Goal: Information Seeking & Learning: Compare options

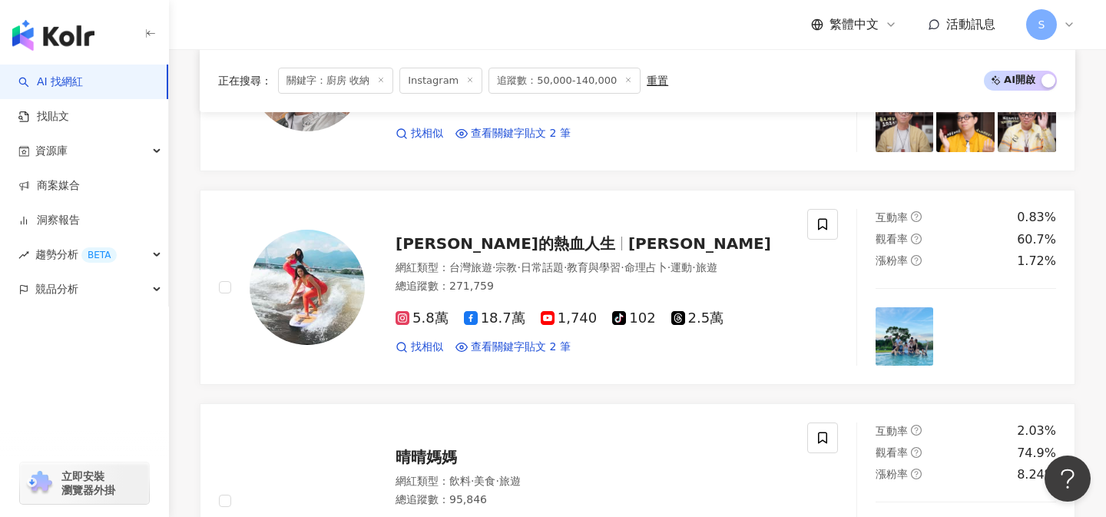
scroll to position [1543, 0]
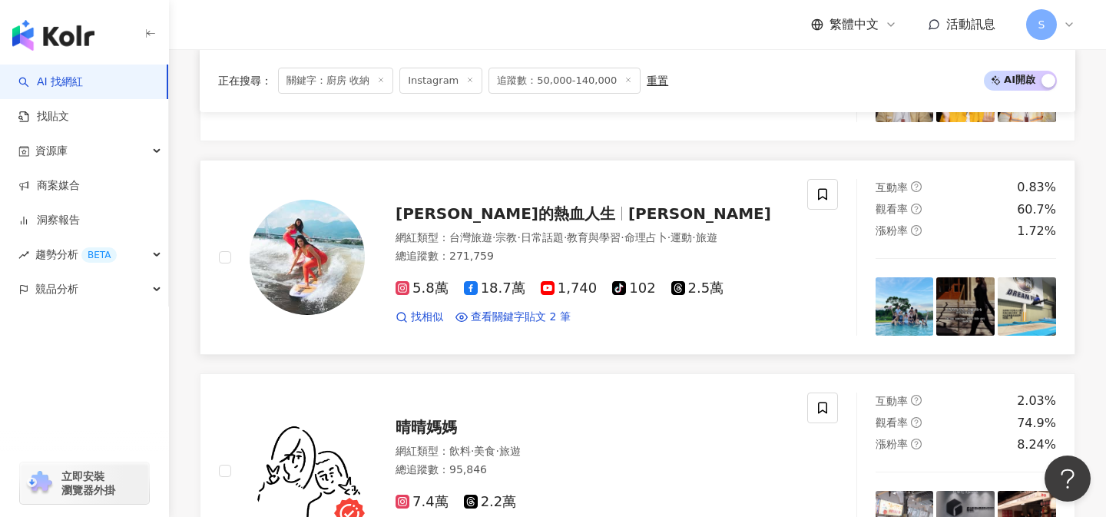
click at [531, 340] on link "Kimberly的熱血人生 Kimberly Chen 網紅類型 ： 台灣旅遊 · 宗教 · 日常話題 · 教育與學習 · 命理占卜 · 運動 · 旅遊 總追…" at bounding box center [638, 257] width 876 height 195
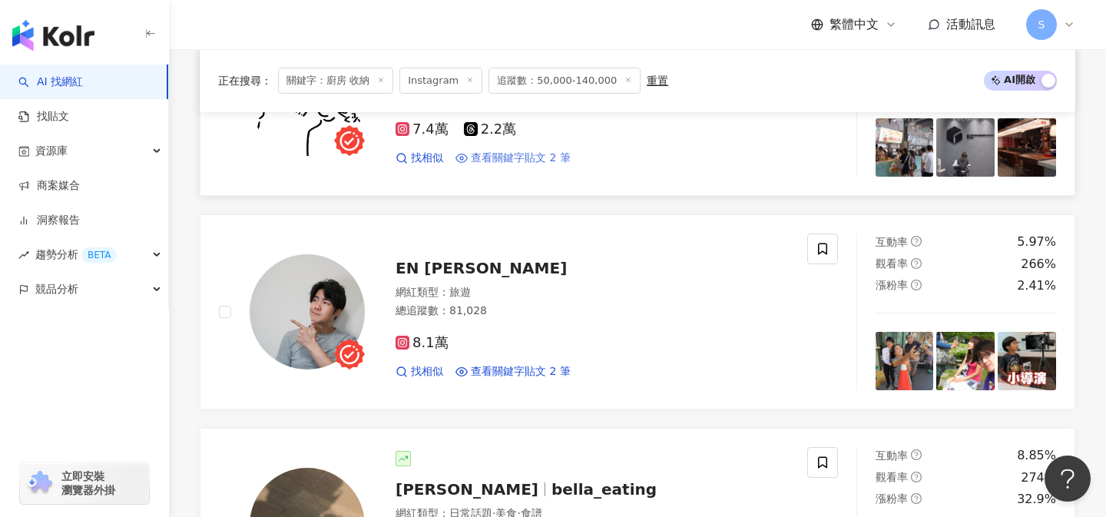
scroll to position [1920, 0]
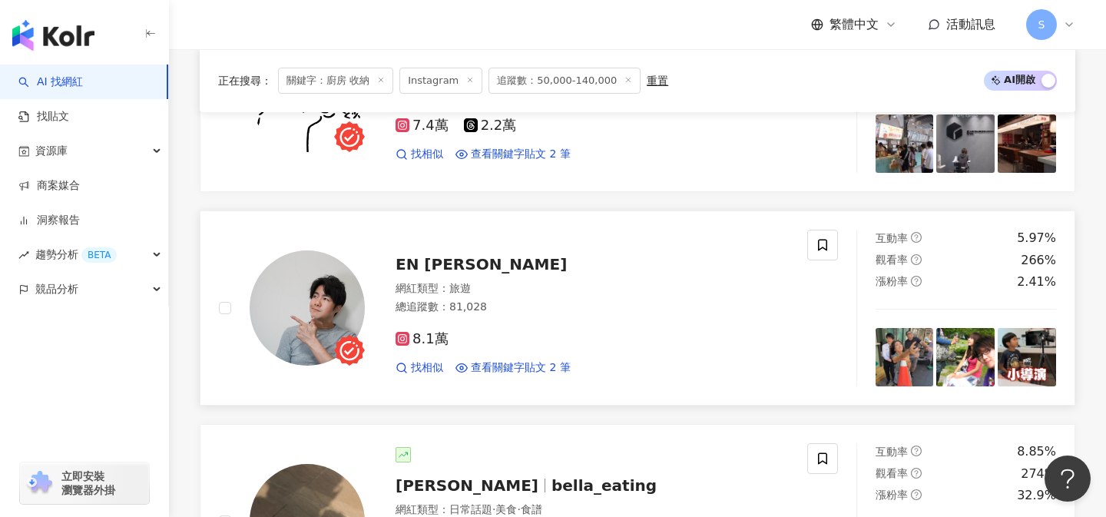
click at [559, 319] on div "8.1萬 找相似 查看關鍵字貼文 2 筆" at bounding box center [592, 347] width 393 height 57
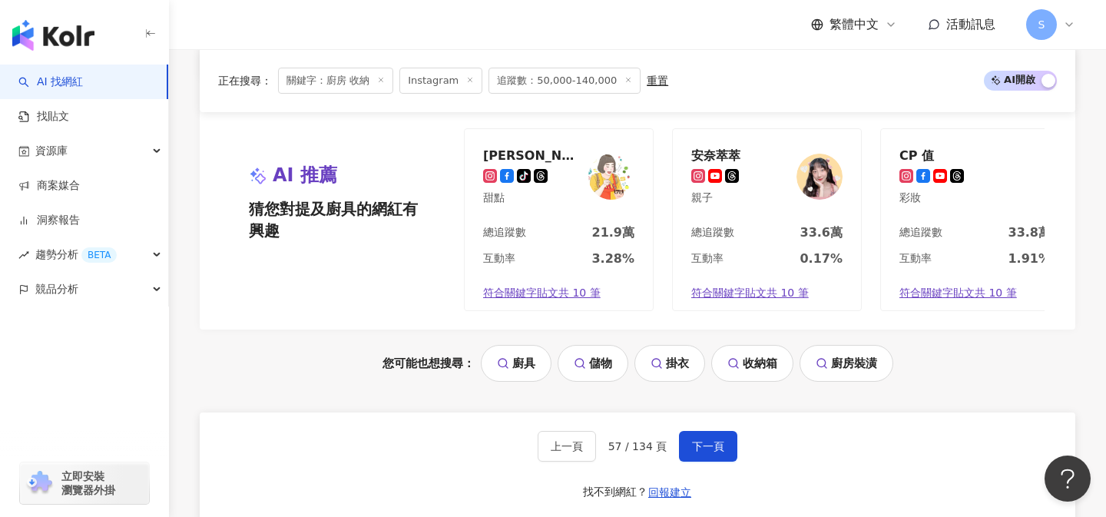
scroll to position [3114, 0]
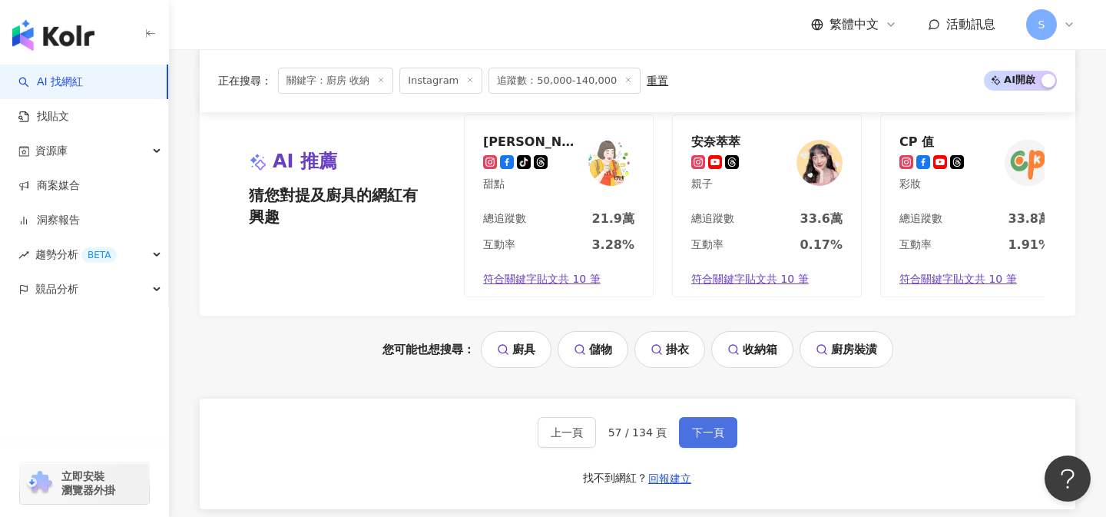
click at [703, 426] on span "下一頁" at bounding box center [708, 432] width 32 height 12
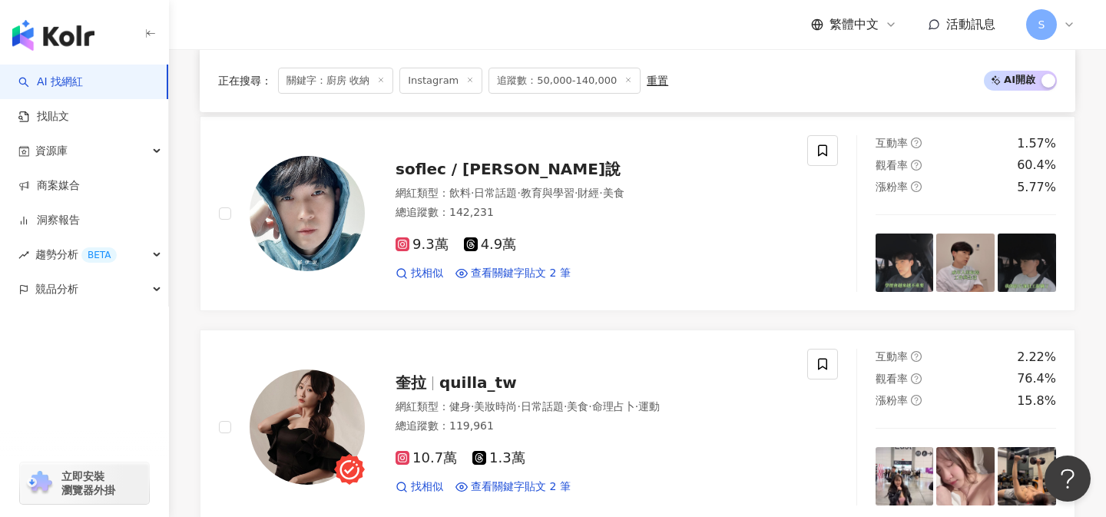
scroll to position [1116, 0]
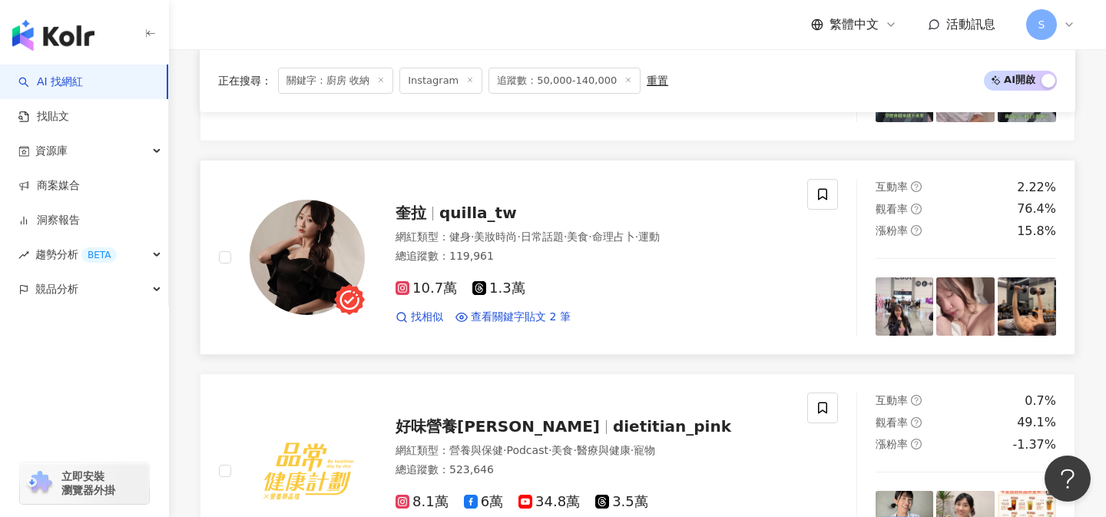
click at [557, 281] on div "10.7萬 1.3萬" at bounding box center [592, 288] width 393 height 17
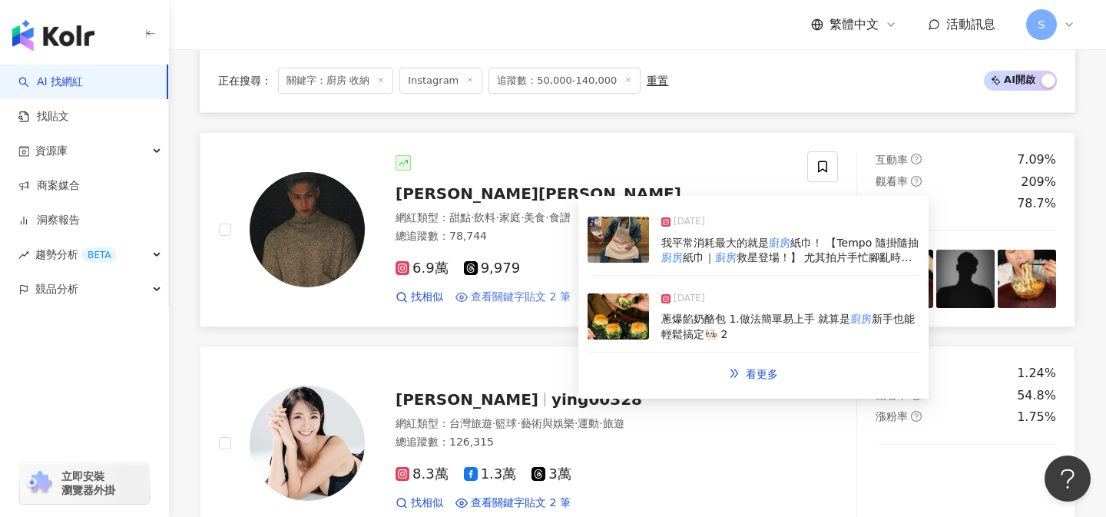
scroll to position [1997, 0]
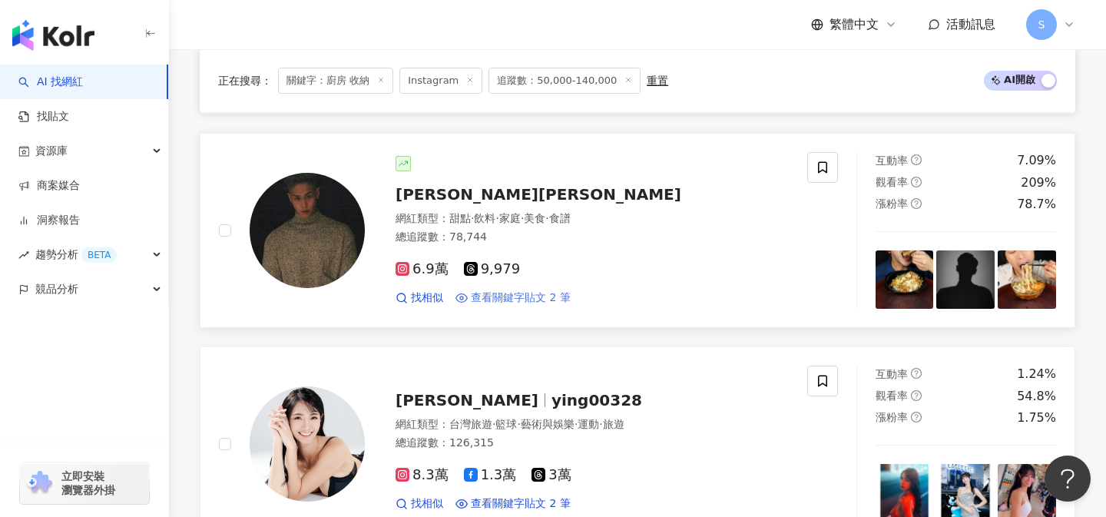
click at [554, 258] on div "6.9萬 9,979 找相似 查看關鍵字貼文 2 筆" at bounding box center [592, 277] width 393 height 57
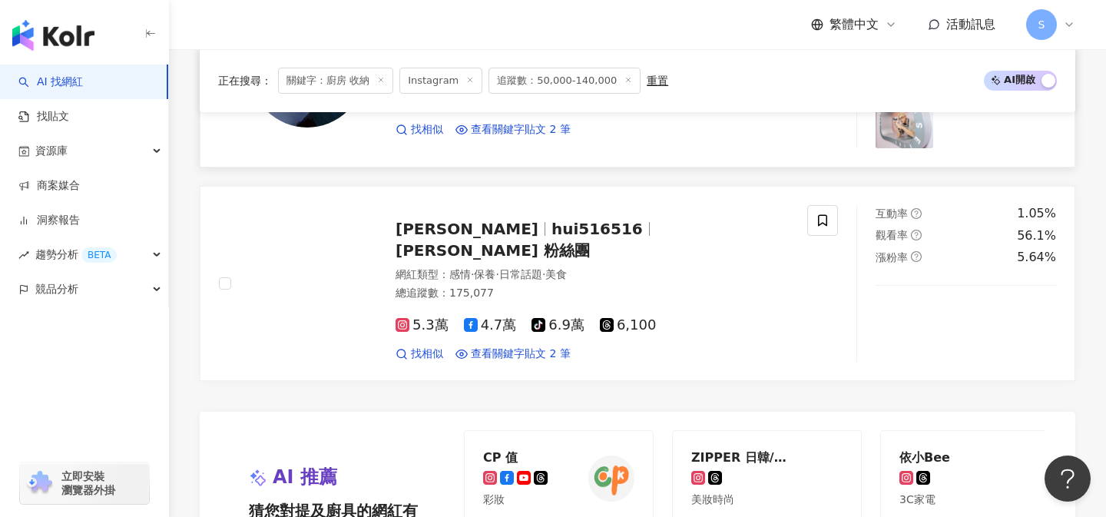
scroll to position [2857, 0]
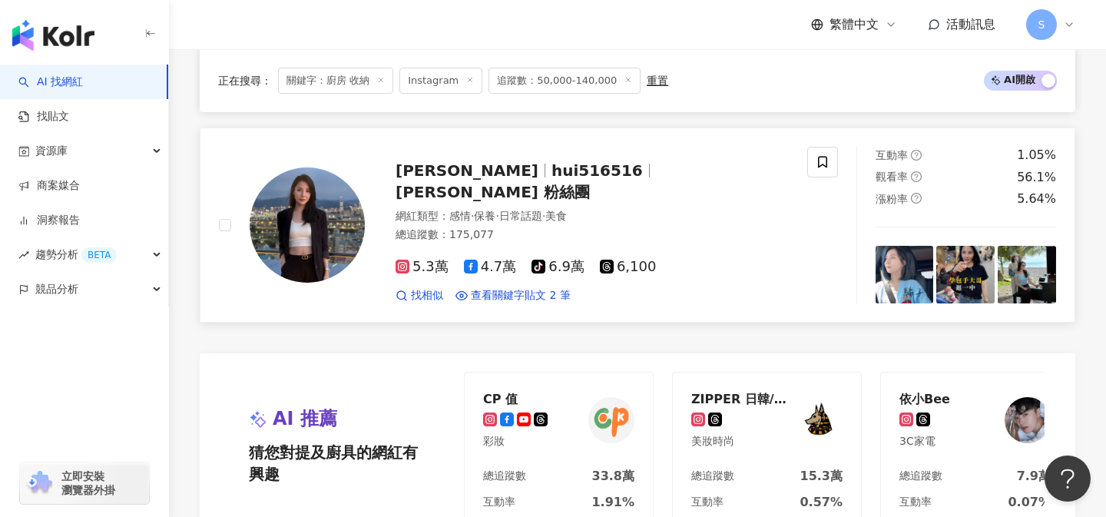
click at [567, 210] on span "美食" at bounding box center [556, 216] width 22 height 12
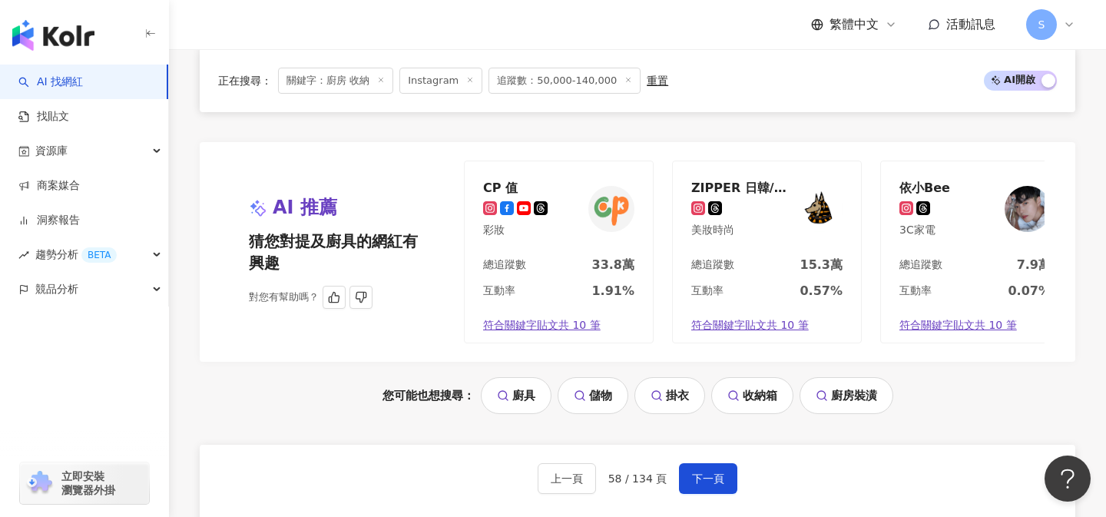
scroll to position [3075, 0]
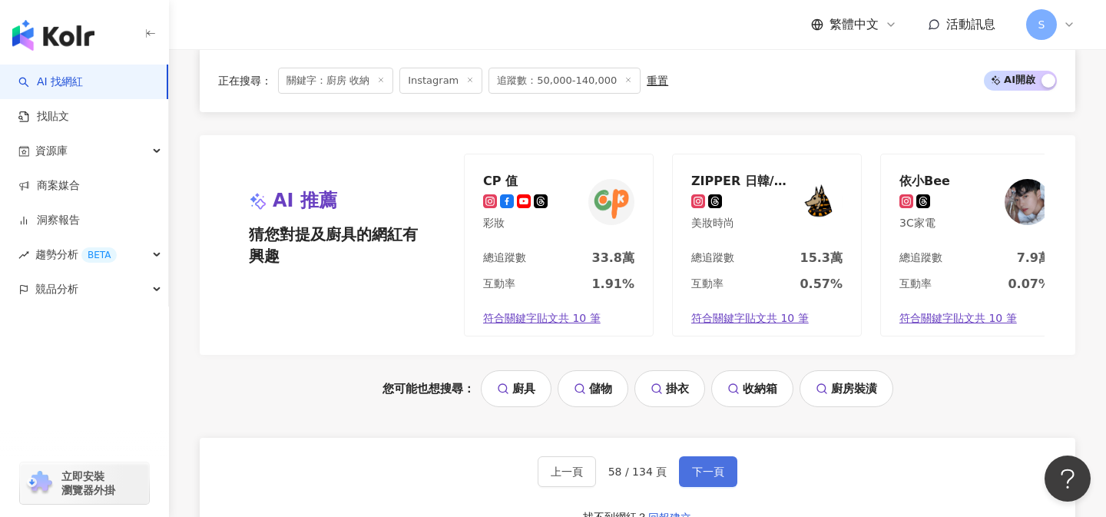
click at [687, 469] on button "下一頁" at bounding box center [708, 471] width 58 height 31
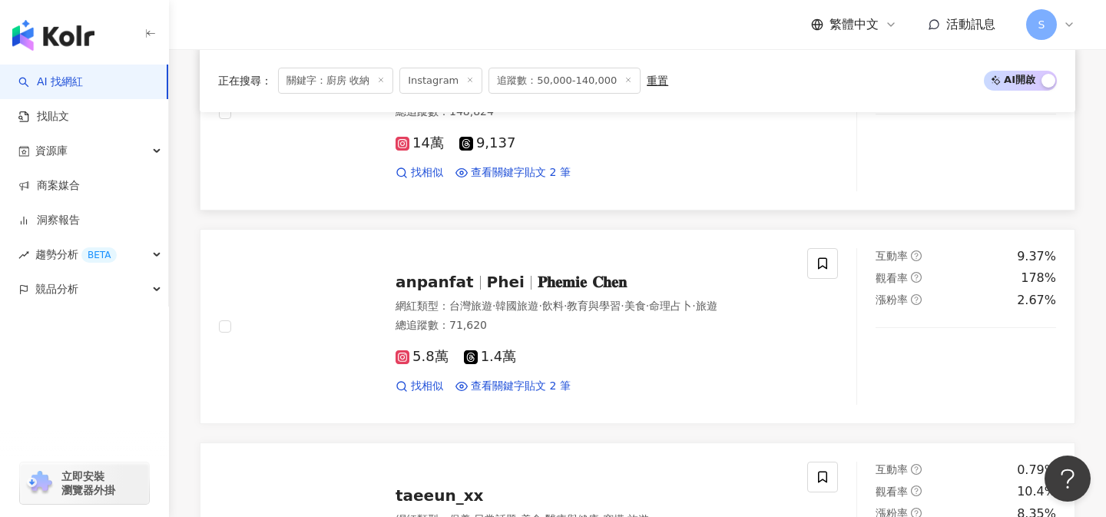
scroll to position [2380, 0]
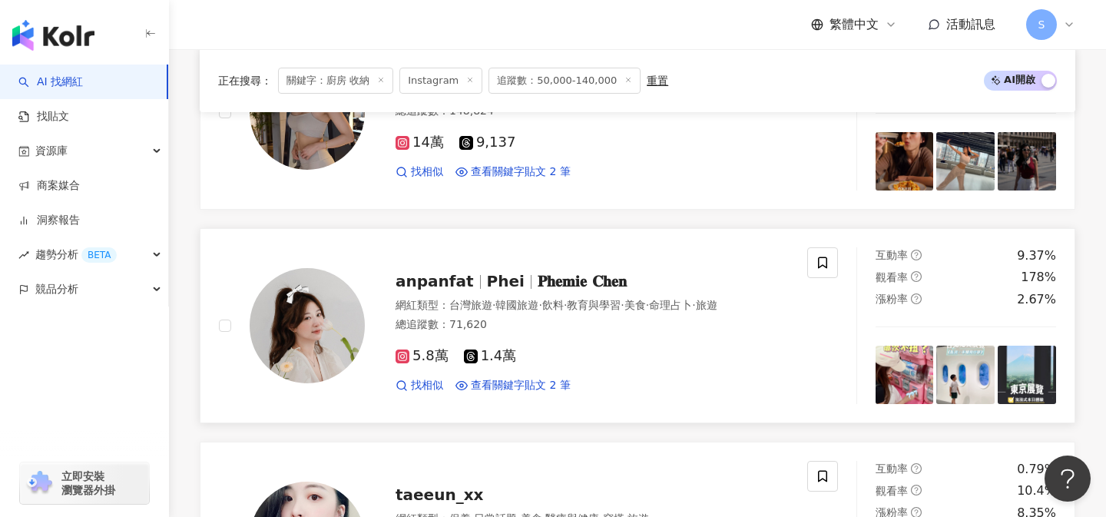
click at [549, 348] on div "5.8萬 1.4萬" at bounding box center [592, 356] width 393 height 17
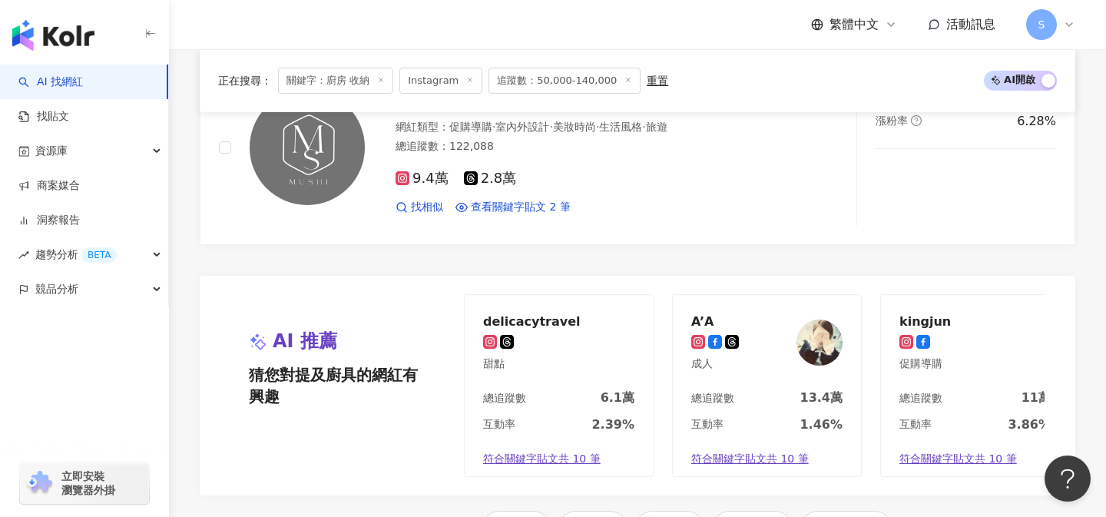
scroll to position [3141, 0]
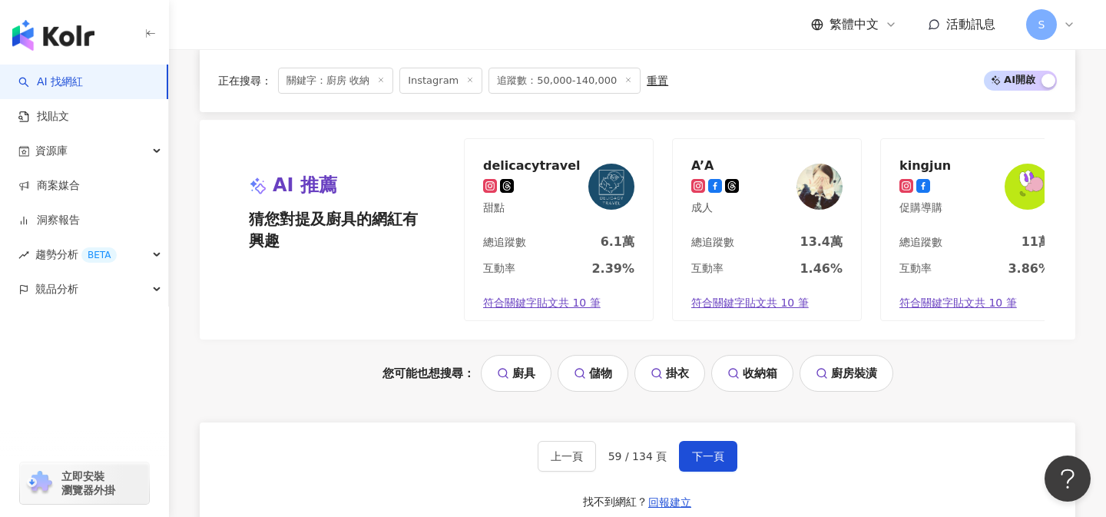
click at [699, 436] on div "上一頁 59 / 134 頁 下一頁 找不到網紅？ 回報建立" at bounding box center [638, 478] width 876 height 111
click at [708, 450] on span "下一頁" at bounding box center [708, 456] width 32 height 12
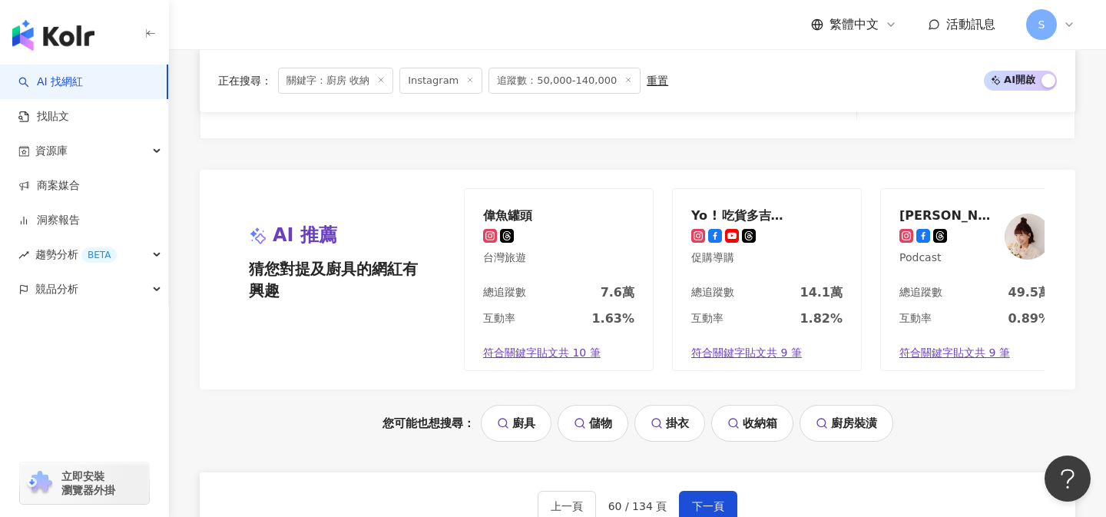
scroll to position [3087, 0]
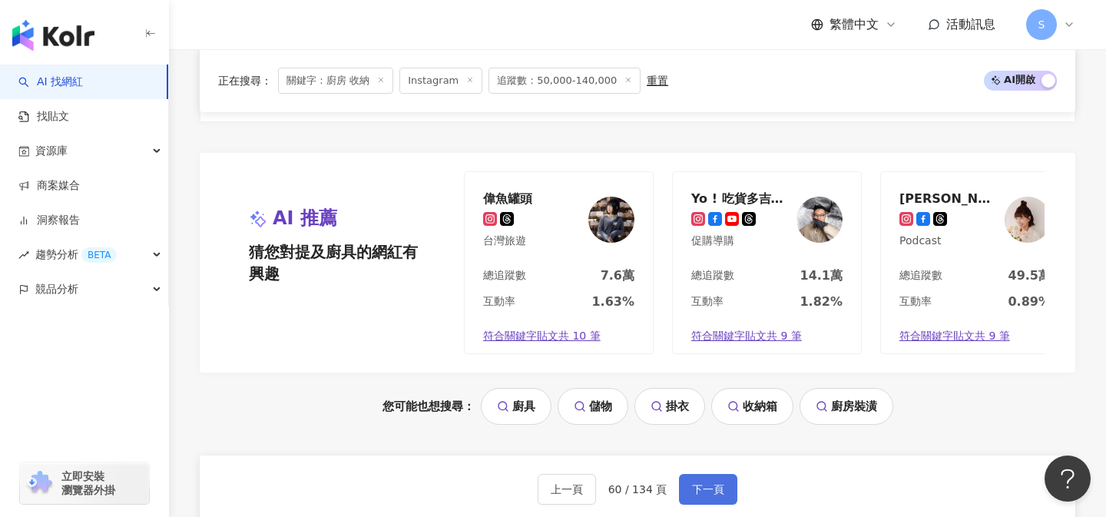
click at [698, 483] on span "下一頁" at bounding box center [708, 489] width 32 height 12
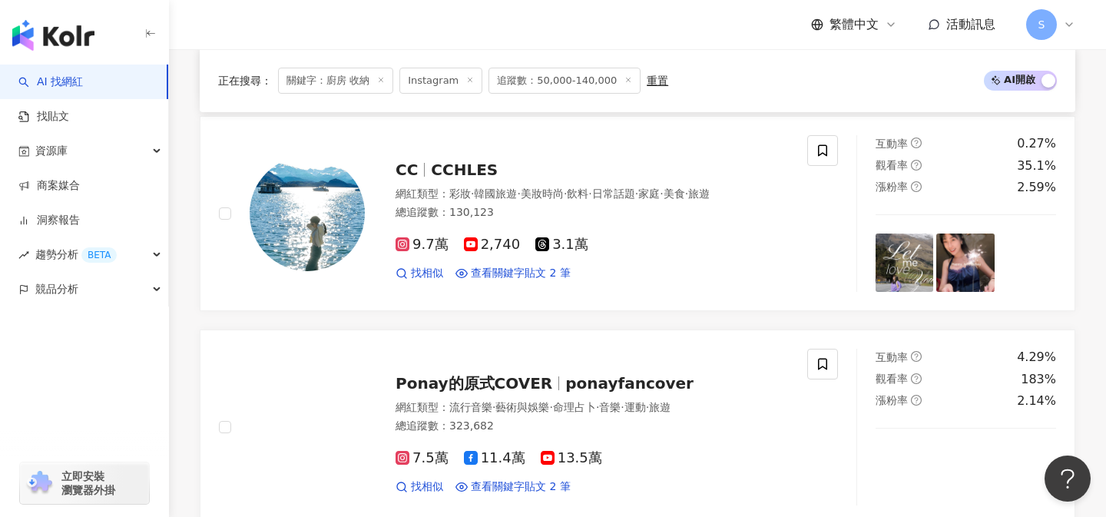
scroll to position [2013, 0]
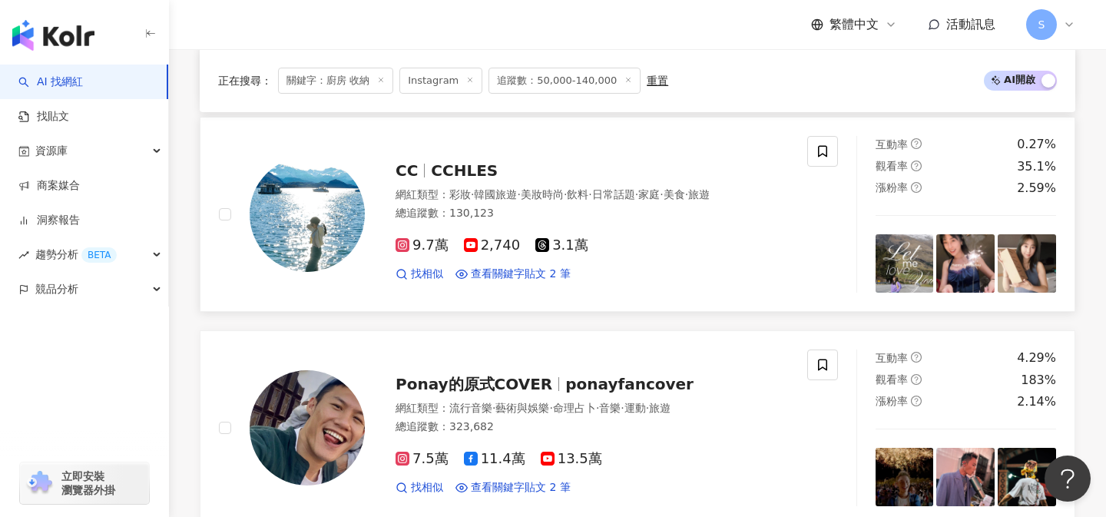
click at [527, 296] on link "CC CCHLES 網紅類型 ： 彩妝 · 韓國旅遊 · 美妝時尚 · 飲料 · 日常話題 · 家庭 · 美食 · 旅遊 總追蹤數 ： 130,123 9.7…" at bounding box center [638, 214] width 876 height 195
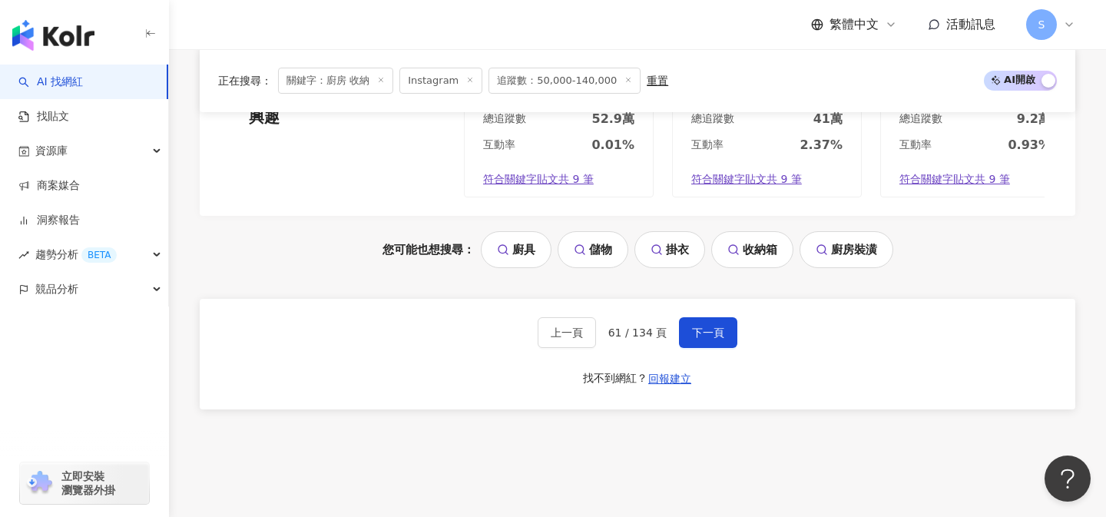
scroll to position [3304, 0]
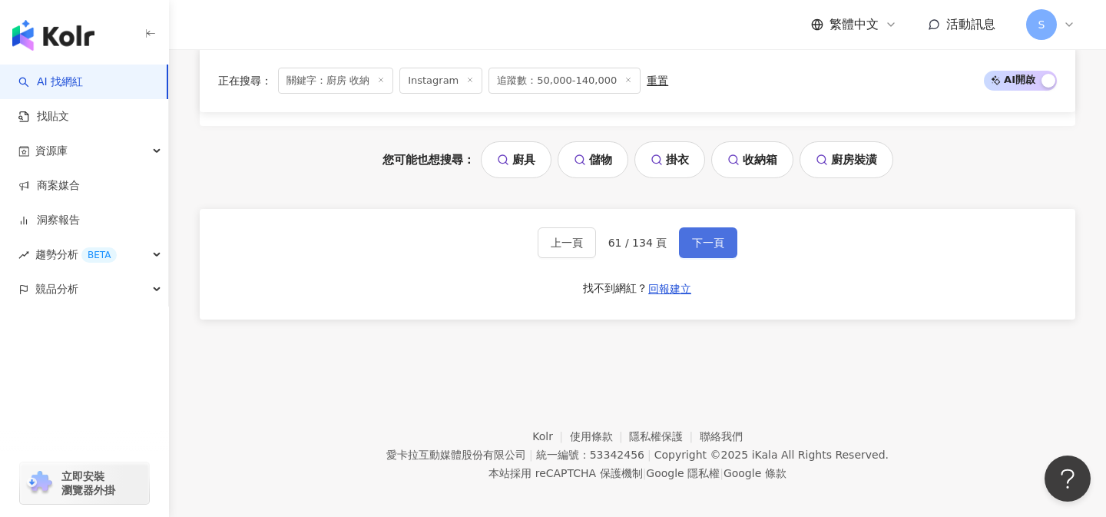
click at [705, 241] on span "下一頁" at bounding box center [708, 243] width 32 height 12
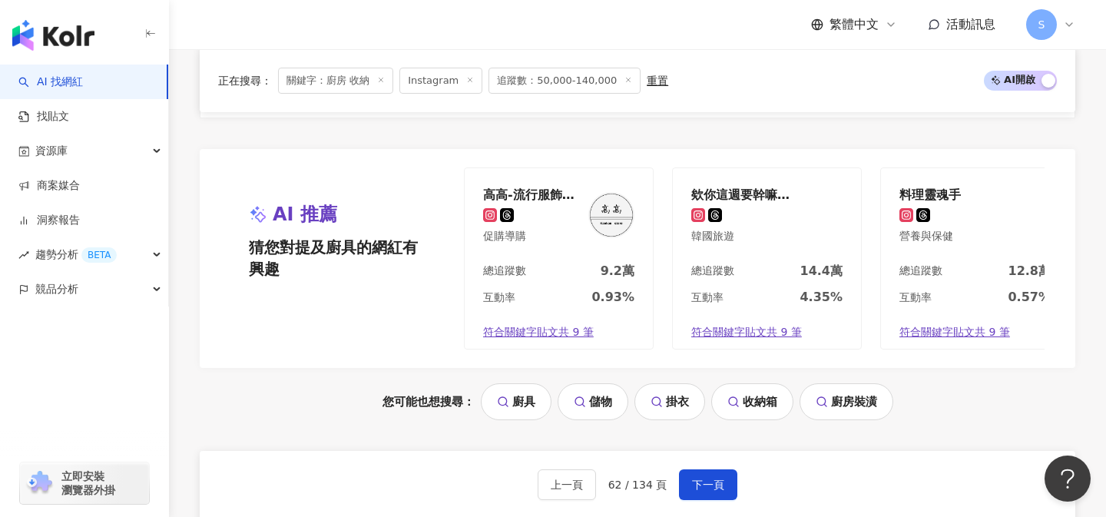
scroll to position [3118, 0]
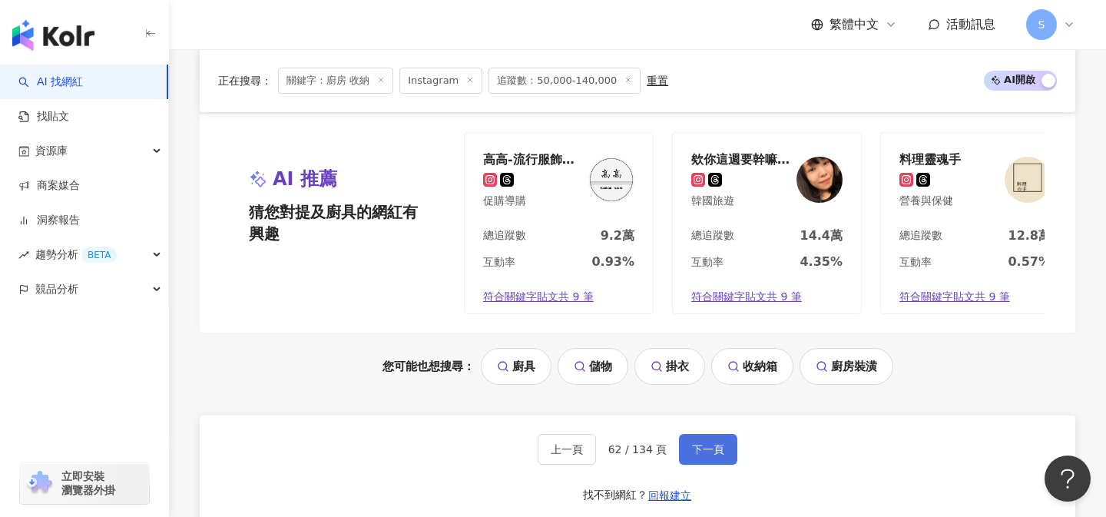
click at [698, 443] on span "下一頁" at bounding box center [708, 449] width 32 height 12
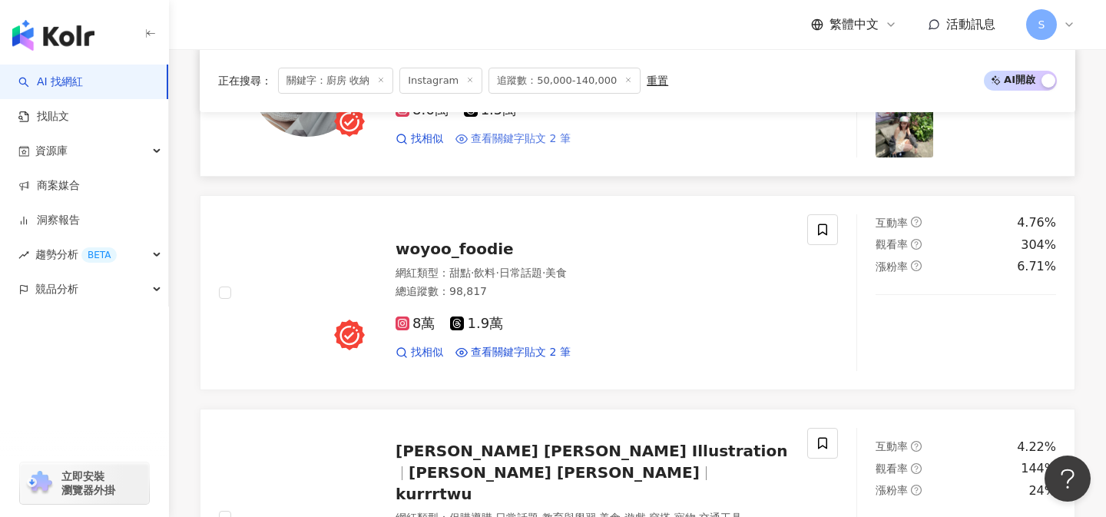
scroll to position [2364, 0]
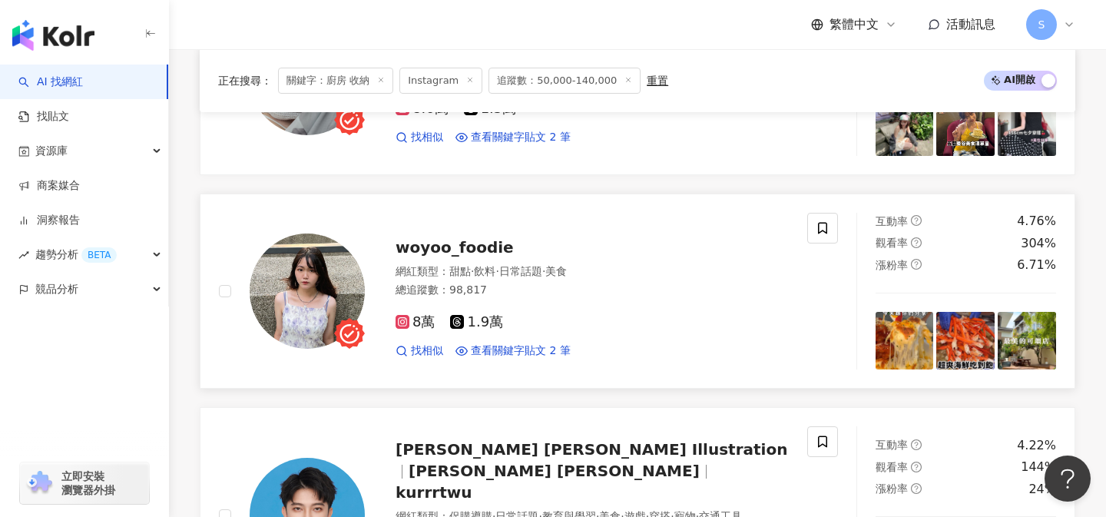
click at [558, 306] on div "8萬 1.9萬 找相似 查看關鍵字貼文 2 筆" at bounding box center [592, 330] width 393 height 57
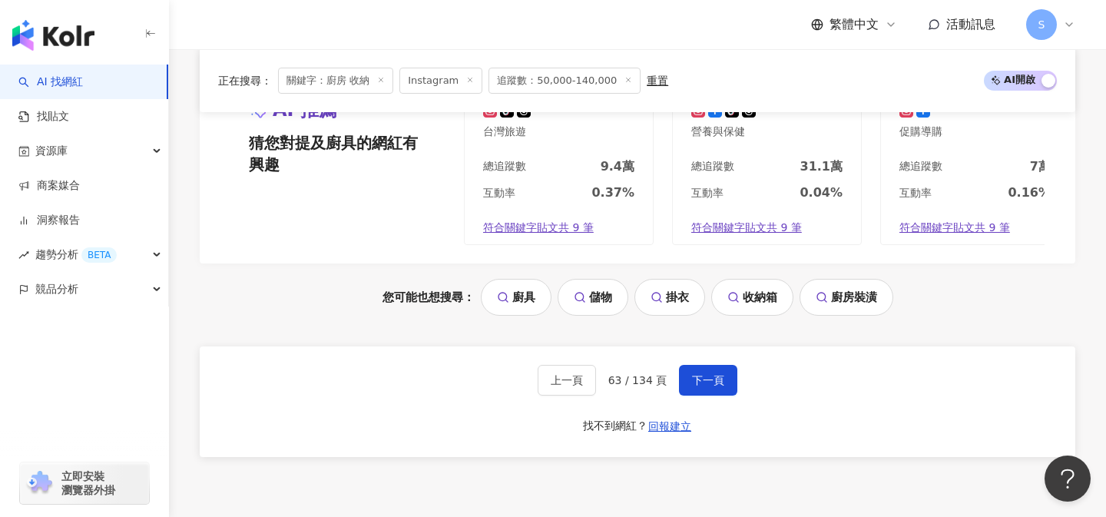
scroll to position [3217, 0]
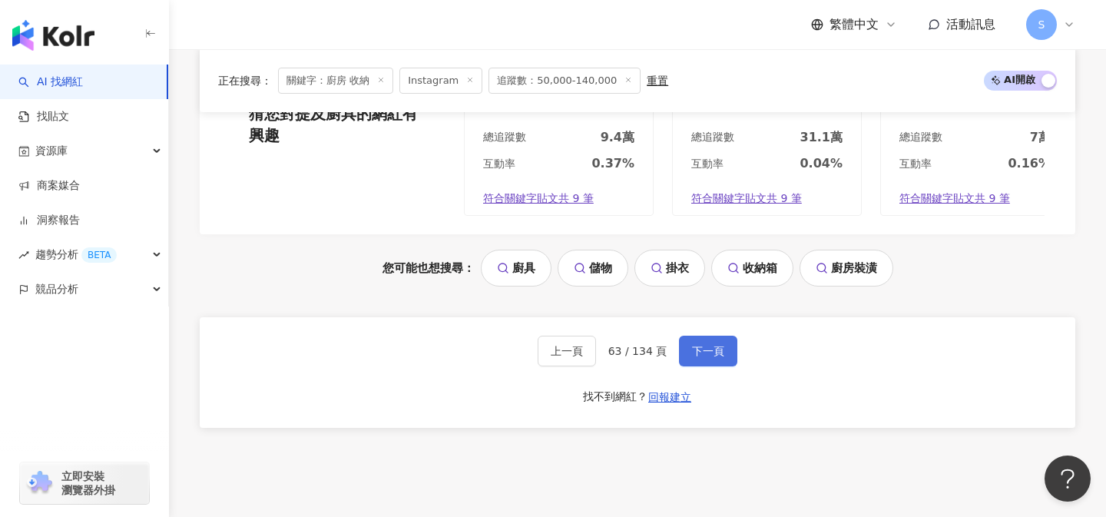
click at [712, 345] on span "下一頁" at bounding box center [708, 351] width 32 height 12
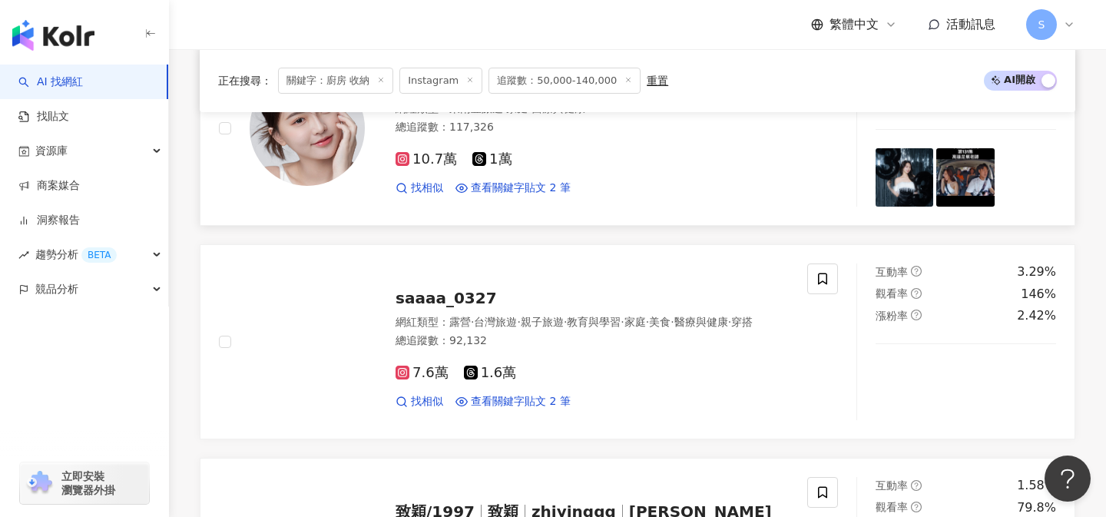
scroll to position [2345, 0]
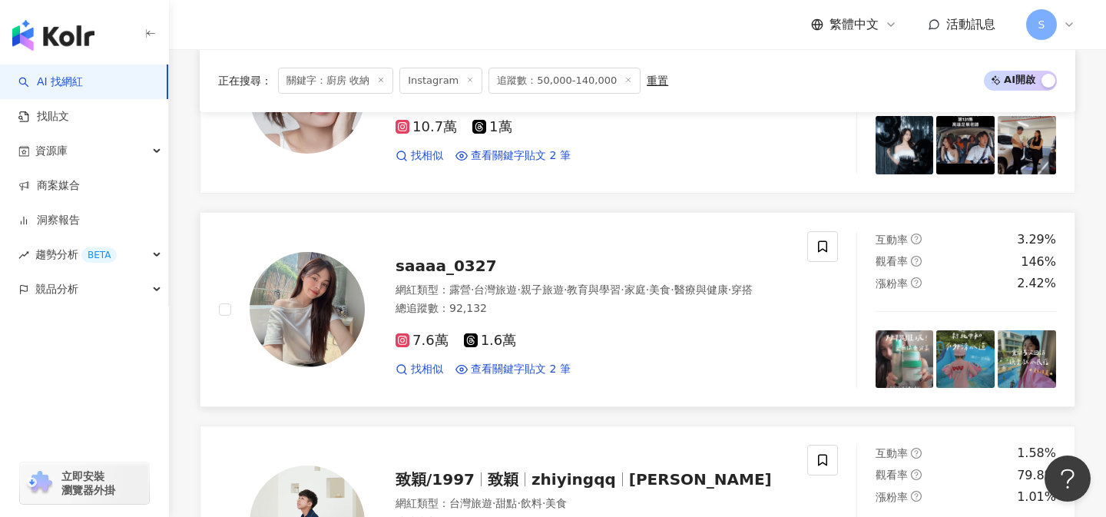
click at [550, 330] on div "7.6萬 1.6萬 找相似 查看關鍵字貼文 2 筆" at bounding box center [592, 348] width 393 height 57
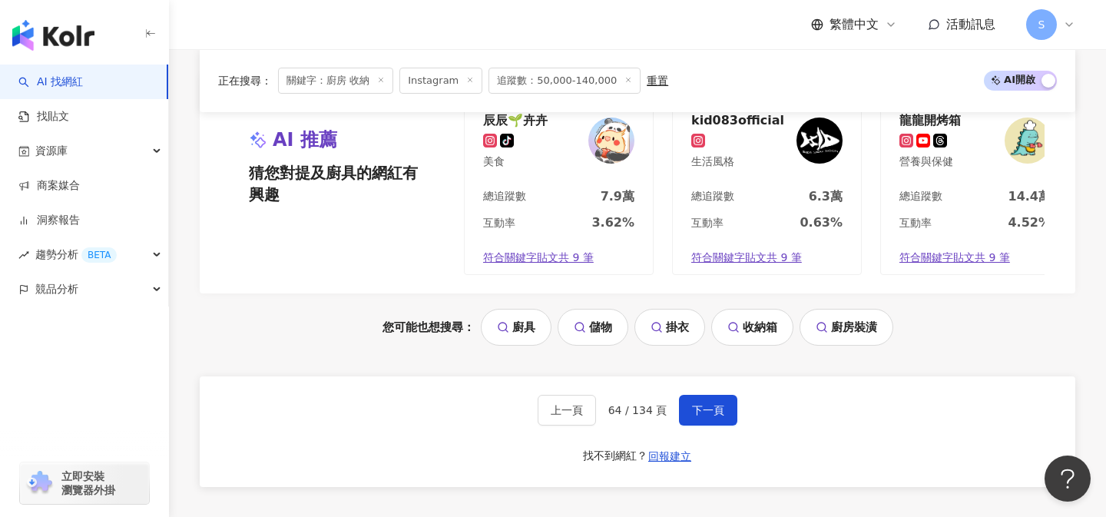
scroll to position [3169, 0]
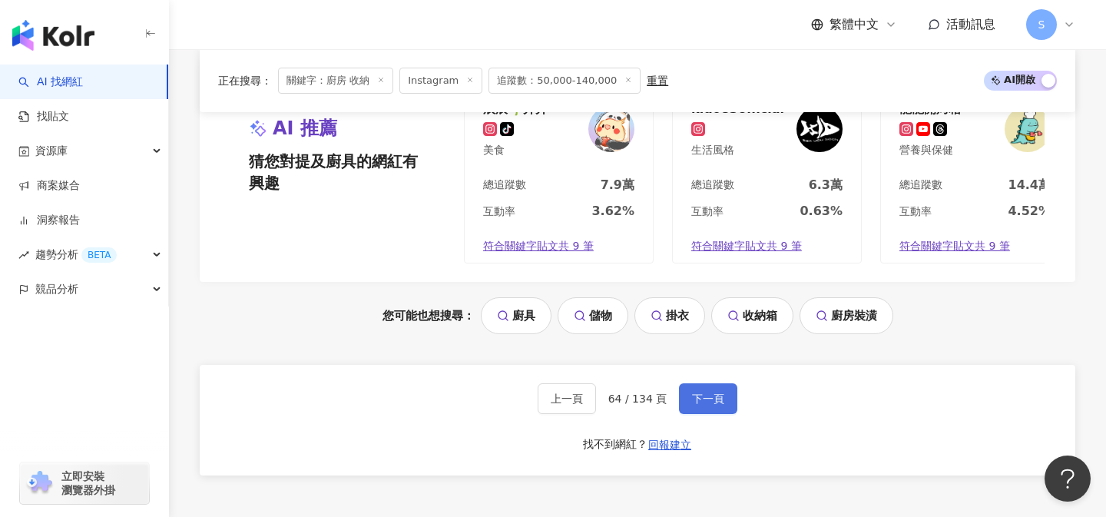
click at [718, 389] on button "下一頁" at bounding box center [708, 398] width 58 height 31
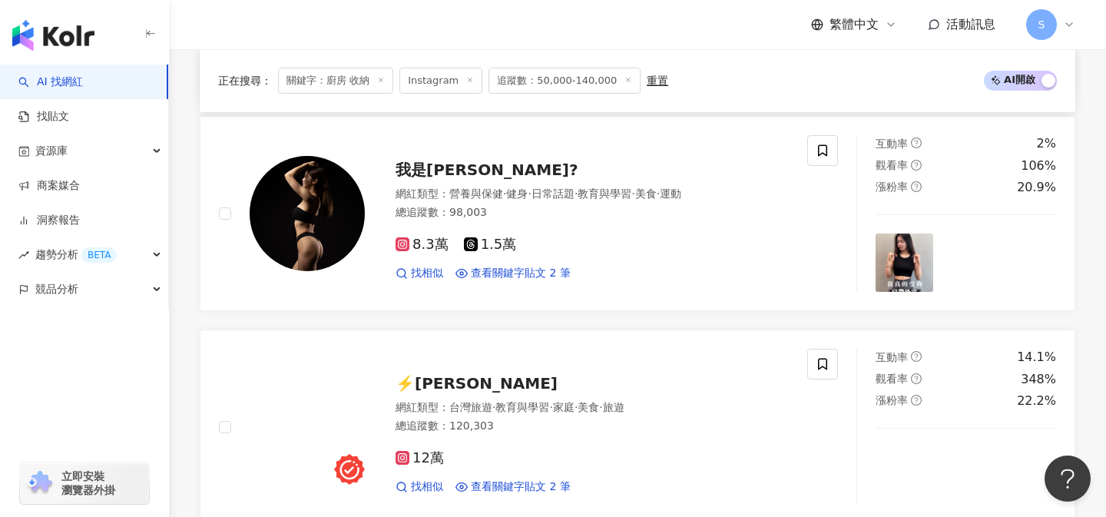
scroll to position [1983, 0]
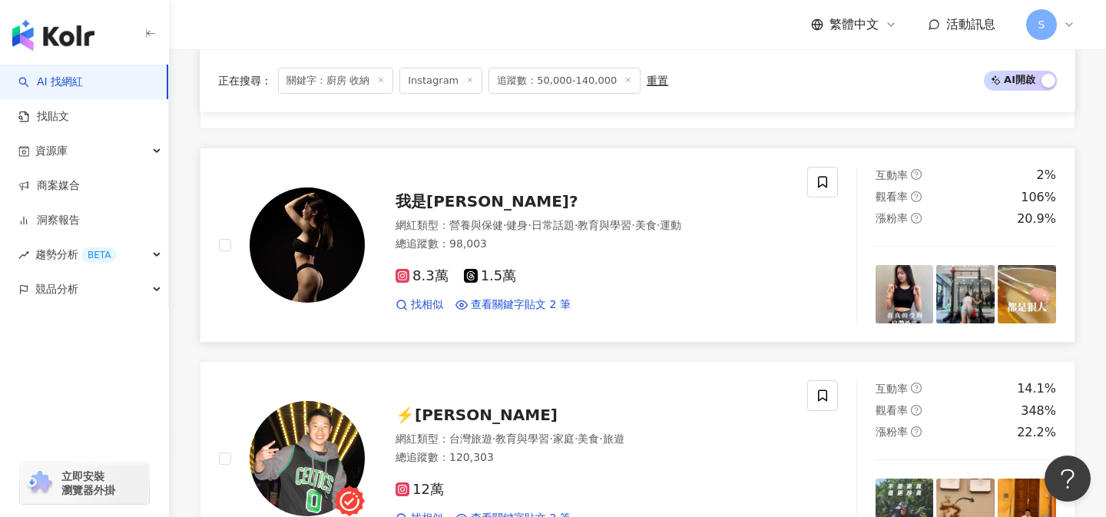
click at [545, 251] on div "總追蹤數 ： 98,003" at bounding box center [592, 244] width 393 height 15
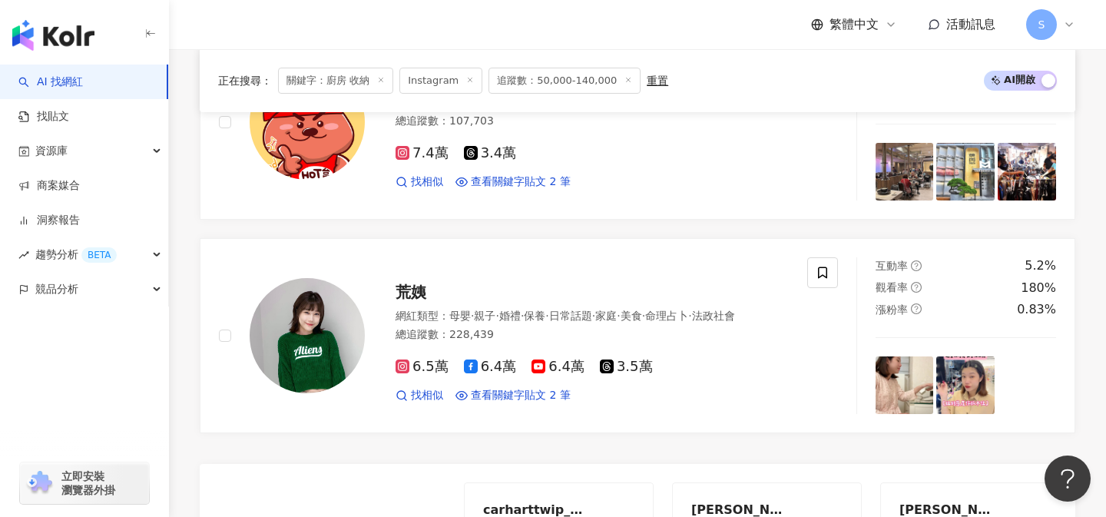
scroll to position [2759, 0]
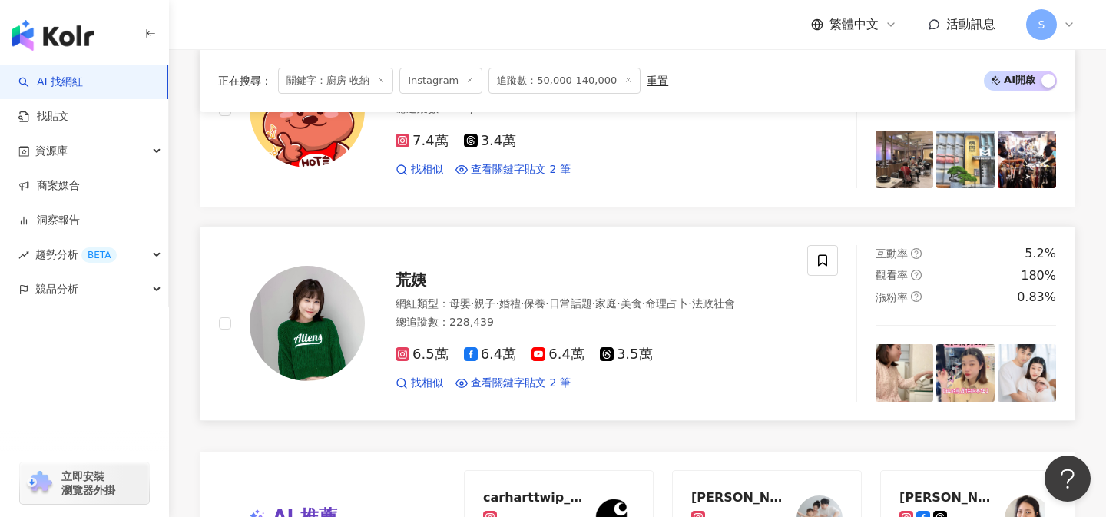
click at [492, 406] on link "荒姨 網紅類型 ： 母嬰 · 親子 · 婚禮 · 保養 · 日常話題 · 家庭 · 美食 · 命理占卜 · 法政社會 總追蹤數 ： 228,439 6.5萬 …" at bounding box center [638, 323] width 876 height 195
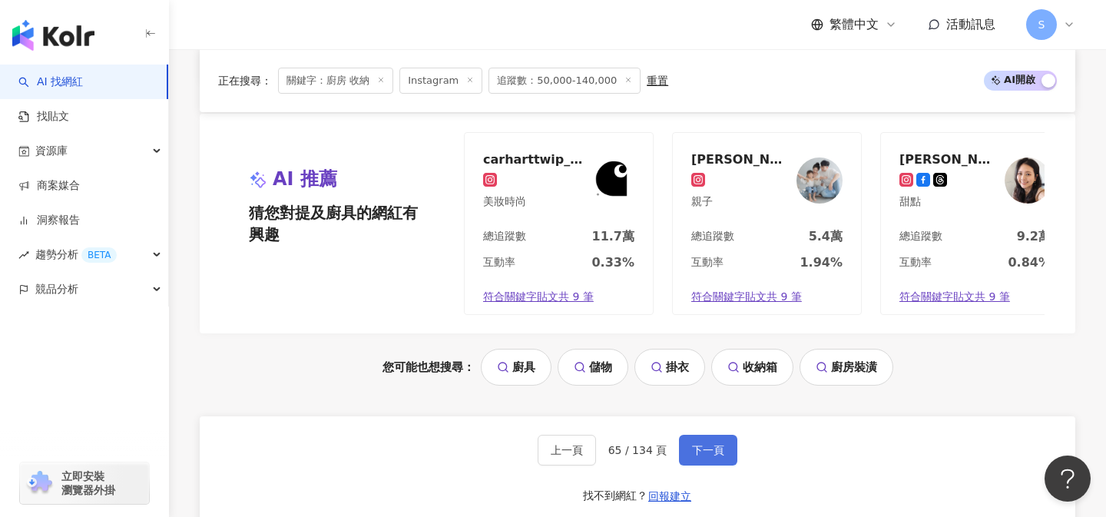
click at [701, 455] on span "下一頁" at bounding box center [708, 450] width 32 height 12
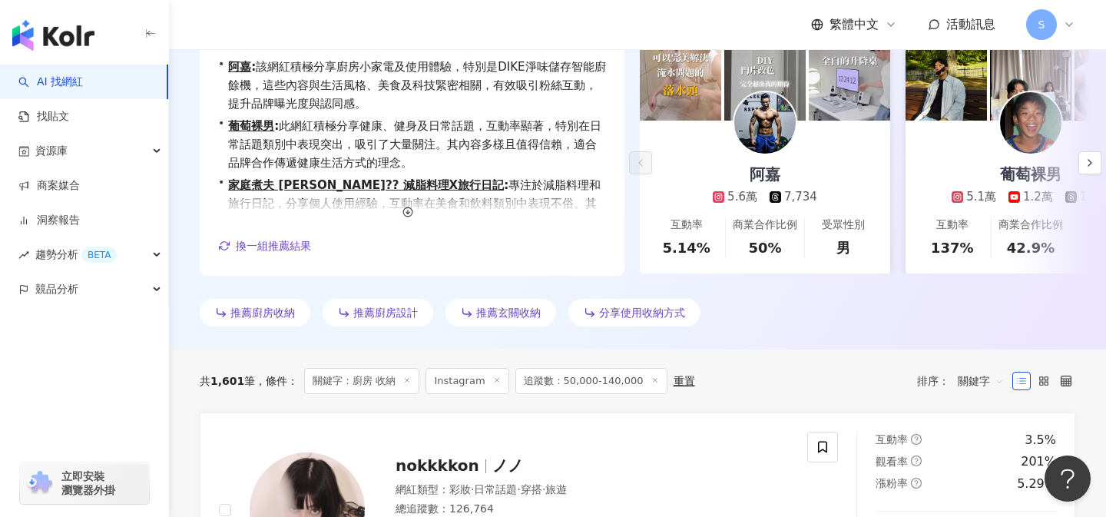
scroll to position [498, 0]
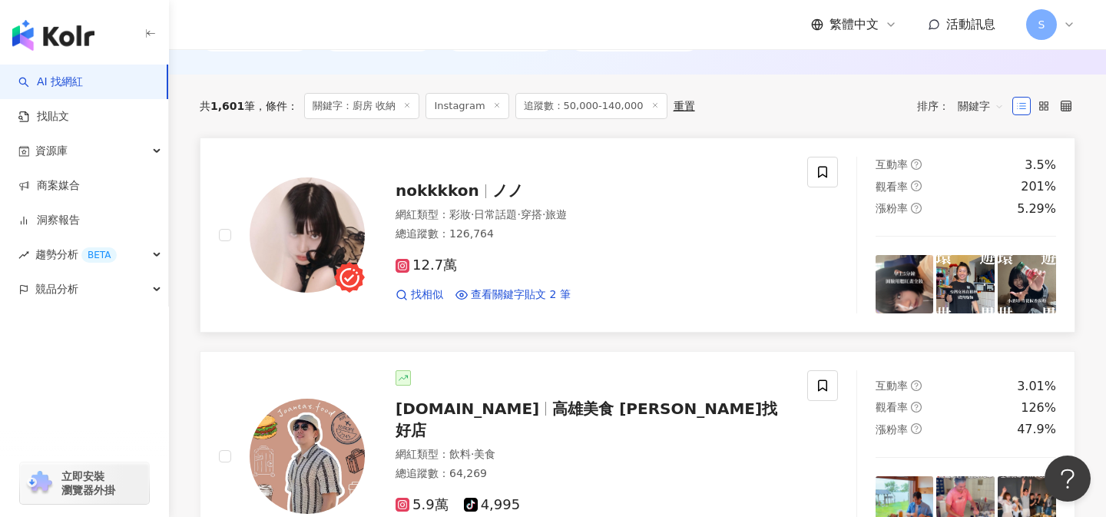
click at [535, 257] on div "12.7萬 找相似 查看關鍵字貼文 2 筆" at bounding box center [592, 273] width 393 height 57
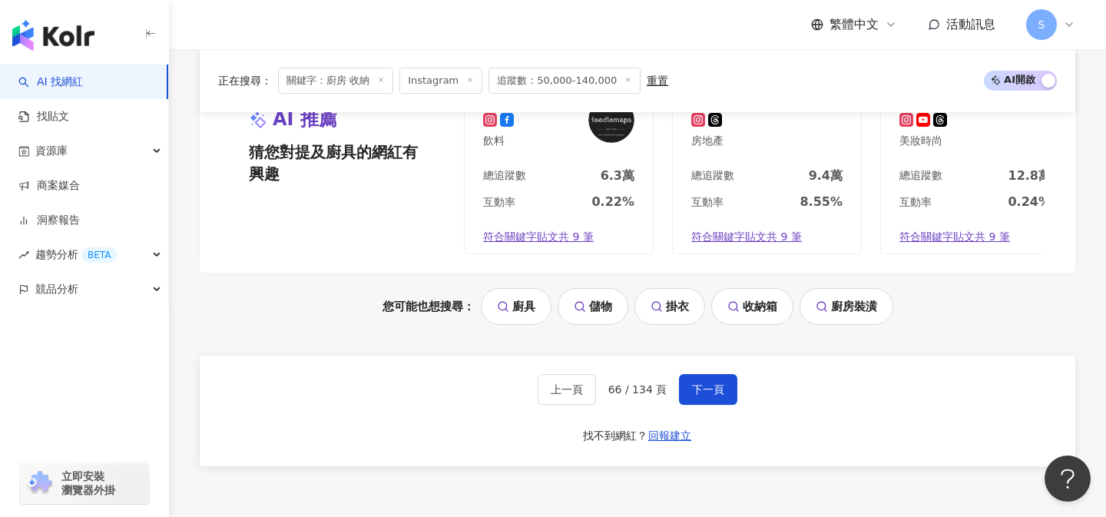
scroll to position [3201, 0]
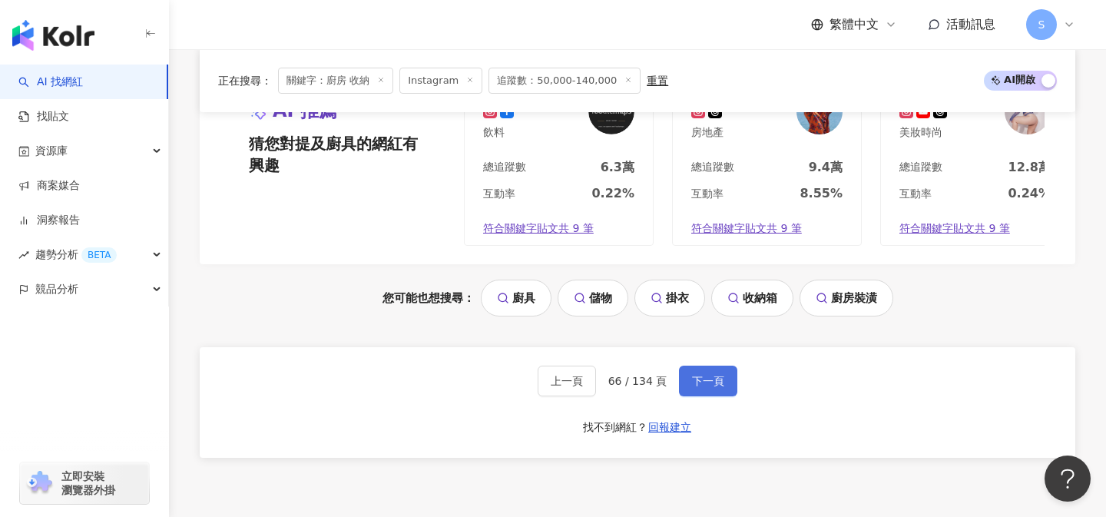
click at [707, 366] on button "下一頁" at bounding box center [708, 381] width 58 height 31
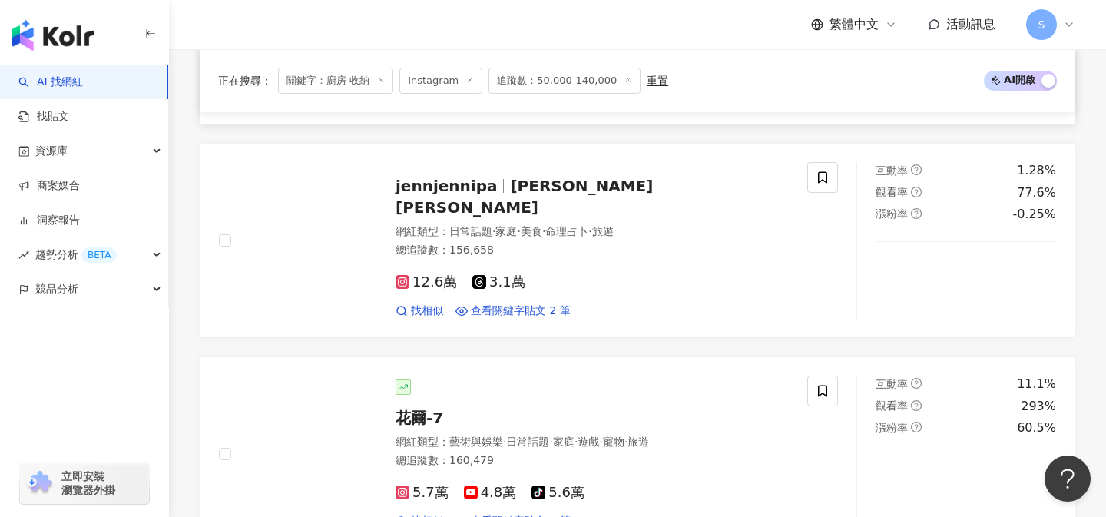
scroll to position [2202, 0]
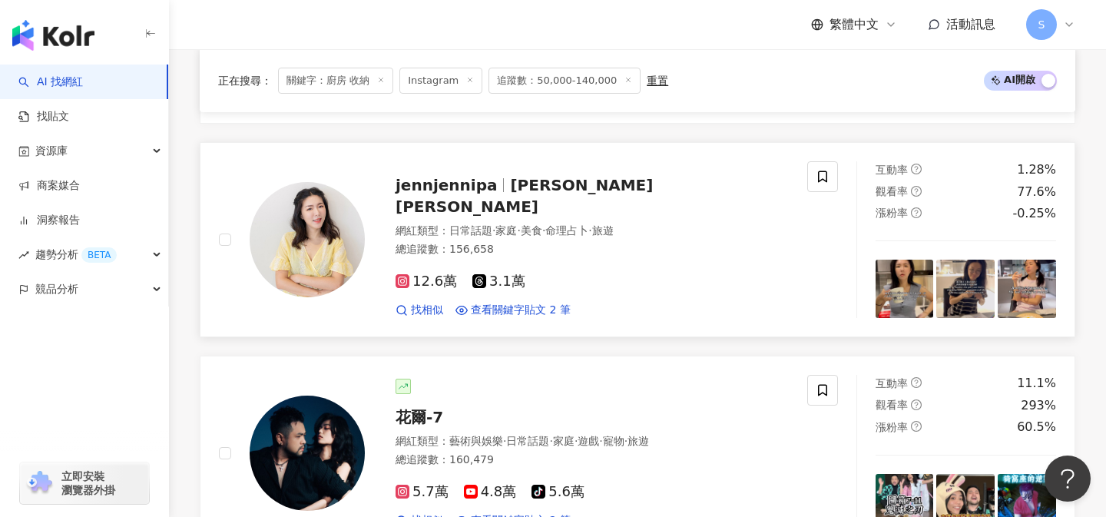
click at [549, 261] on div "12.6萬 3.1萬 找相似 查看關鍵字貼文 2 筆" at bounding box center [592, 289] width 393 height 57
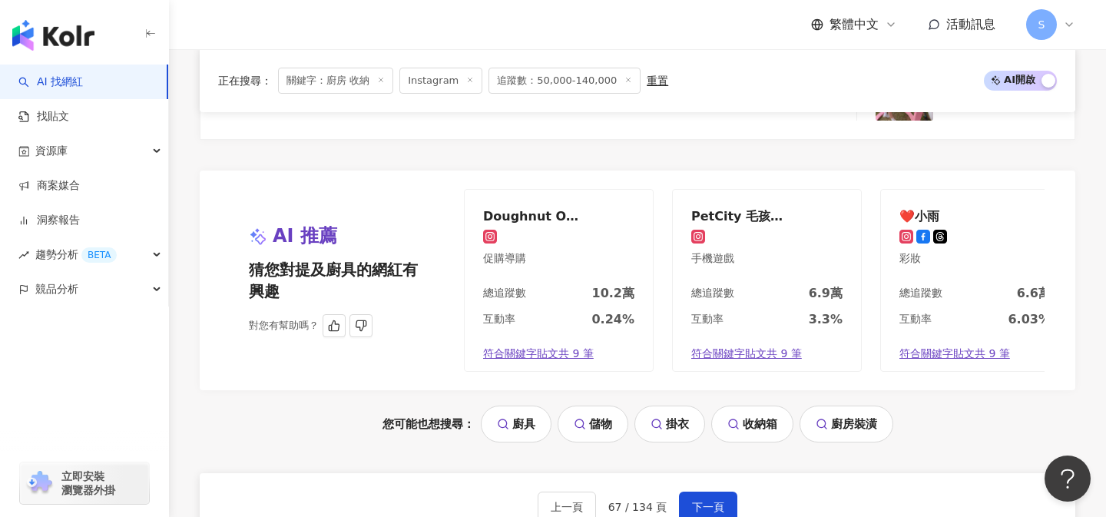
scroll to position [3061, 0]
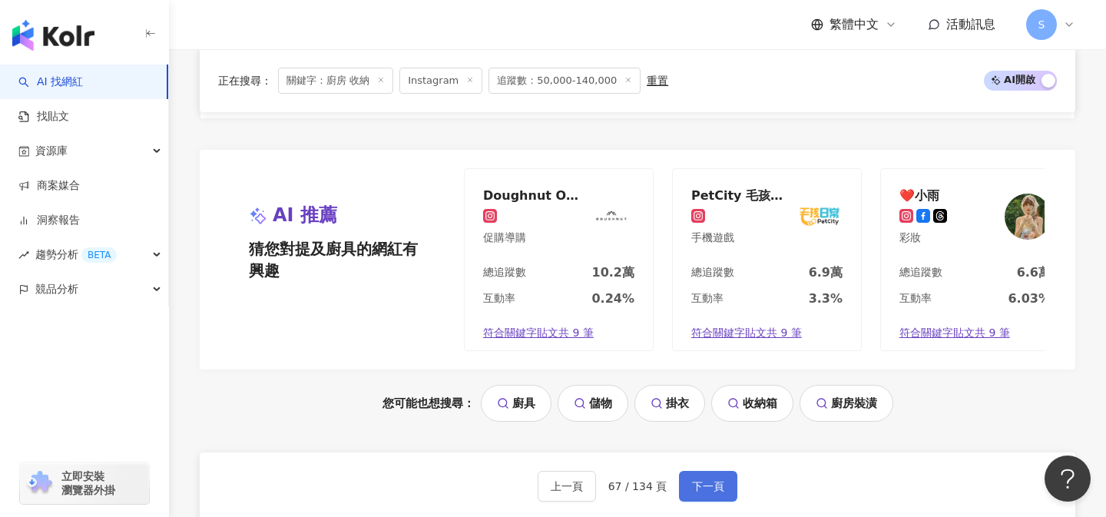
click at [702, 478] on button "下一頁" at bounding box center [708, 486] width 58 height 31
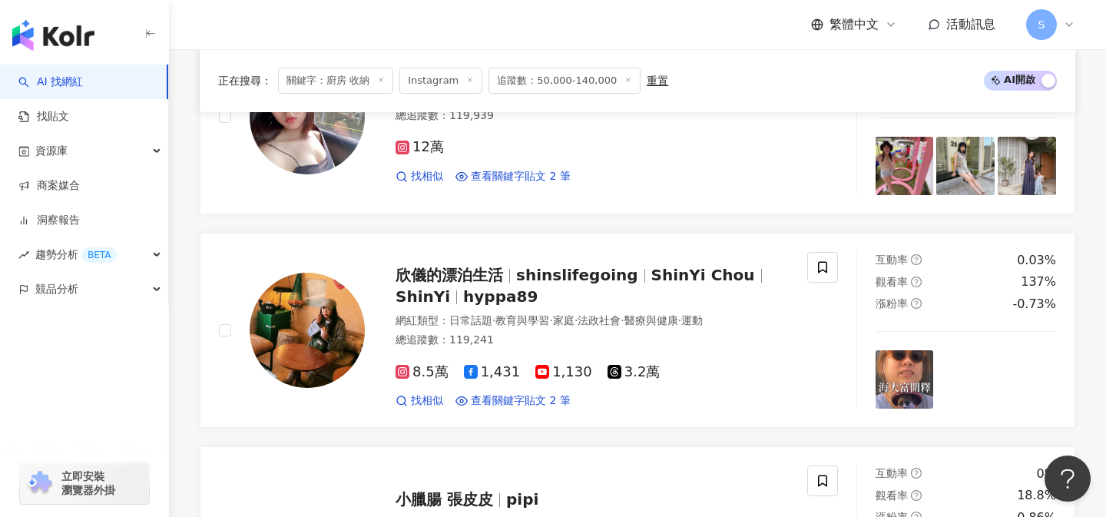
scroll to position [617, 0]
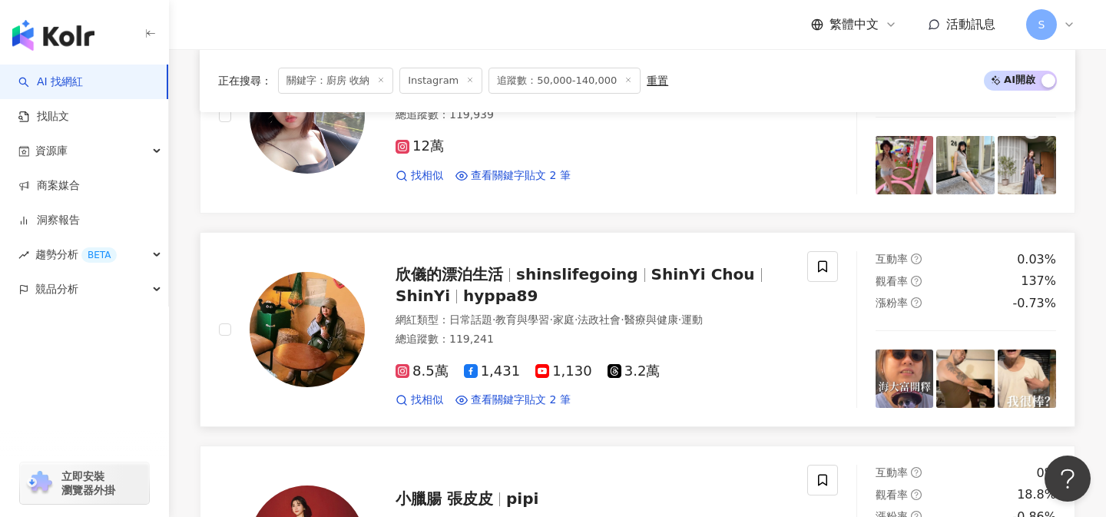
click at [565, 313] on span "家庭" at bounding box center [564, 319] width 22 height 12
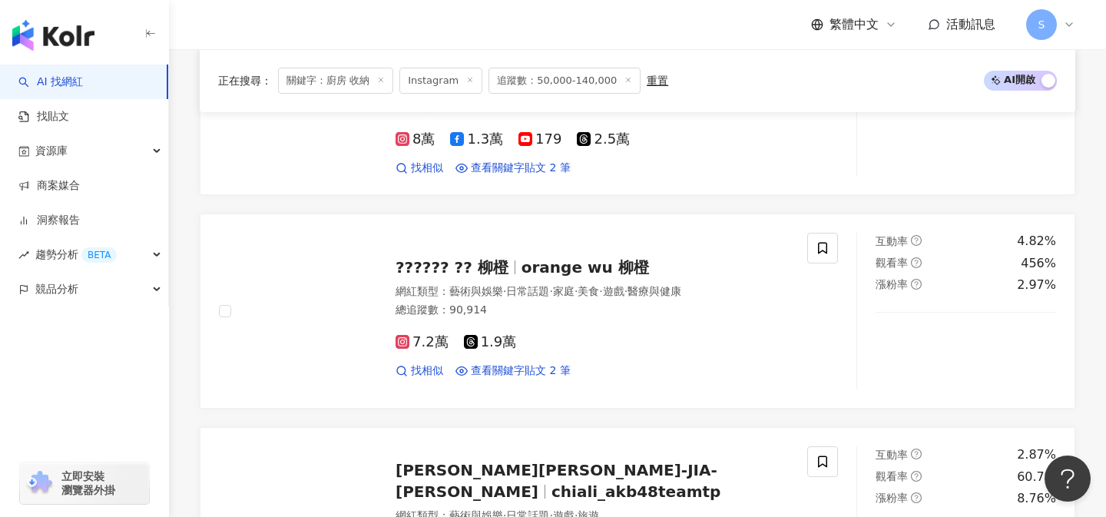
scroll to position [1508, 0]
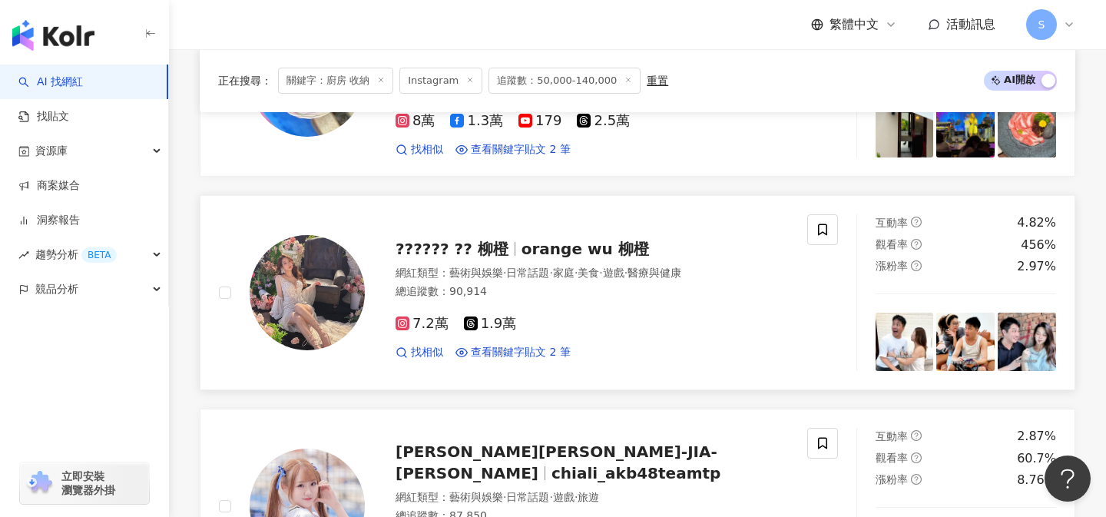
click at [571, 314] on div "7.2萬 1.9萬 找相似 查看關鍵字貼文 2 筆" at bounding box center [592, 331] width 393 height 57
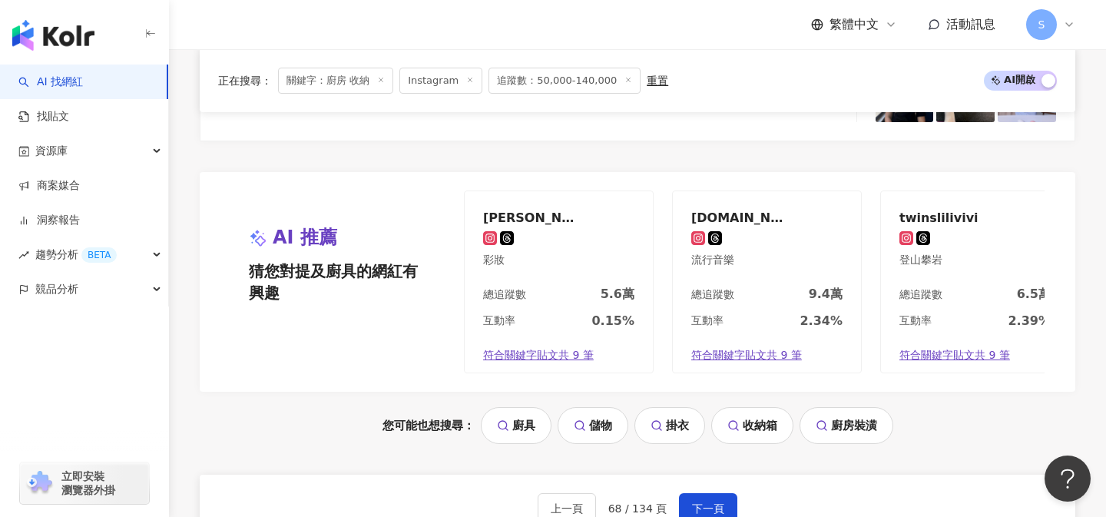
scroll to position [3173, 0]
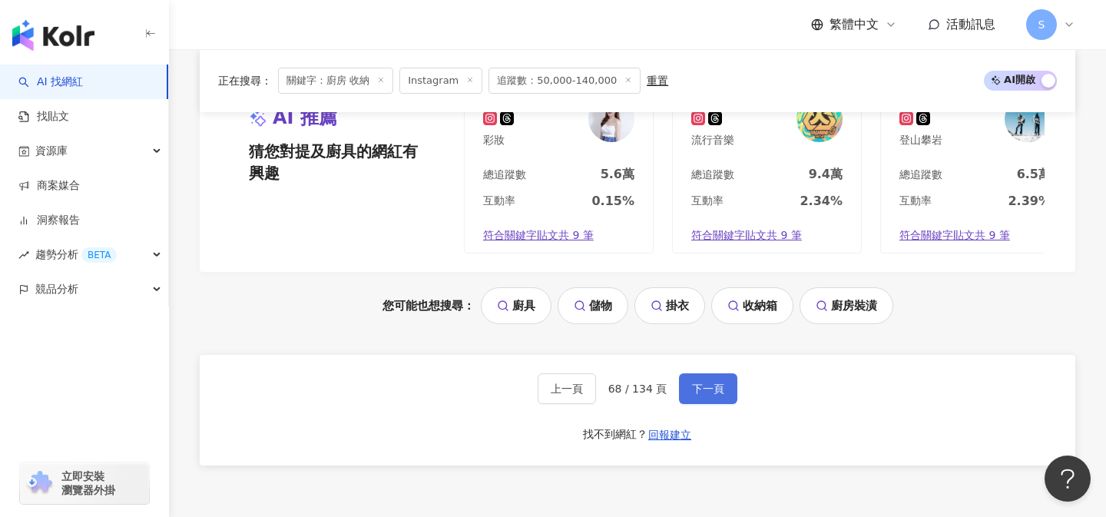
click at [692, 383] on span "下一頁" at bounding box center [708, 389] width 32 height 12
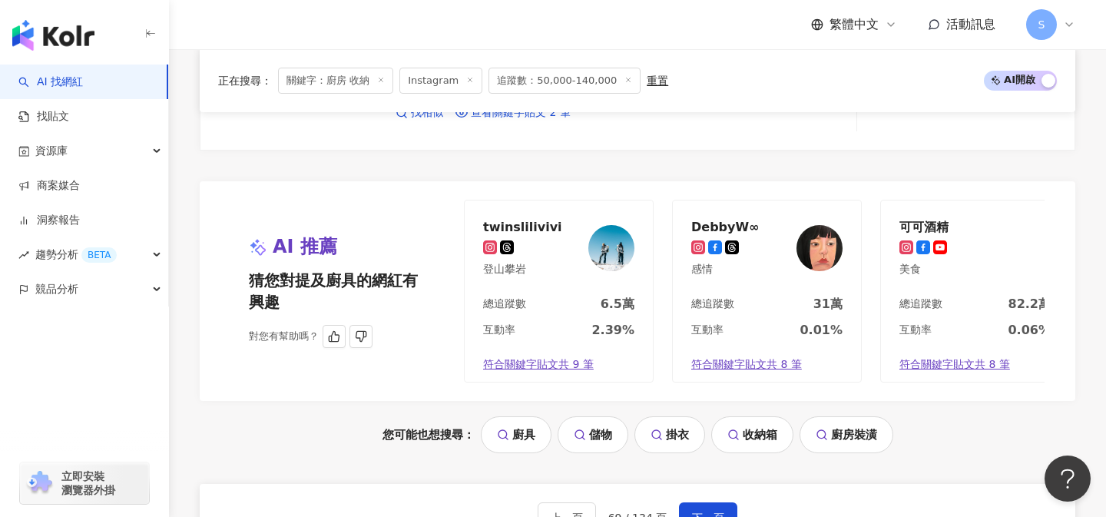
scroll to position [3092, 0]
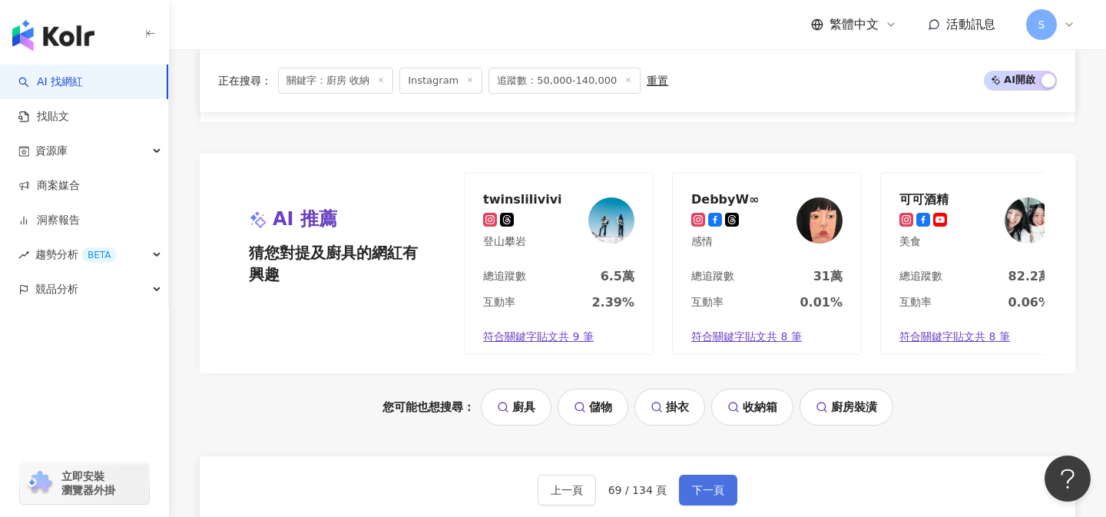
click at [728, 475] on button "下一頁" at bounding box center [708, 490] width 58 height 31
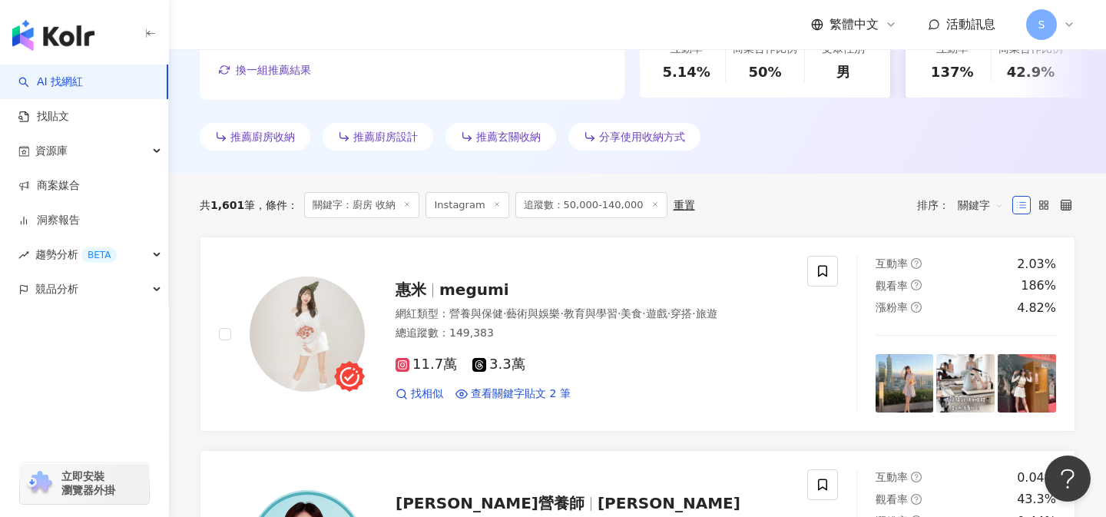
scroll to position [486, 0]
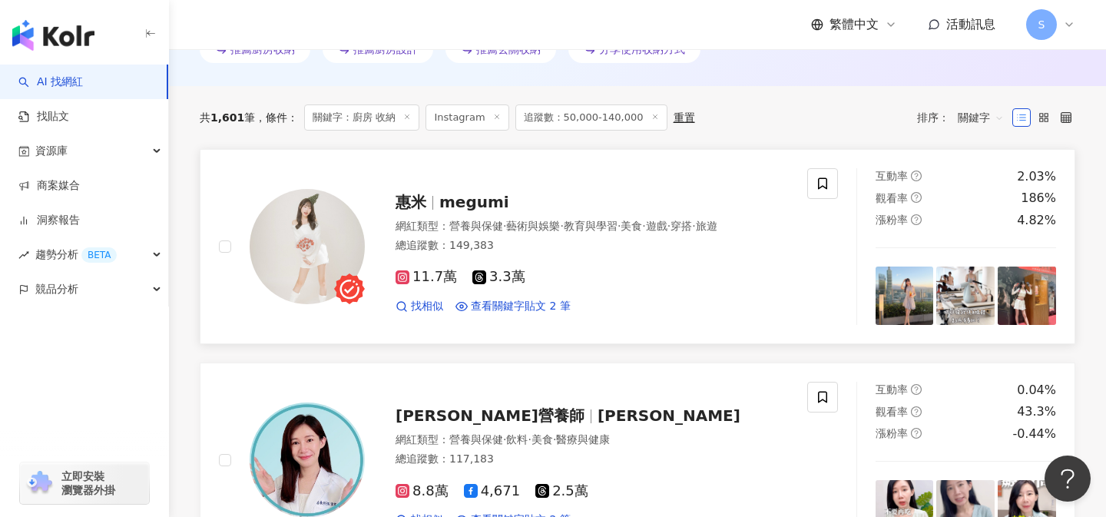
click at [594, 253] on div "網紅類型 ： 營養與保健 · 藝術與娛樂 · 教育與學習 · 美食 · 遊戲 · 穿搭 · 旅遊 總追蹤數 ： 149,383" at bounding box center [592, 238] width 393 height 38
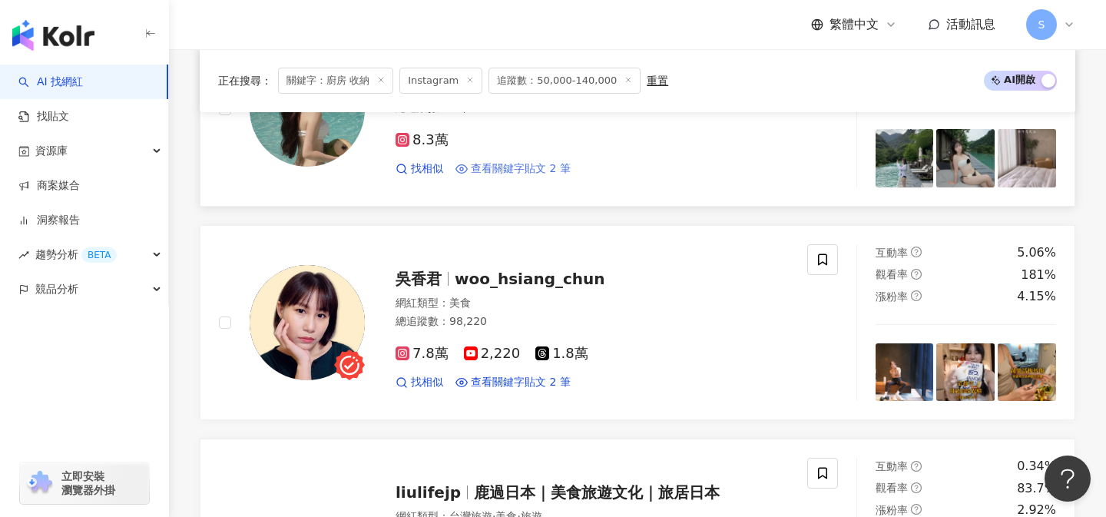
scroll to position [2339, 0]
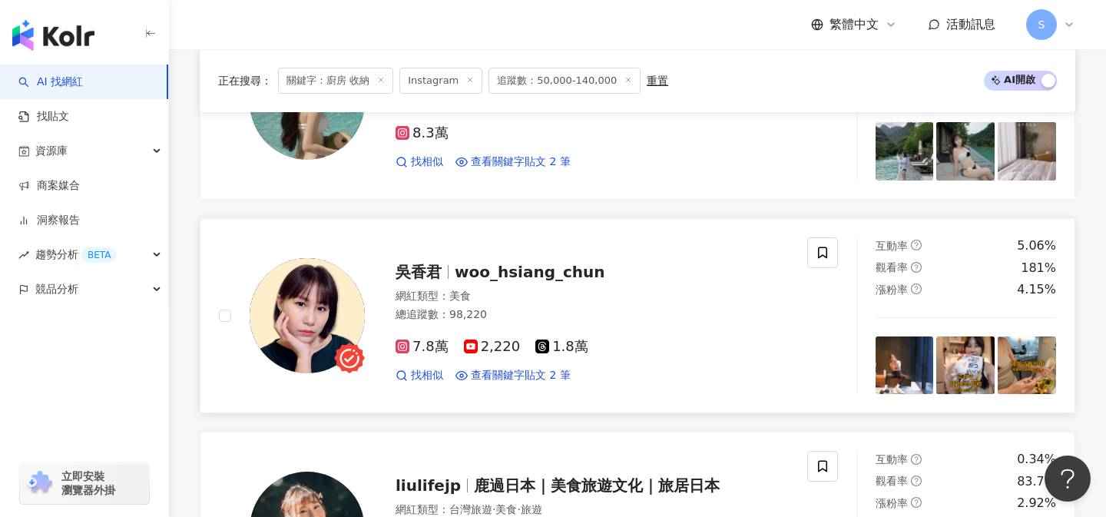
click at [545, 300] on div "網紅類型 ： 美食" at bounding box center [592, 296] width 393 height 15
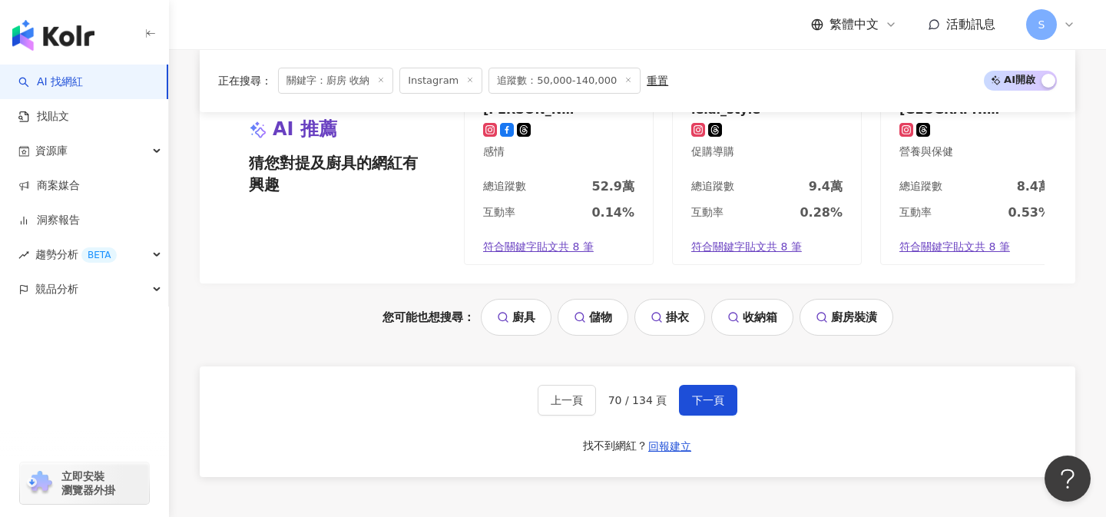
scroll to position [3147, 0]
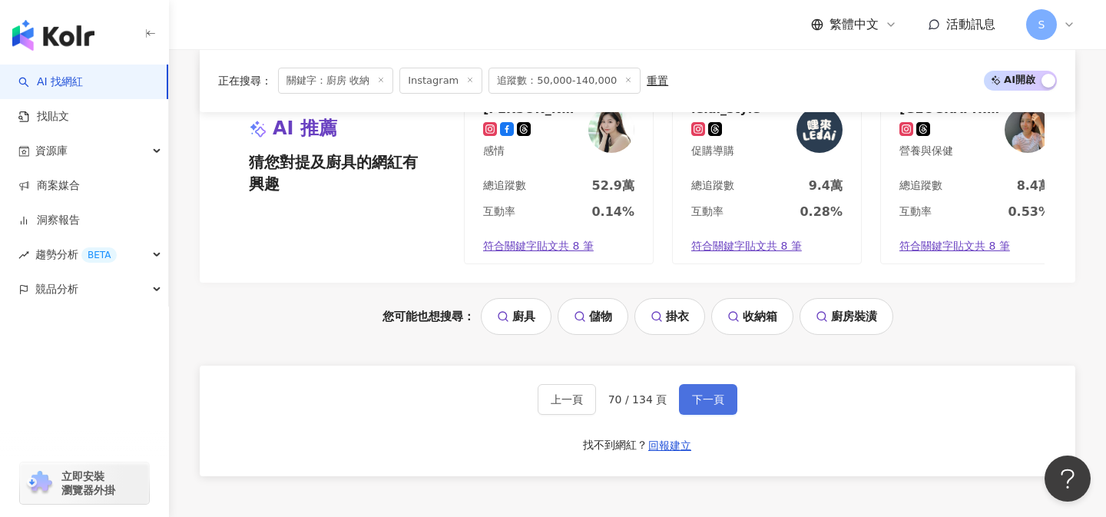
click at [700, 399] on span "下一頁" at bounding box center [708, 399] width 32 height 12
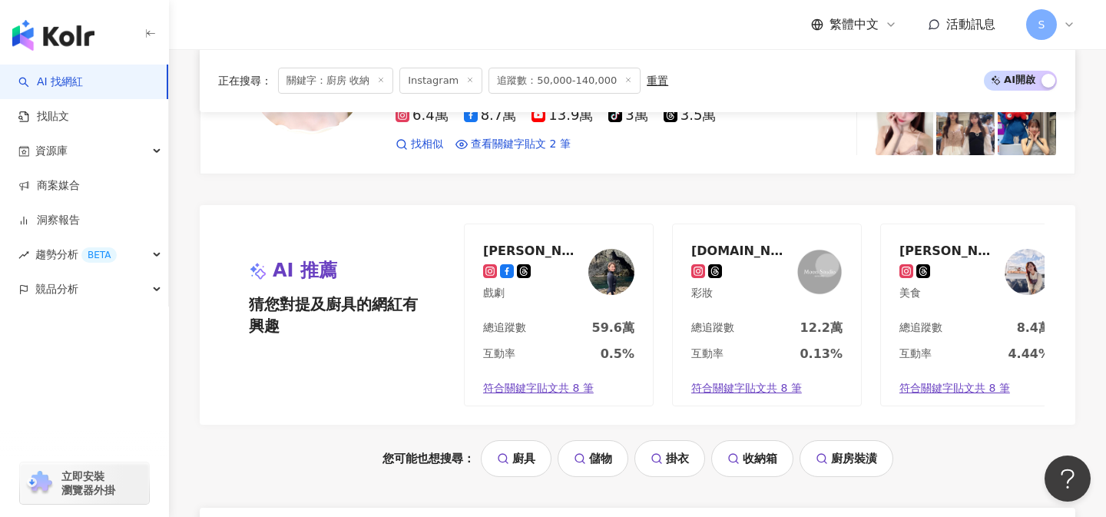
scroll to position [3193, 0]
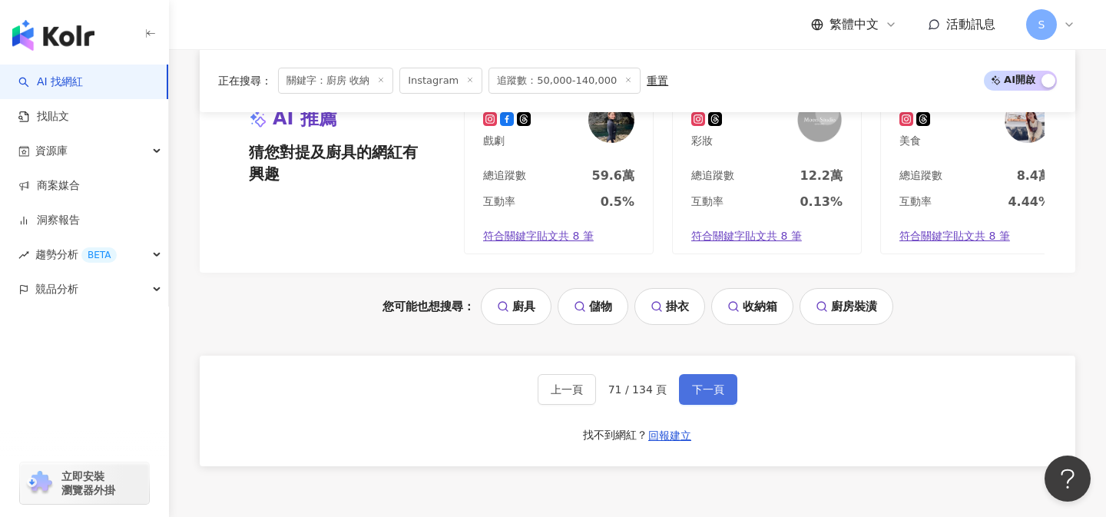
click at [711, 383] on span "下一頁" at bounding box center [708, 389] width 32 height 12
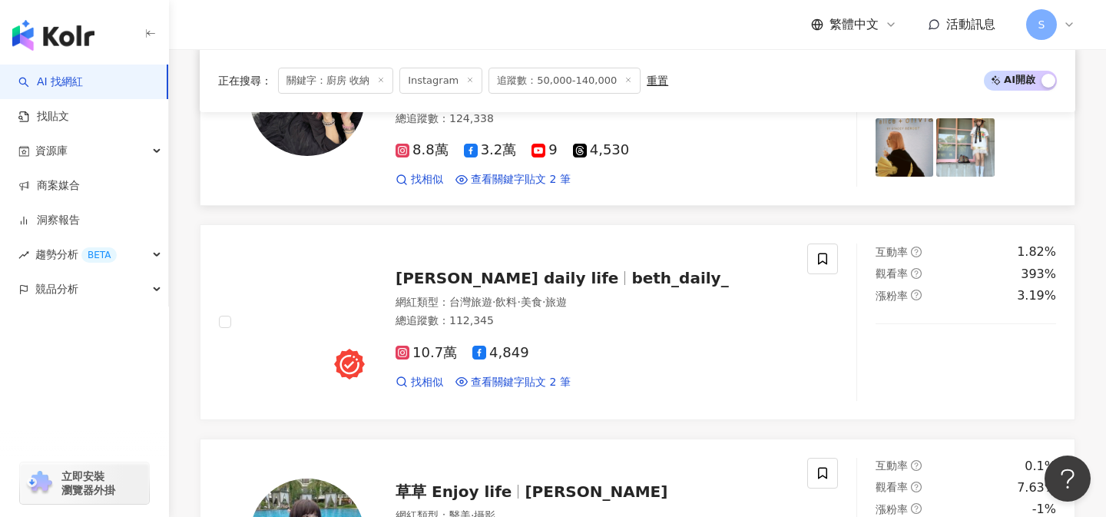
scroll to position [1522, 0]
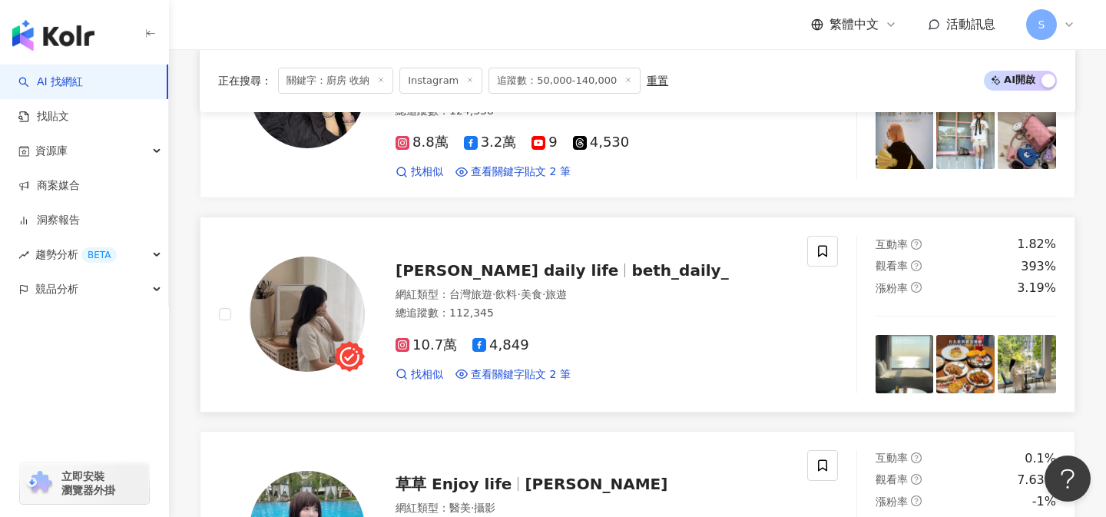
click at [554, 325] on div "10.7萬 4,849 找相似 查看關鍵字貼文 2 筆" at bounding box center [592, 353] width 393 height 57
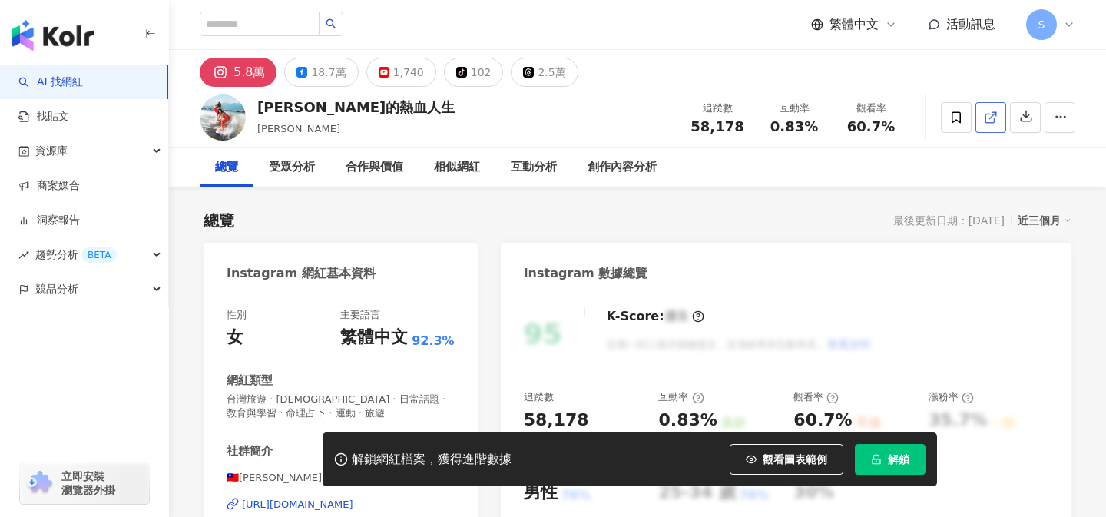
click at [990, 118] on line at bounding box center [993, 115] width 6 height 6
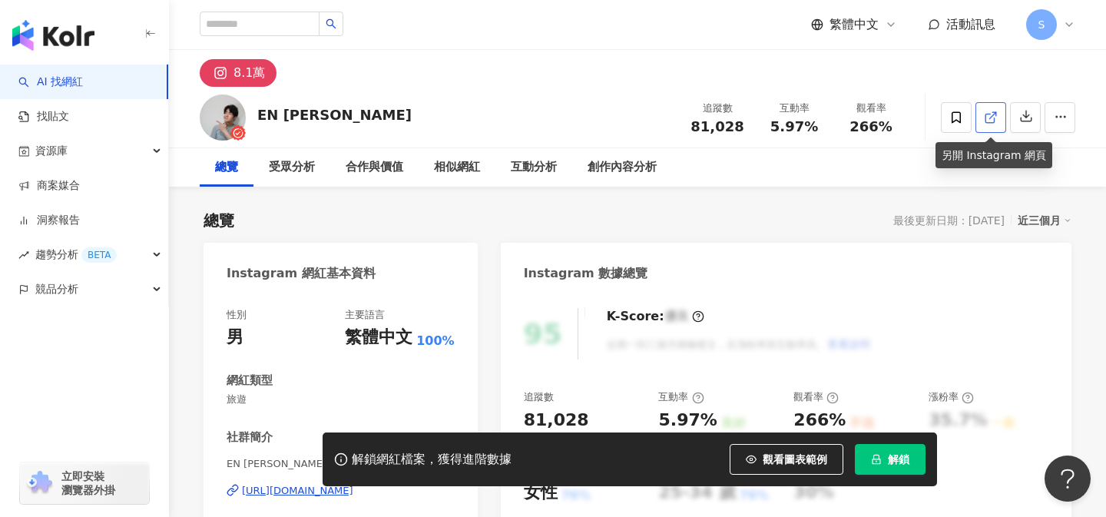
click at [997, 121] on icon at bounding box center [991, 118] width 14 height 14
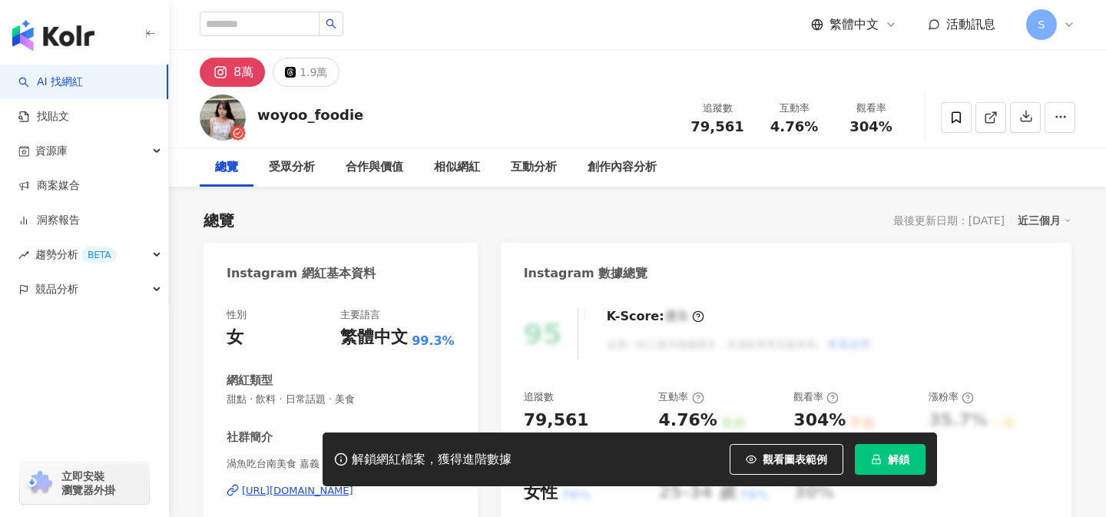
click at [991, 126] on link at bounding box center [991, 117] width 31 height 31
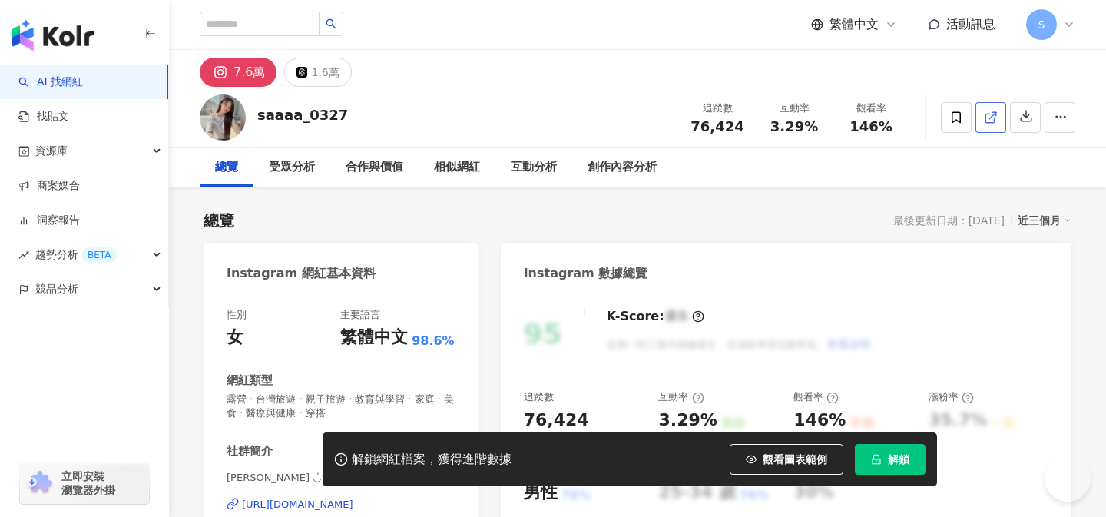
click at [976, 108] on link at bounding box center [991, 117] width 31 height 31
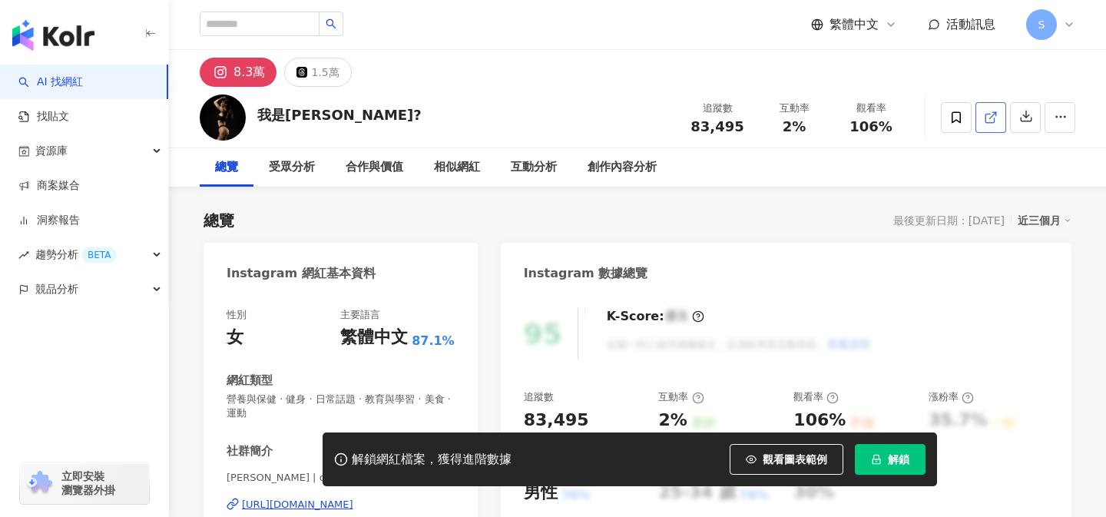
click at [990, 121] on icon at bounding box center [991, 118] width 14 height 14
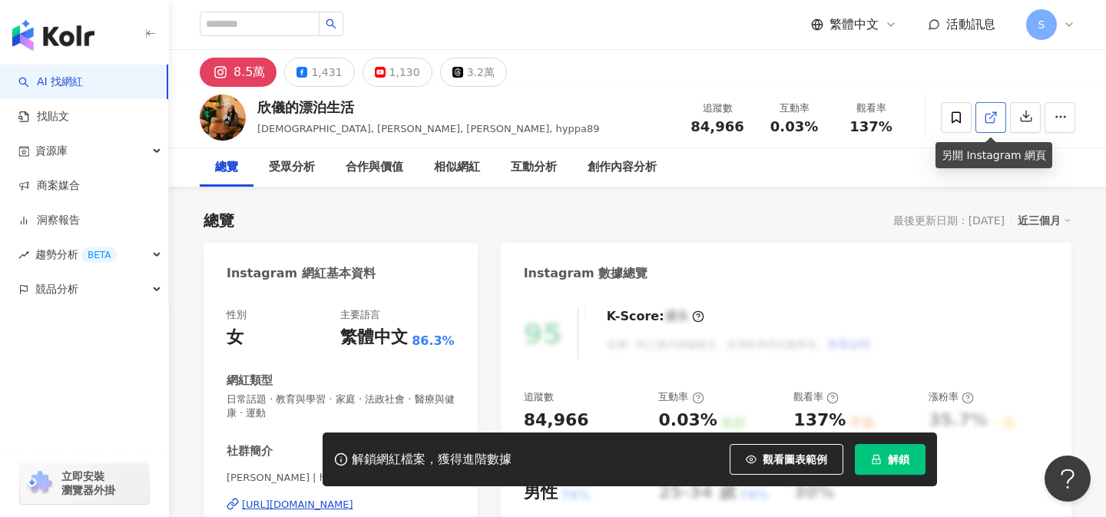
click at [984, 121] on icon at bounding box center [991, 118] width 14 height 14
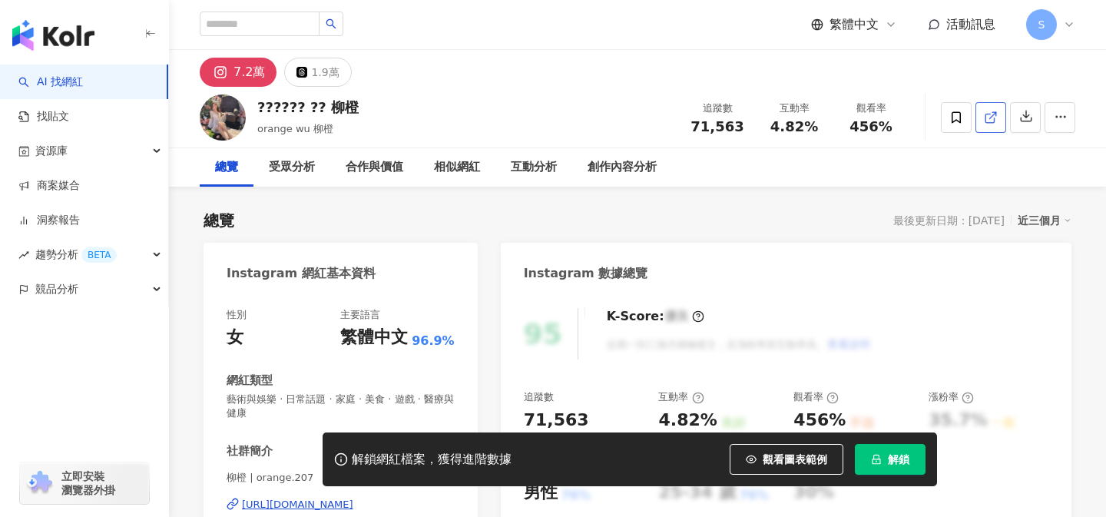
click at [988, 121] on icon at bounding box center [991, 118] width 14 height 14
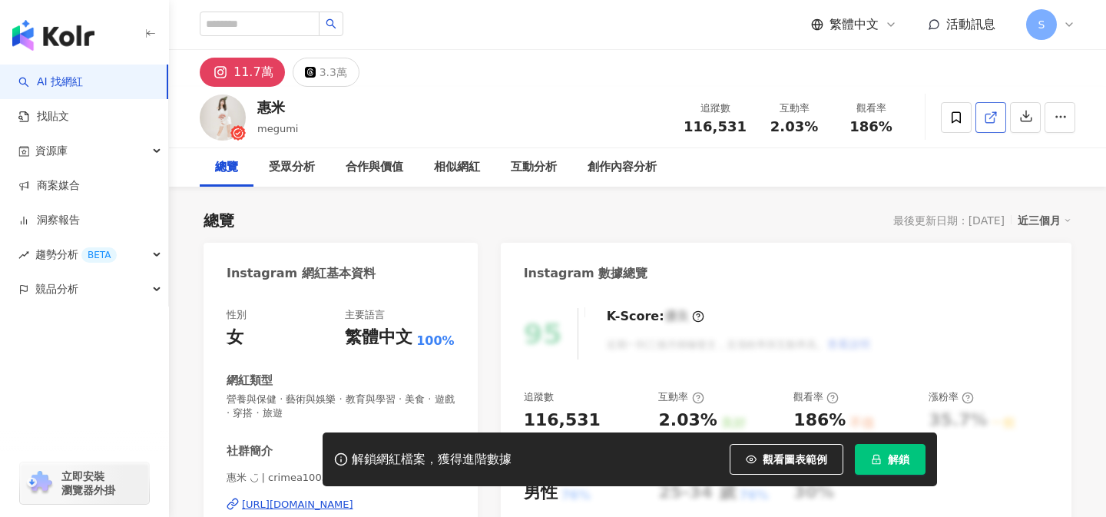
click at [989, 123] on icon at bounding box center [991, 118] width 14 height 14
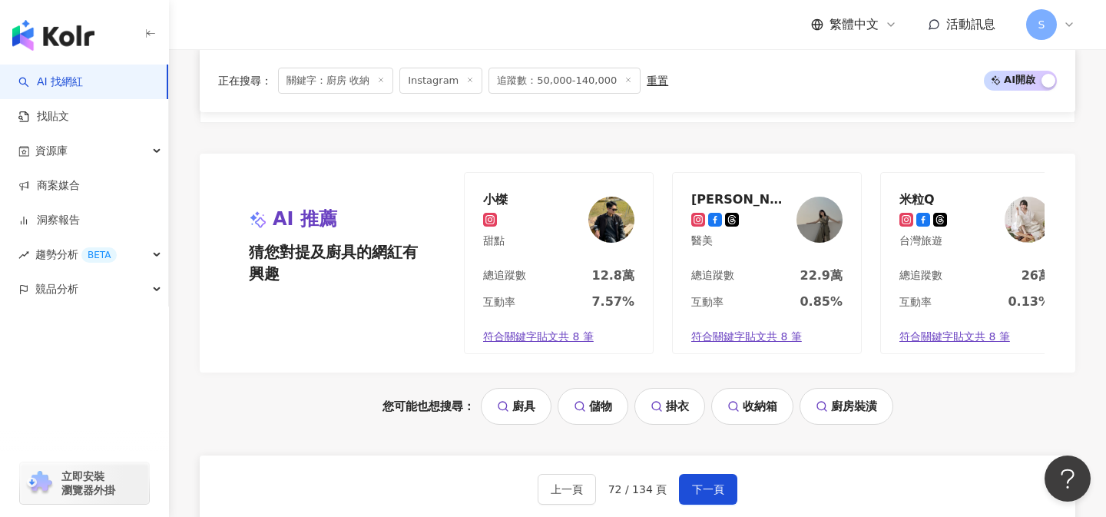
scroll to position [3124, 0]
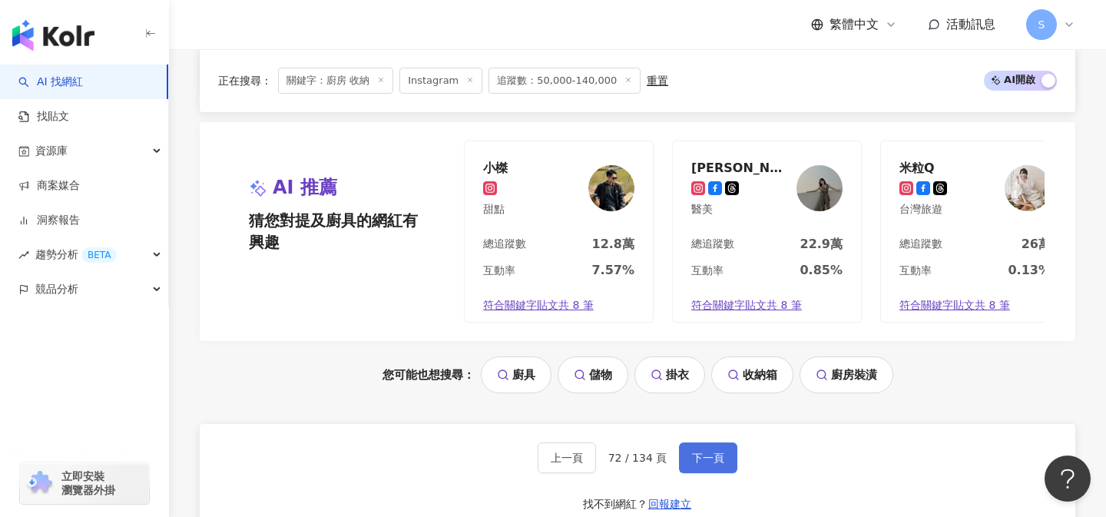
click at [714, 442] on button "下一頁" at bounding box center [708, 457] width 58 height 31
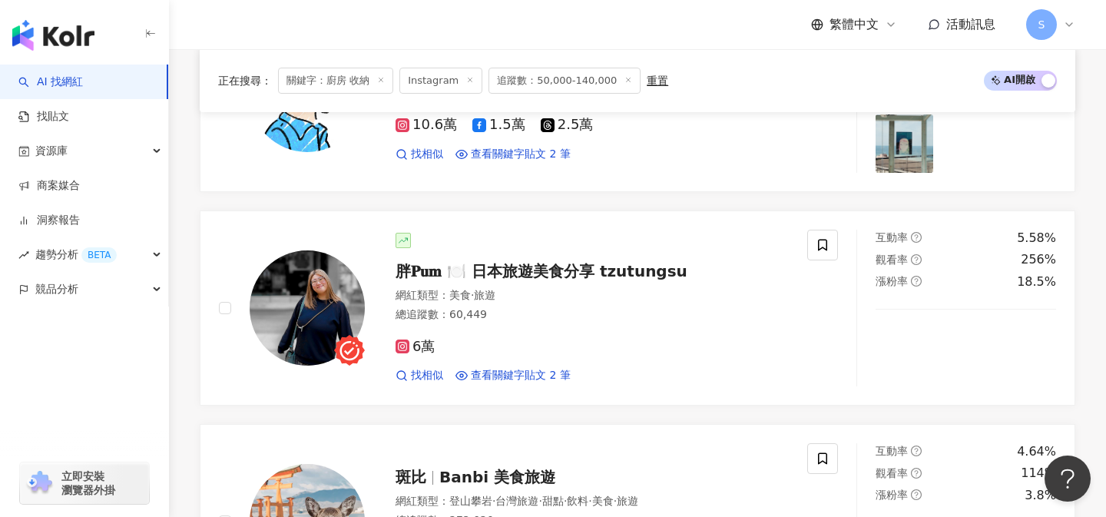
scroll to position [650, 0]
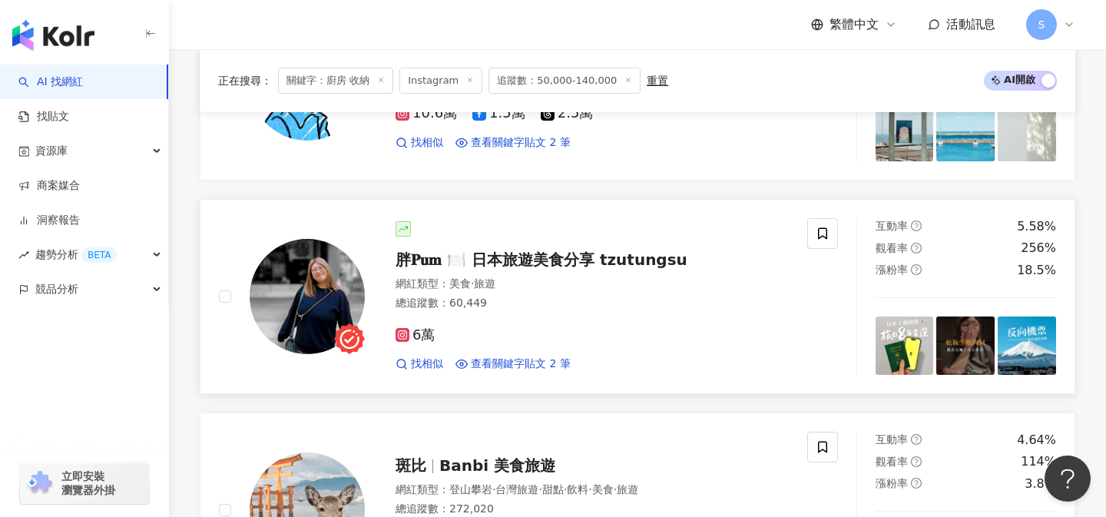
click at [553, 302] on div "總追蹤數 ： 60,449" at bounding box center [592, 303] width 393 height 15
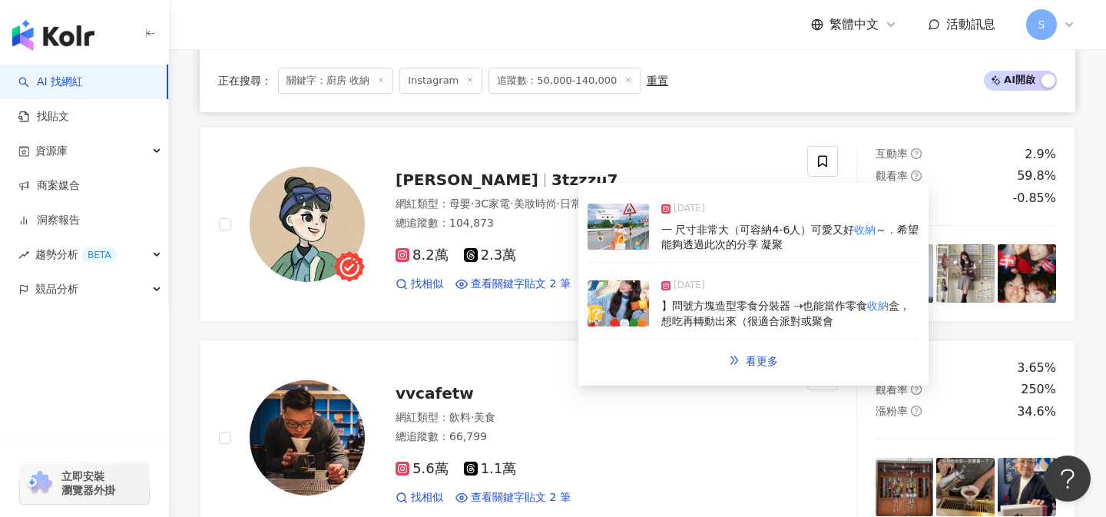
scroll to position [1158, 0]
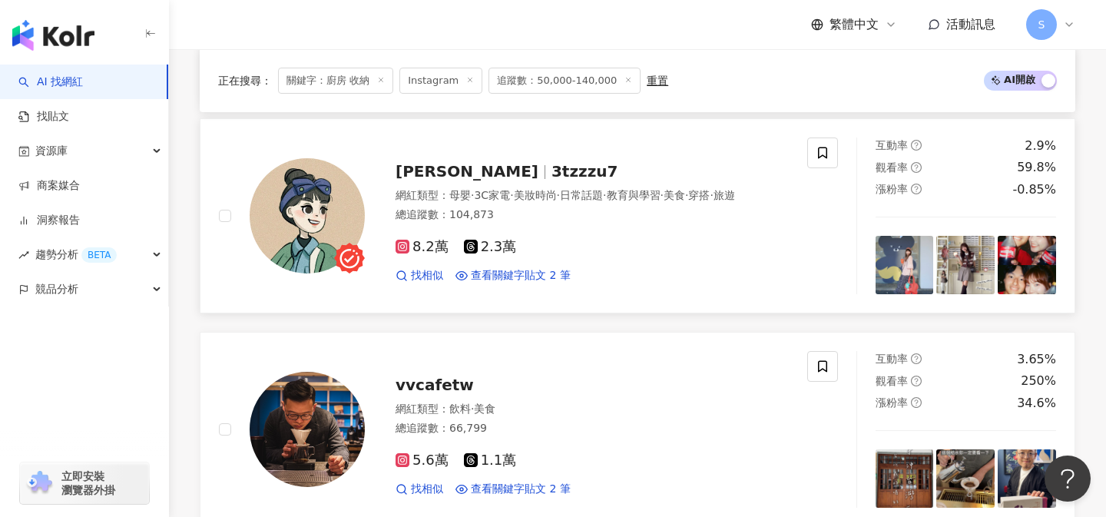
click at [559, 236] on div "8.2萬 2.3萬 找相似 查看關鍵字貼文 2 筆" at bounding box center [592, 255] width 393 height 57
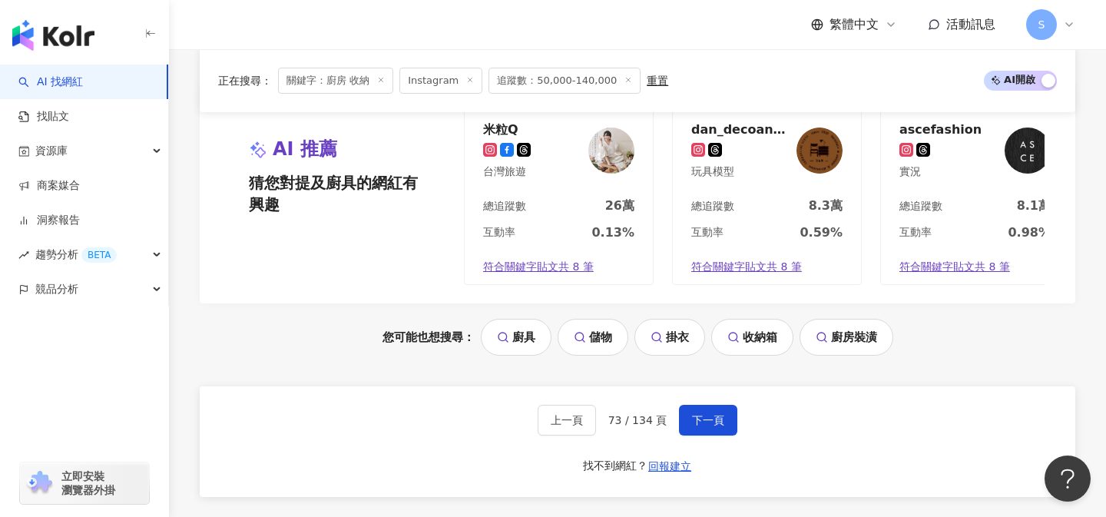
scroll to position [3211, 0]
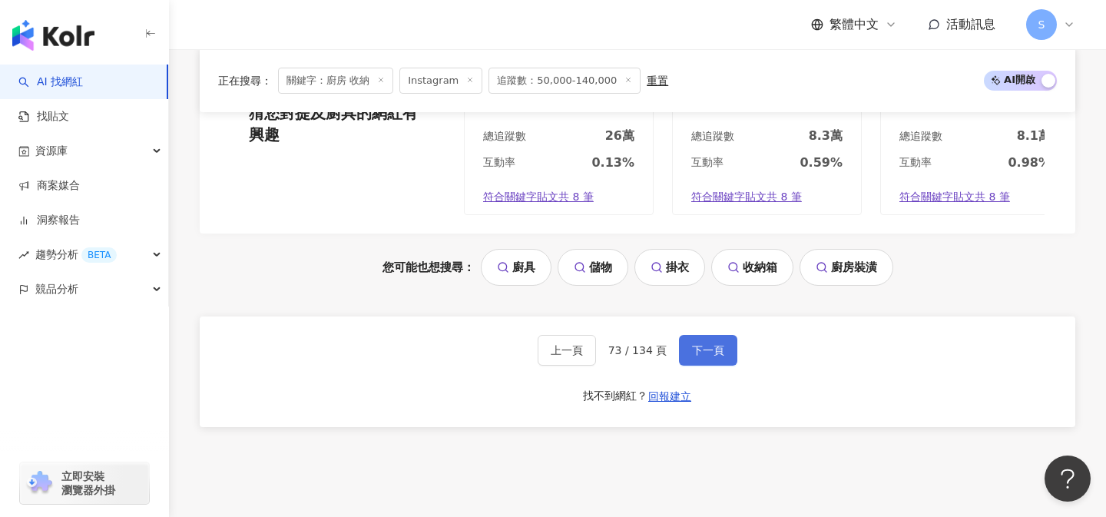
click at [724, 343] on button "下一頁" at bounding box center [708, 350] width 58 height 31
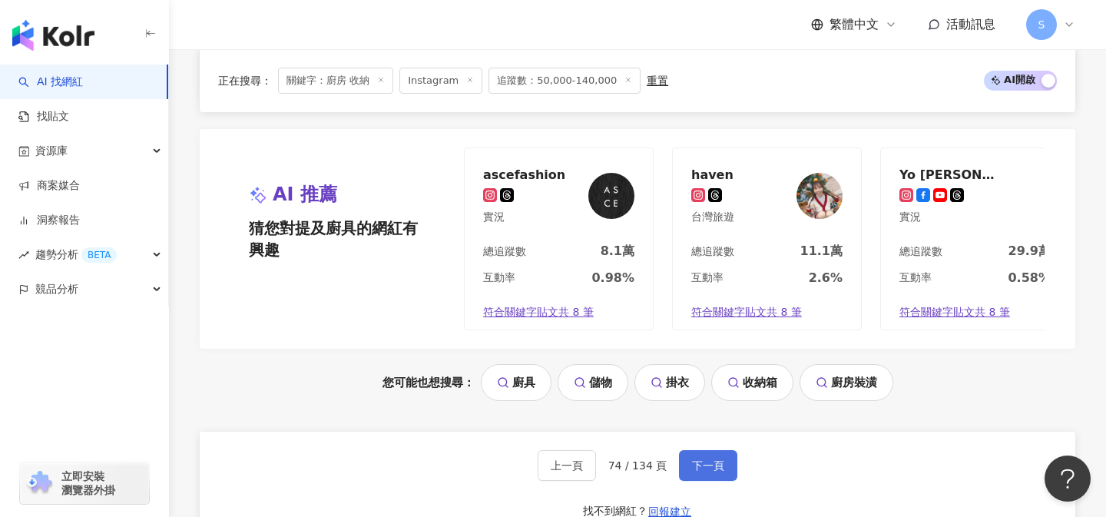
scroll to position [3213, 0]
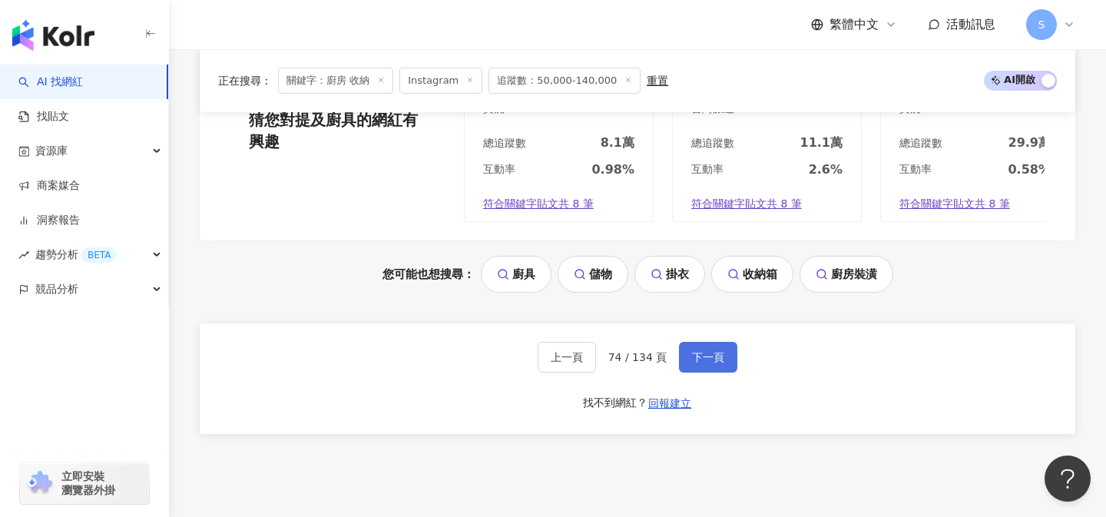
click at [708, 350] on button "下一頁" at bounding box center [708, 357] width 58 height 31
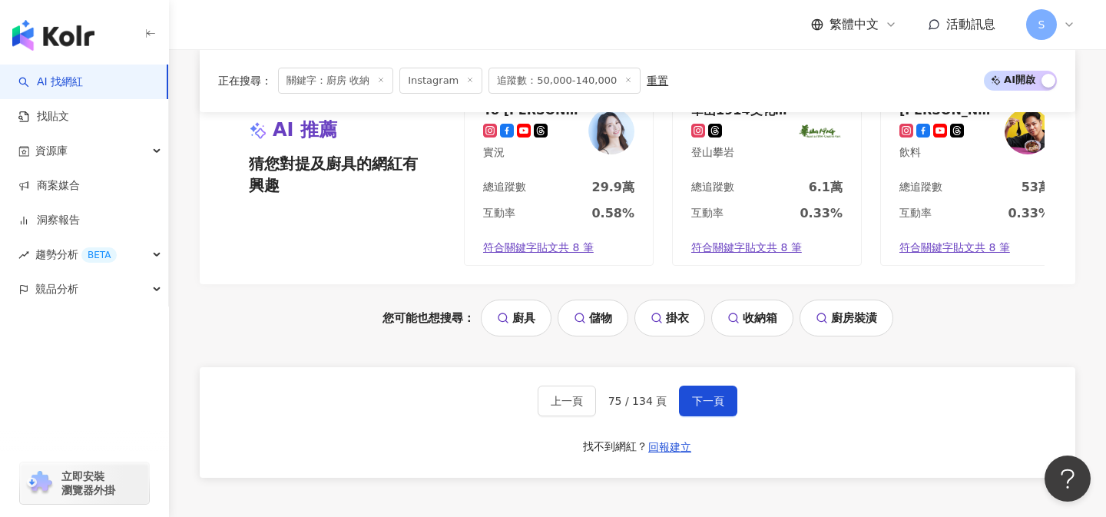
scroll to position [3178, 0]
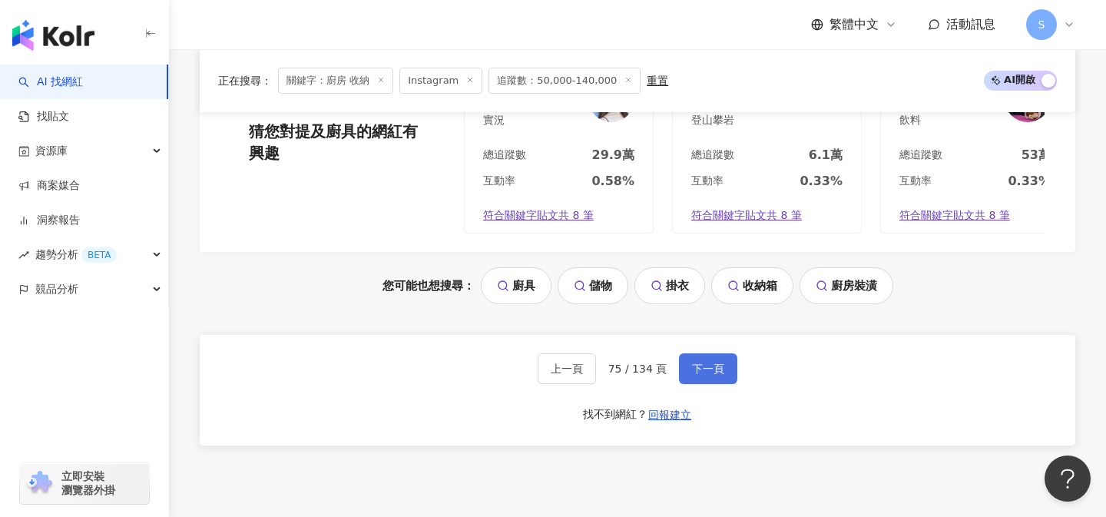
click at [721, 369] on span "下一頁" at bounding box center [708, 369] width 32 height 12
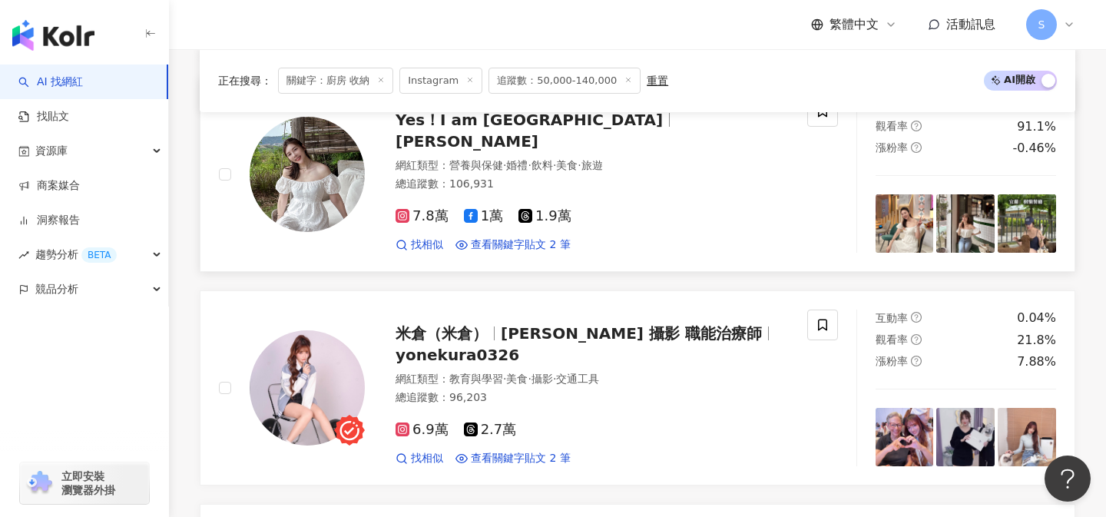
scroll to position [1628, 0]
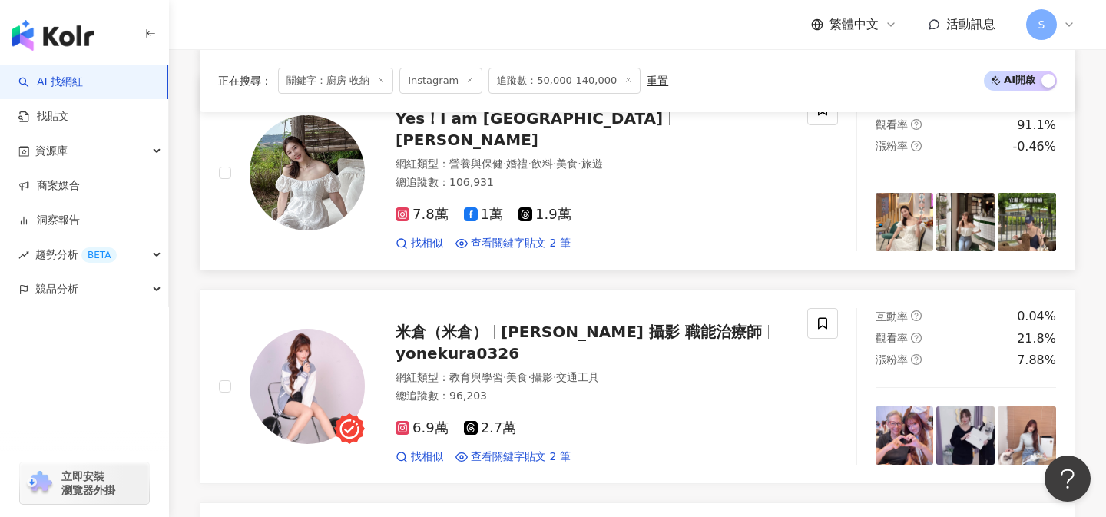
click at [637, 207] on div "7.8萬 1萬 1.9萬" at bounding box center [592, 215] width 393 height 17
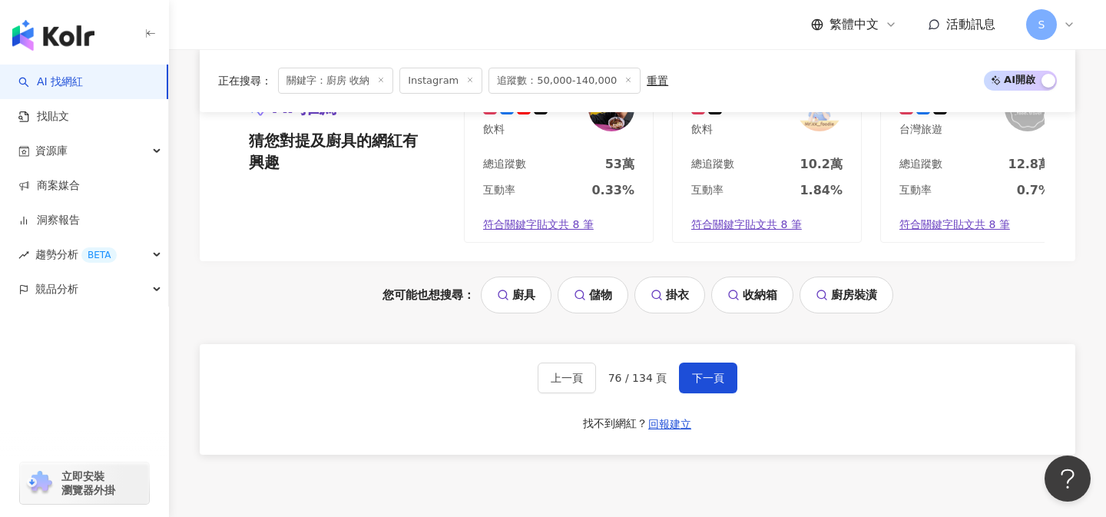
scroll to position [3234, 0]
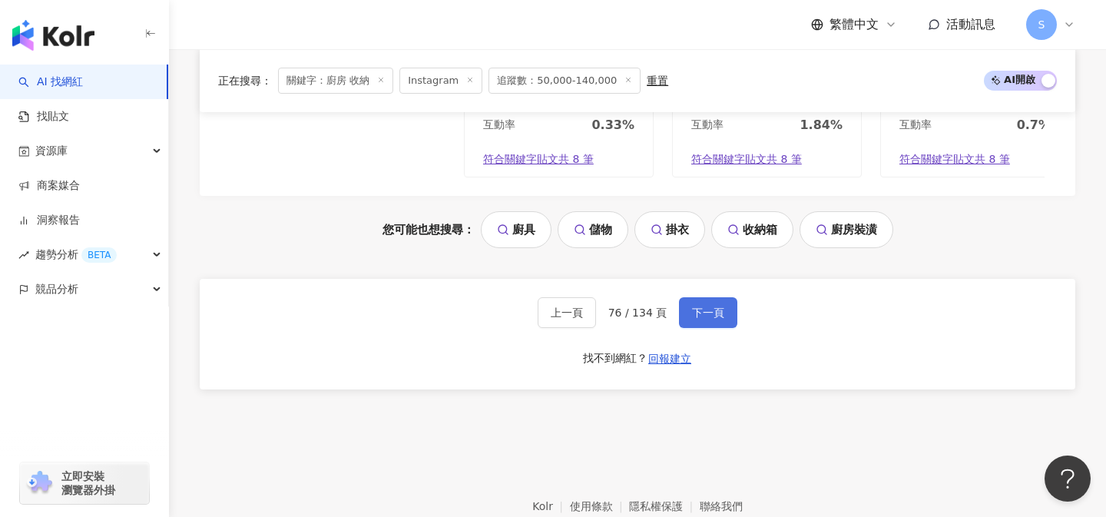
click at [717, 319] on span "下一頁" at bounding box center [708, 313] width 32 height 12
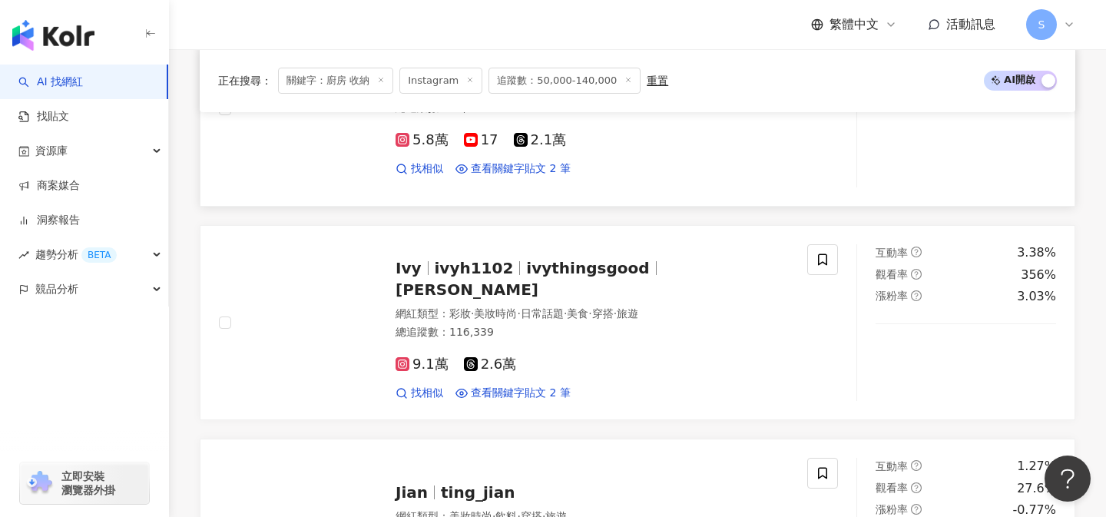
scroll to position [1908, 0]
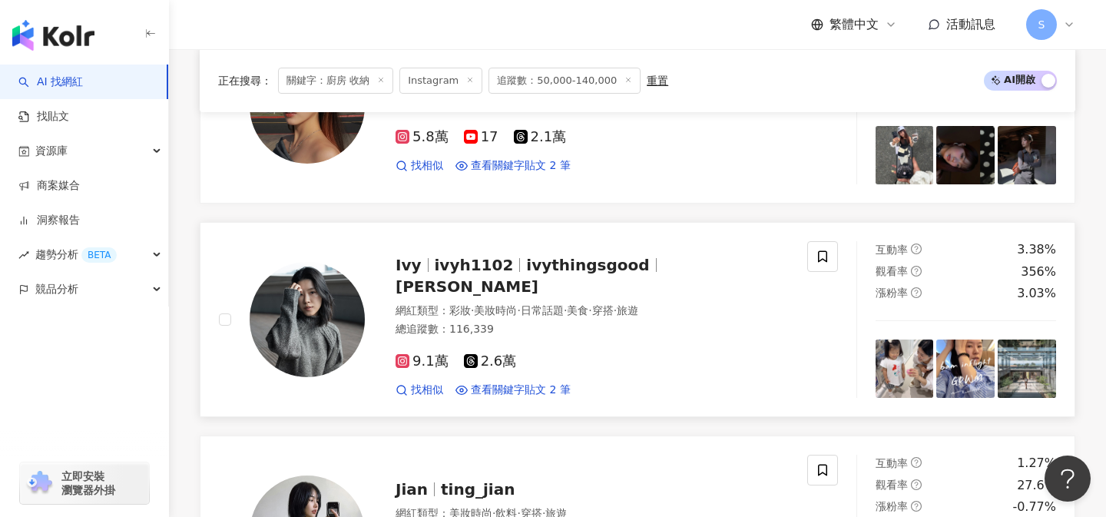
click at [545, 353] on div "9.1萬 2.6萬" at bounding box center [592, 361] width 393 height 17
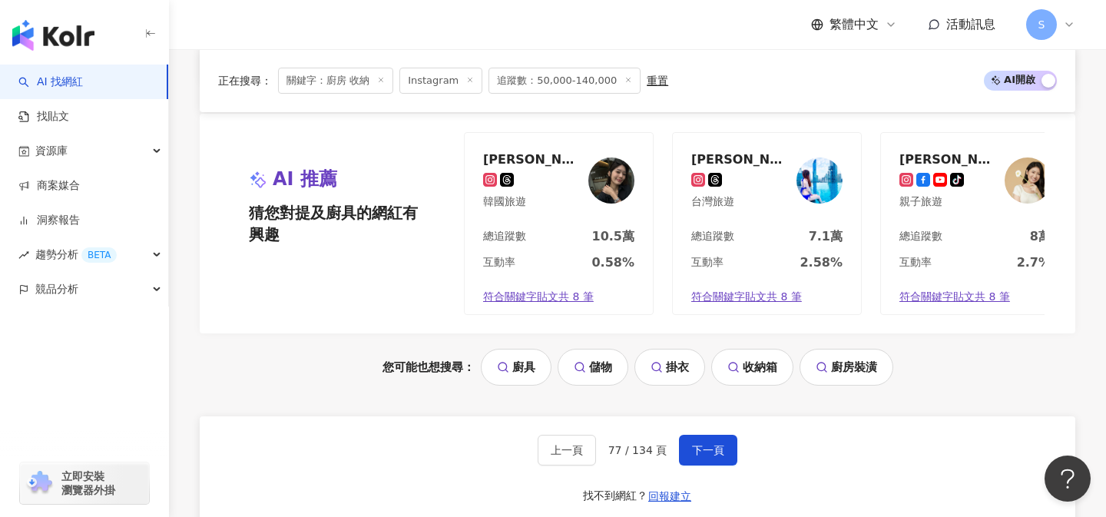
scroll to position [3147, 0]
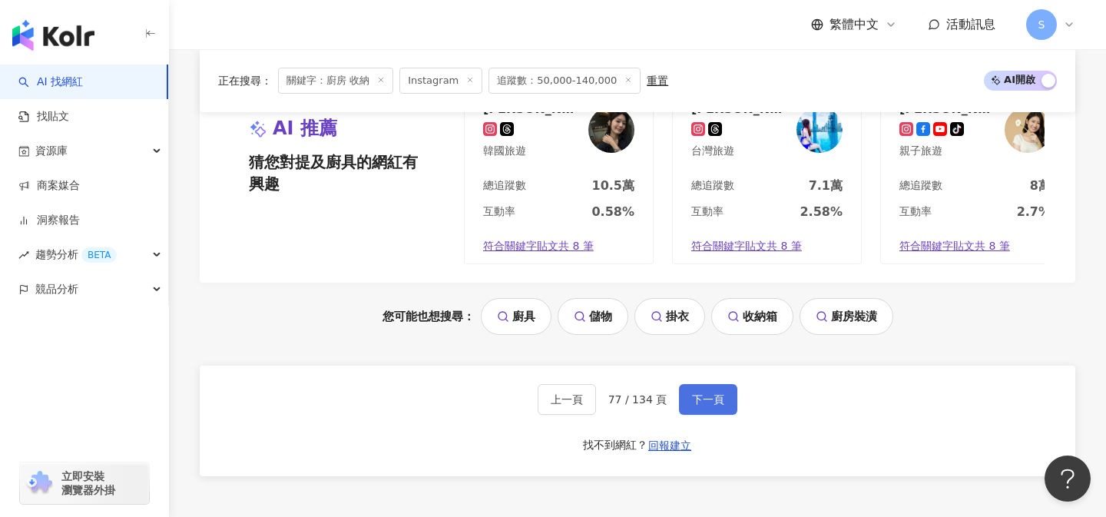
click at [705, 396] on span "下一頁" at bounding box center [708, 399] width 32 height 12
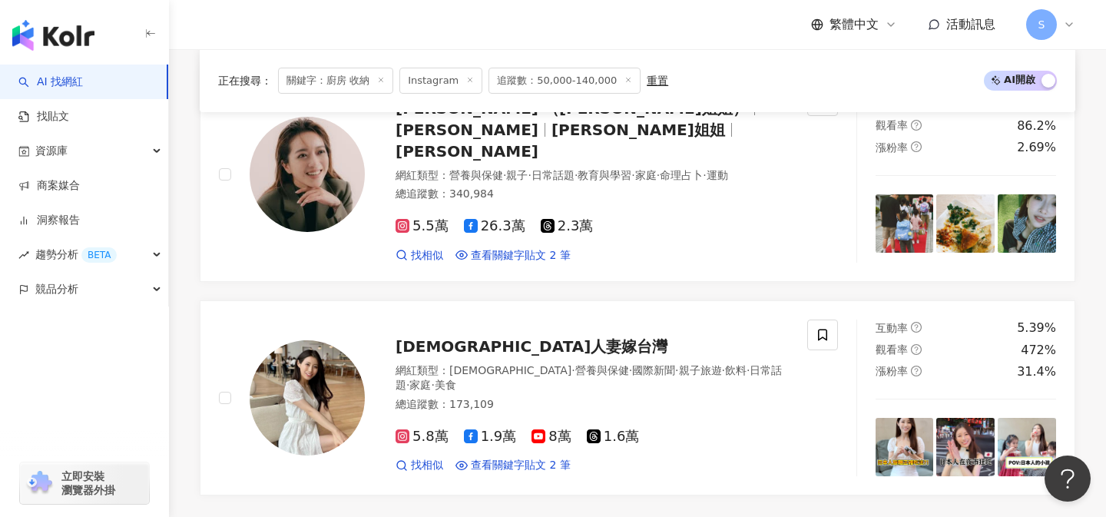
scroll to position [2656, 0]
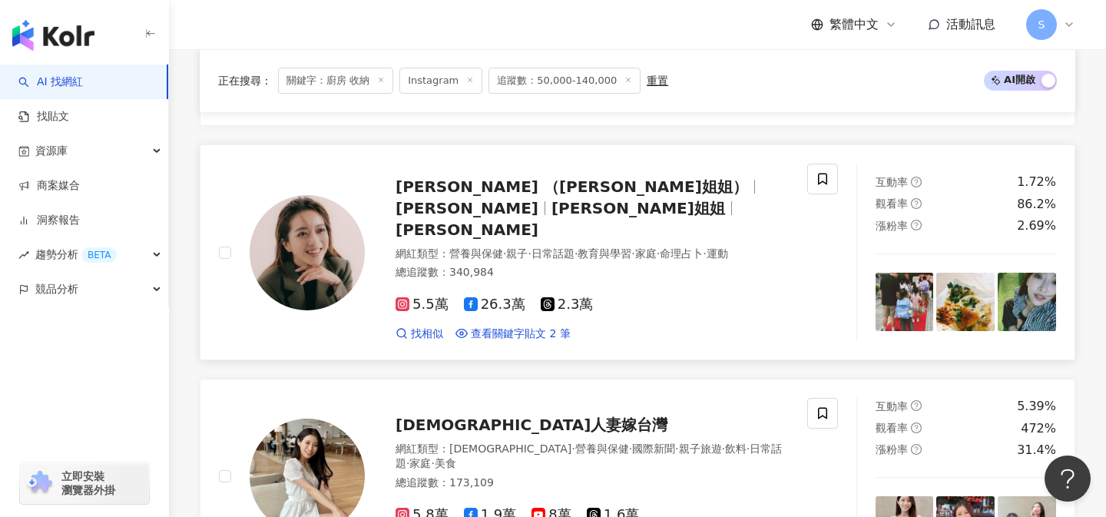
click at [523, 305] on link "貝童彤 （彤彤姐姐） 貝童彤 彤彤姐姐 Julie Tsai 網紅類型 ： 營養與保健 · 親子 · 日常話題 · 教育與學習 · 家庭 · 命理占卜 · 運…" at bounding box center [638, 252] width 876 height 216
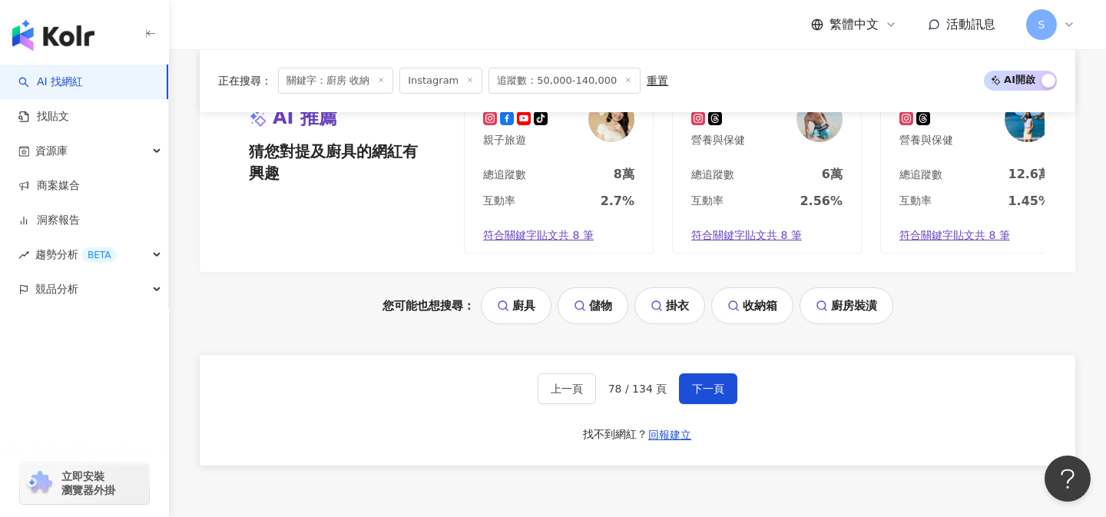
scroll to position [3221, 0]
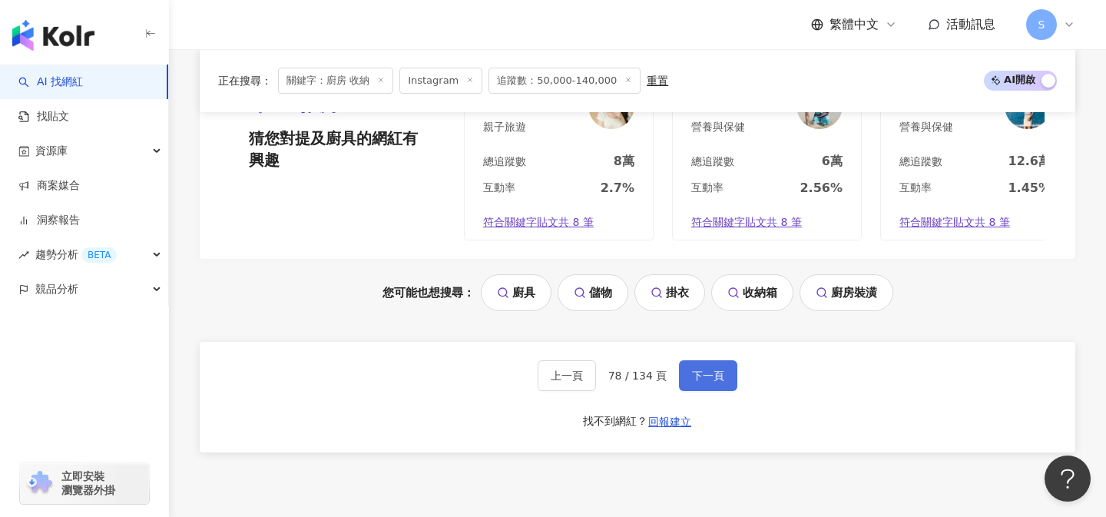
click at [706, 360] on button "下一頁" at bounding box center [708, 375] width 58 height 31
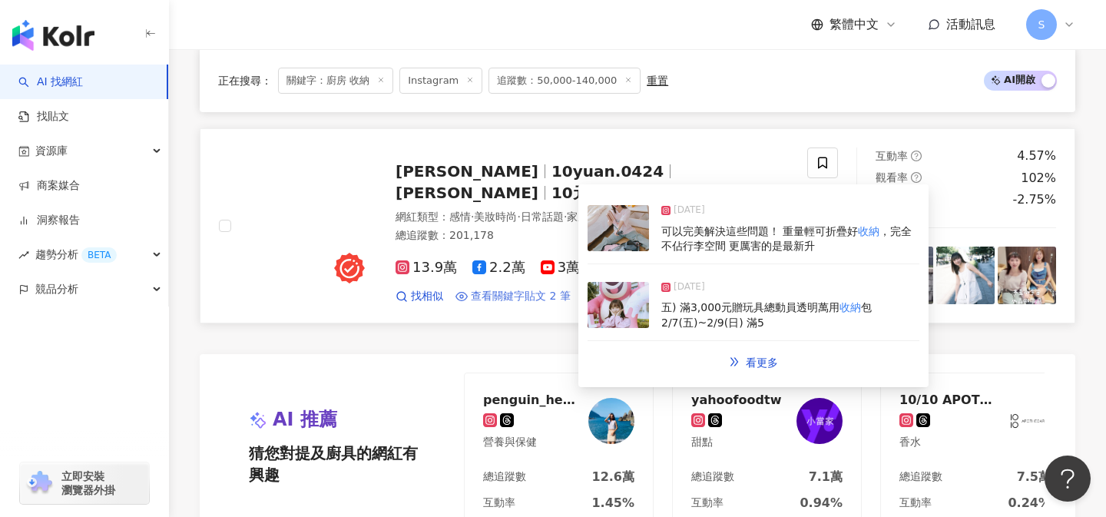
scroll to position [3198, 0]
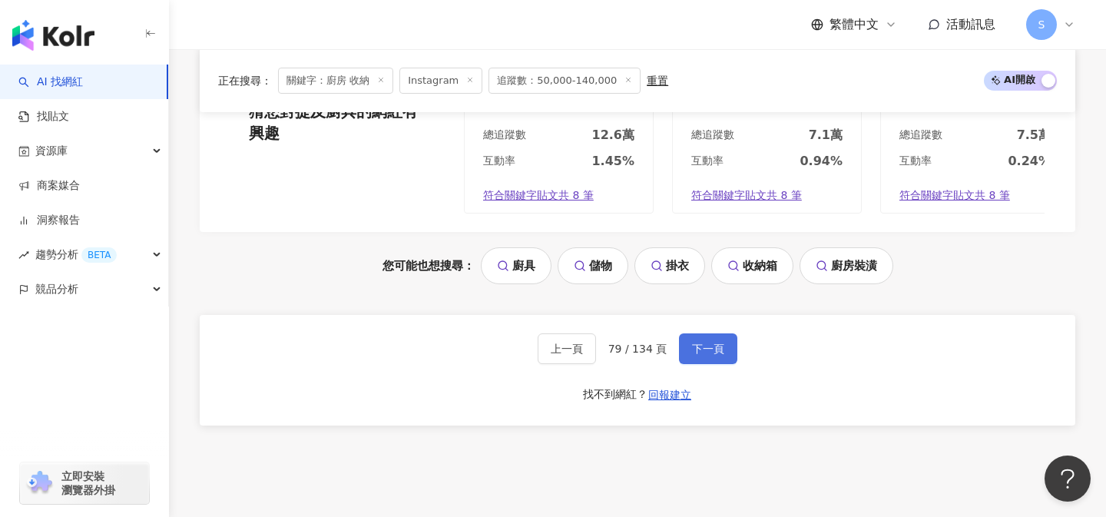
click at [711, 348] on span "下一頁" at bounding box center [708, 349] width 32 height 12
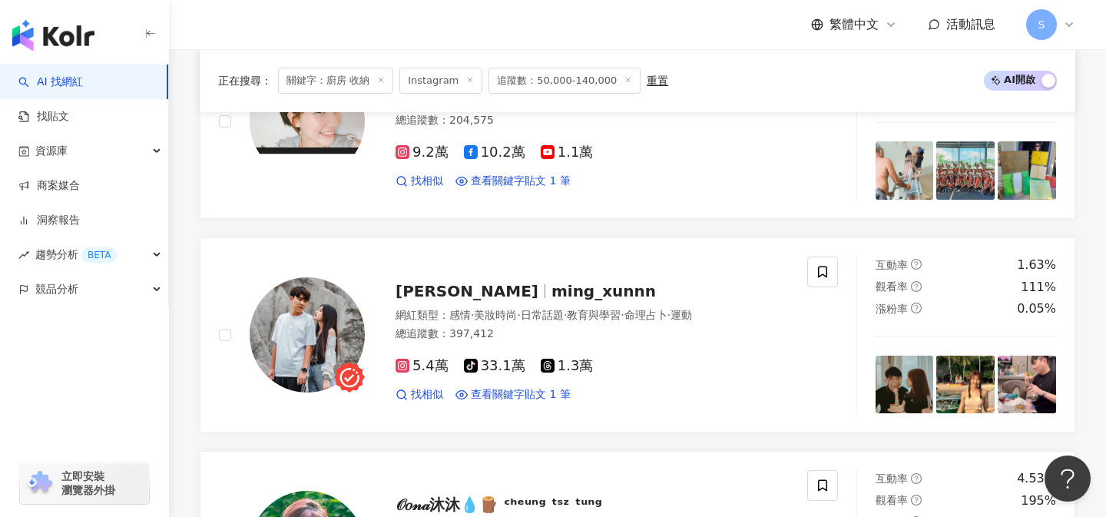
scroll to position [2344, 0]
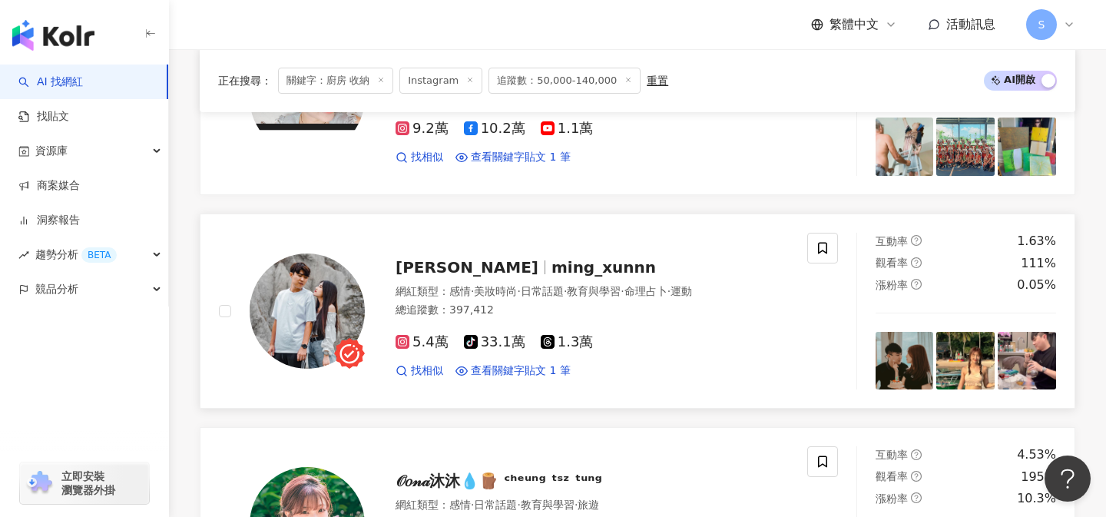
click at [544, 318] on div "網紅類型 ： 感情 · 美妝時尚 · 日常話題 · 教育與學習 · 命理占卜 · 運動 總追蹤數 ： 397,412" at bounding box center [592, 303] width 393 height 38
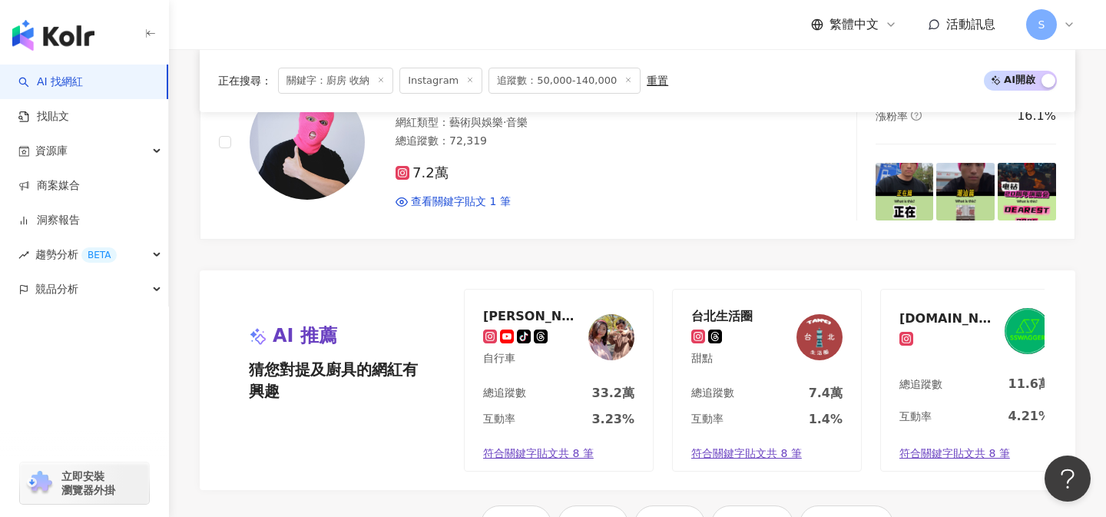
scroll to position [3072, 0]
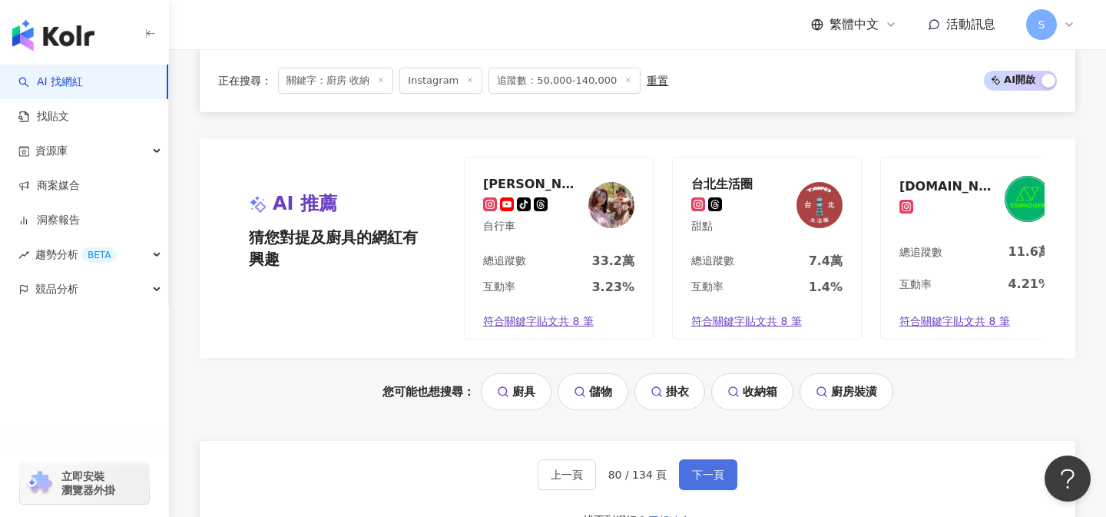
click at [705, 478] on span "下一頁" at bounding box center [708, 475] width 32 height 12
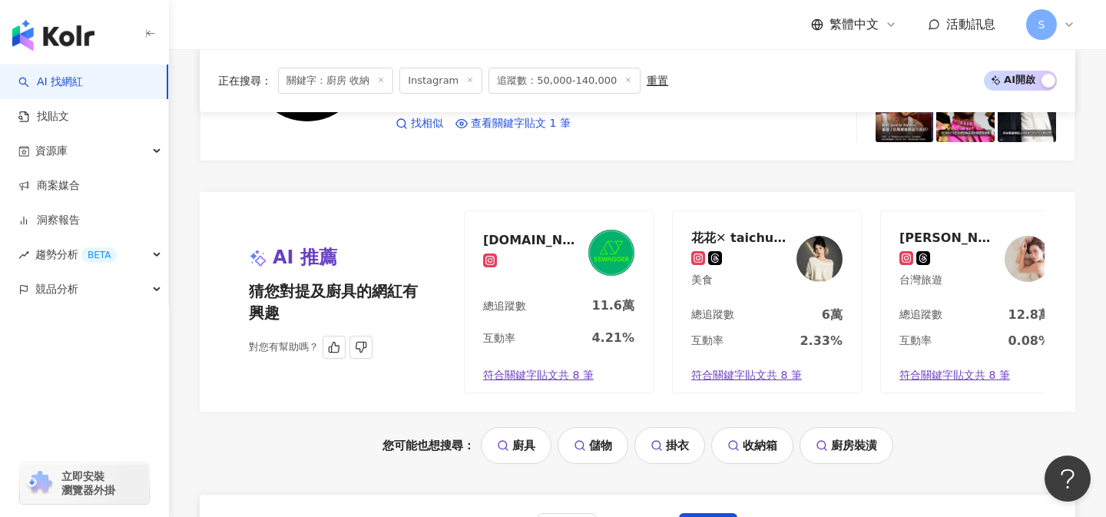
scroll to position [3035, 0]
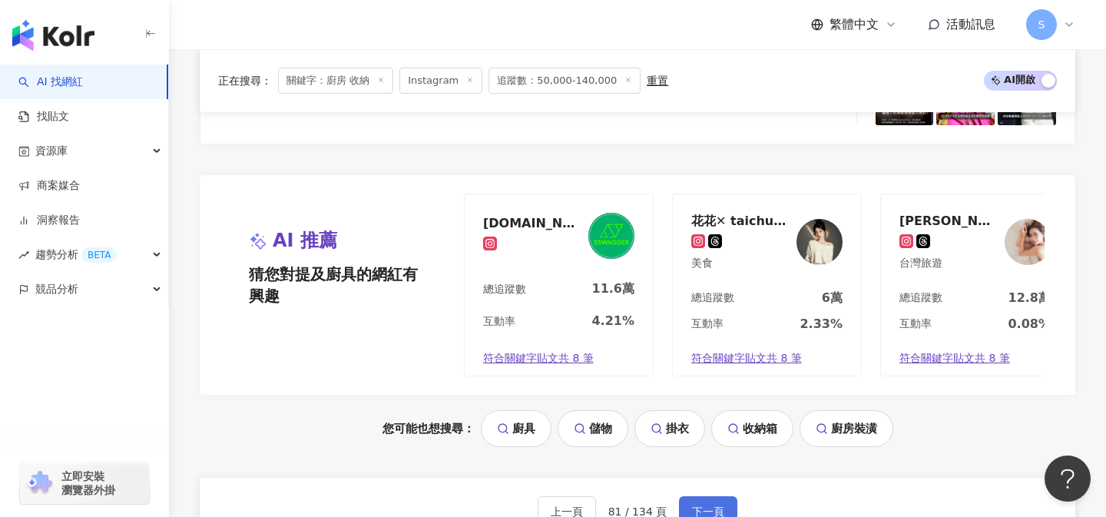
click at [721, 503] on button "下一頁" at bounding box center [708, 511] width 58 height 31
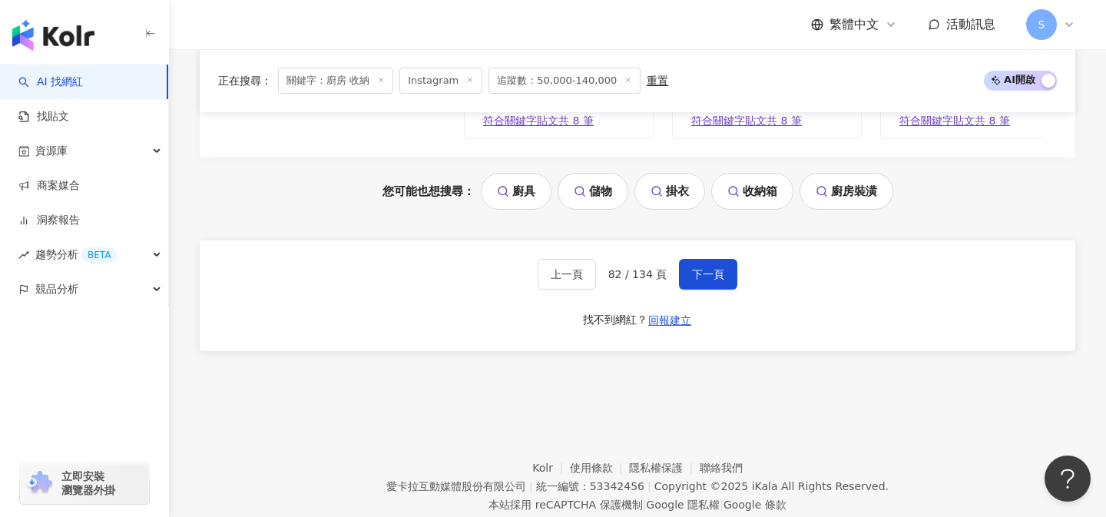
scroll to position [3316, 0]
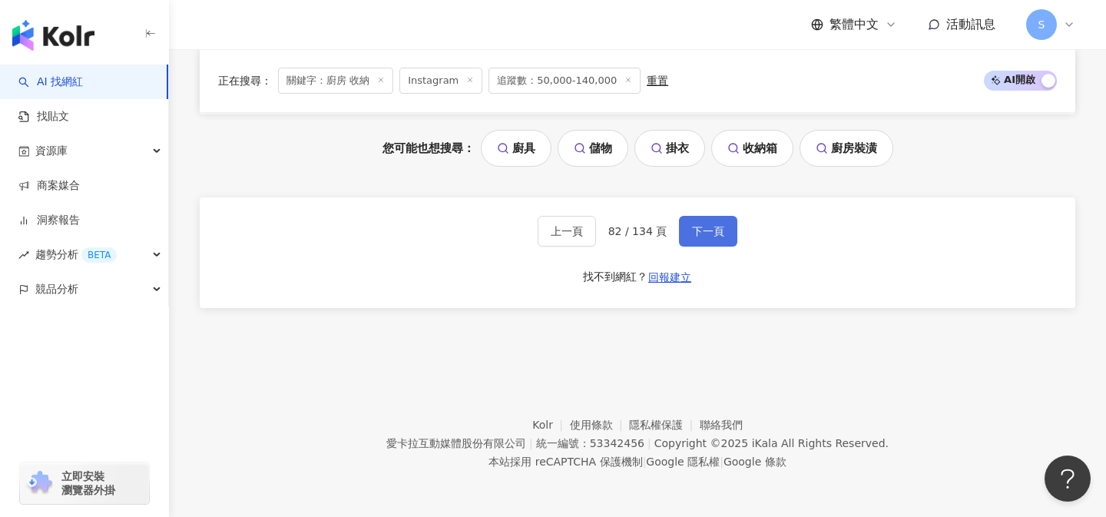
click at [701, 230] on span "下一頁" at bounding box center [708, 231] width 32 height 12
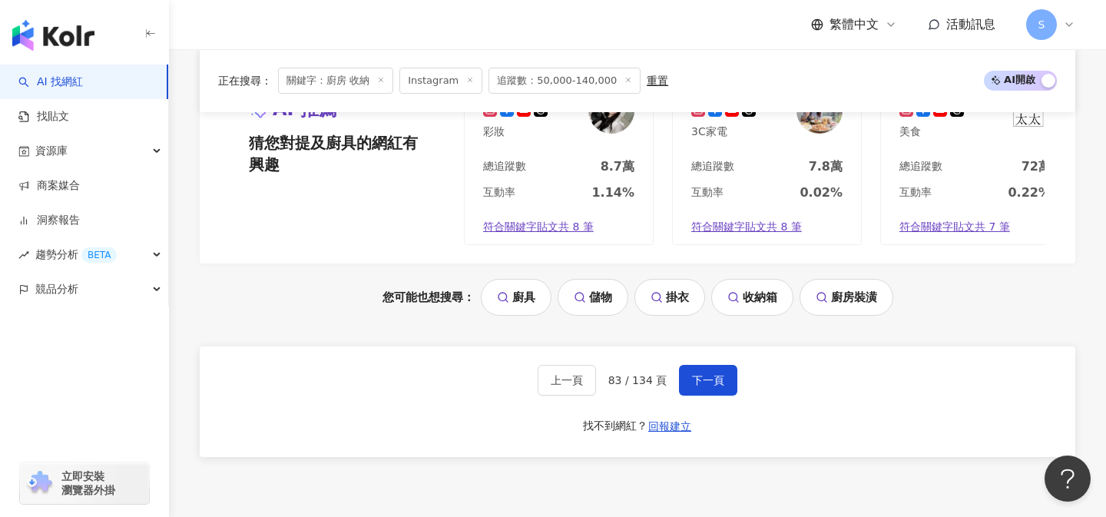
scroll to position [3172, 0]
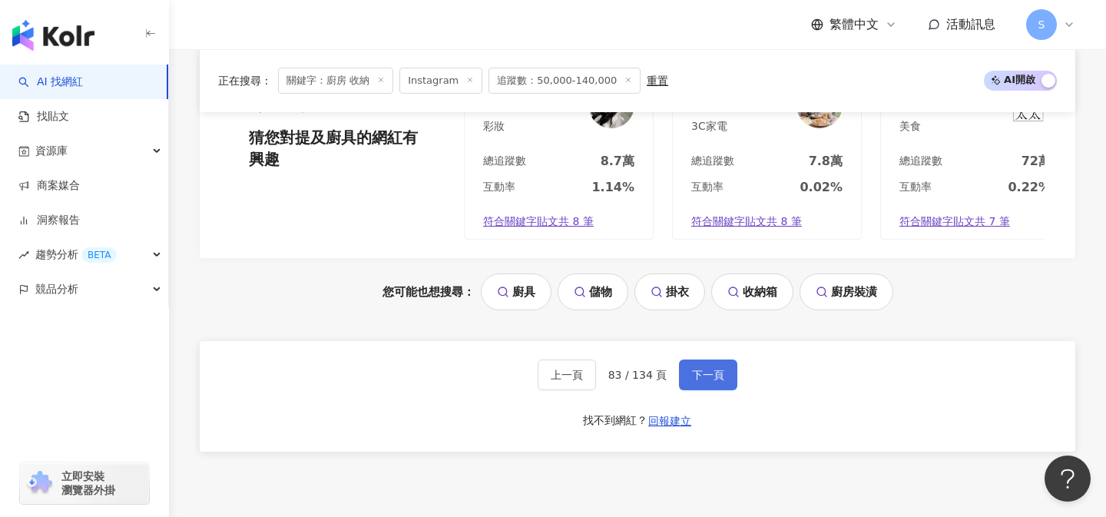
click at [718, 375] on span "下一頁" at bounding box center [708, 375] width 32 height 12
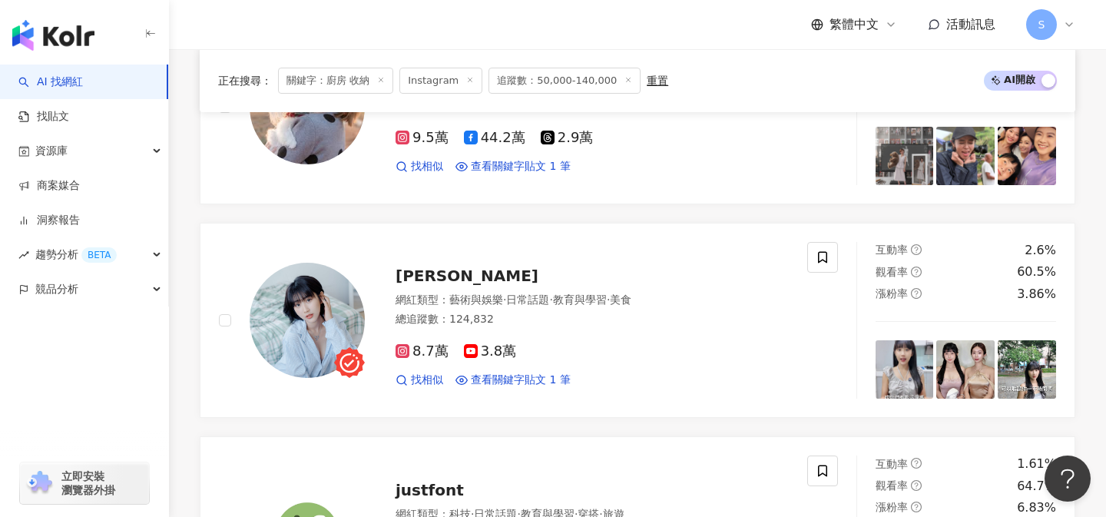
scroll to position [1271, 0]
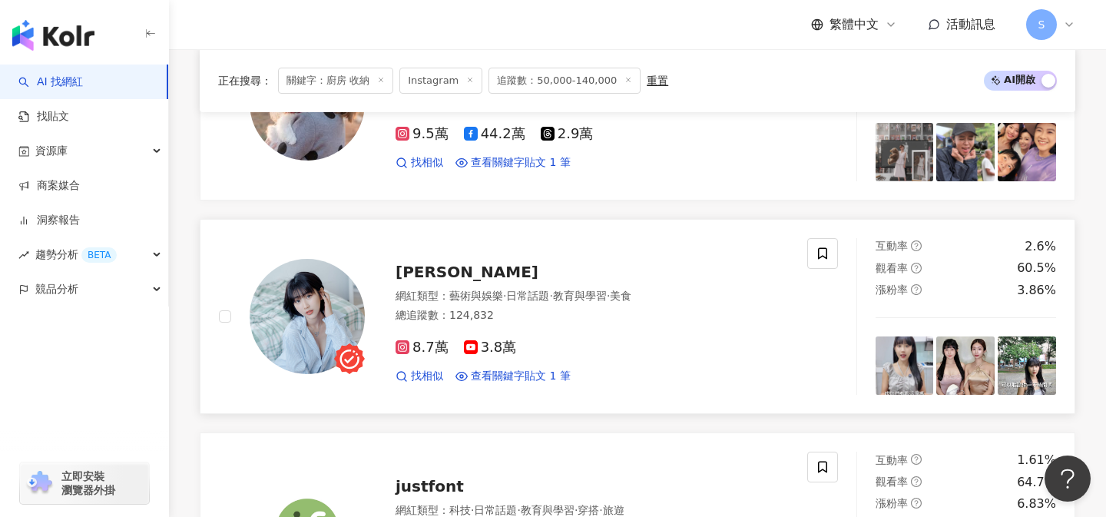
click at [558, 332] on div "8.7萬 3.8萬 找相似 查看關鍵字貼文 1 筆" at bounding box center [592, 355] width 393 height 57
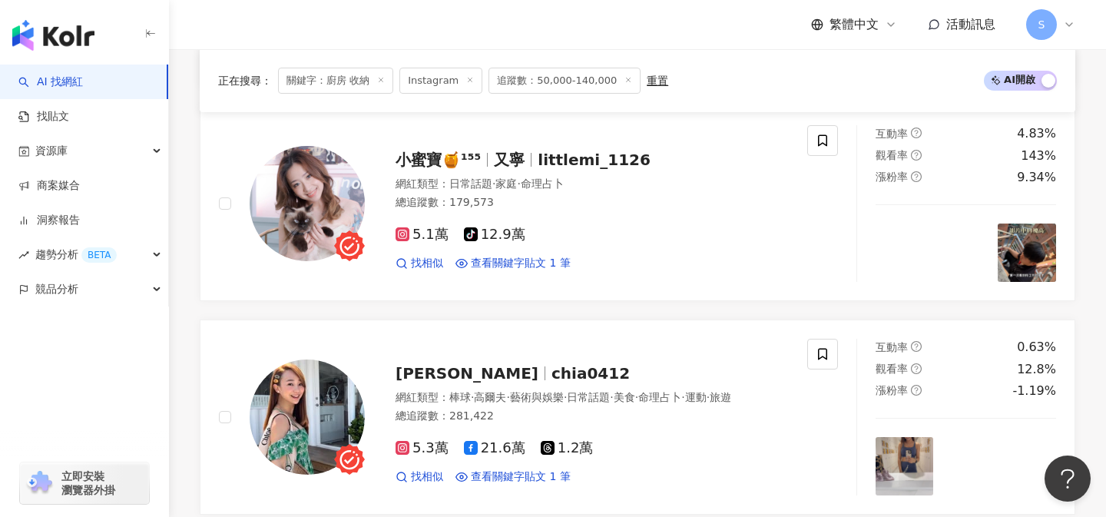
scroll to position [2031, 0]
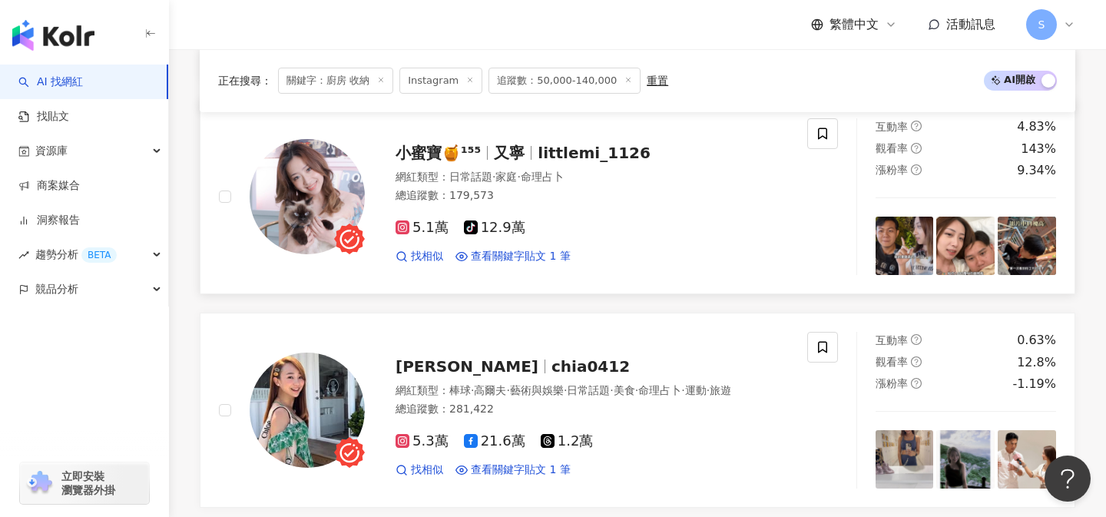
click at [549, 194] on div "總追蹤數 ： 179,573" at bounding box center [592, 195] width 393 height 15
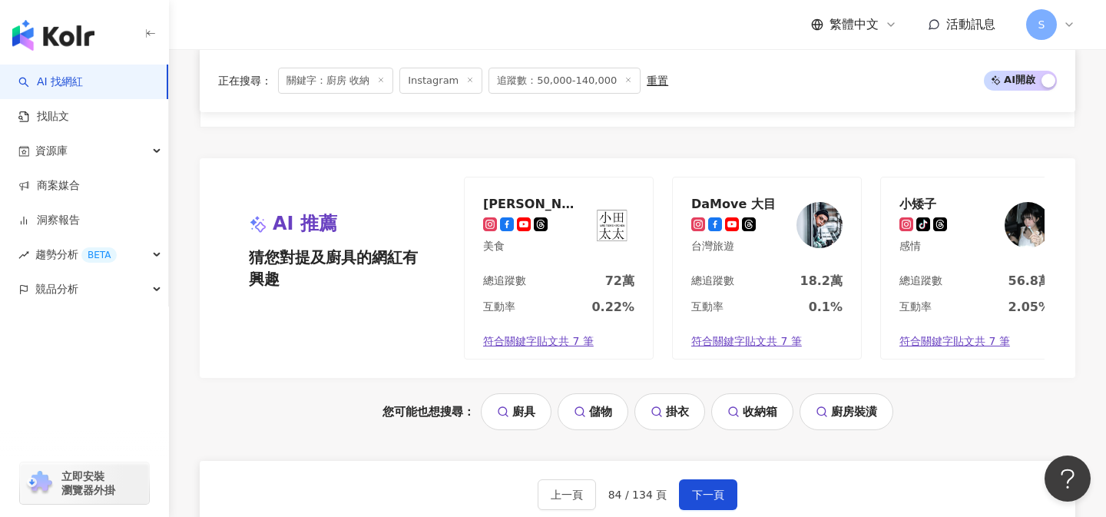
scroll to position [3184, 0]
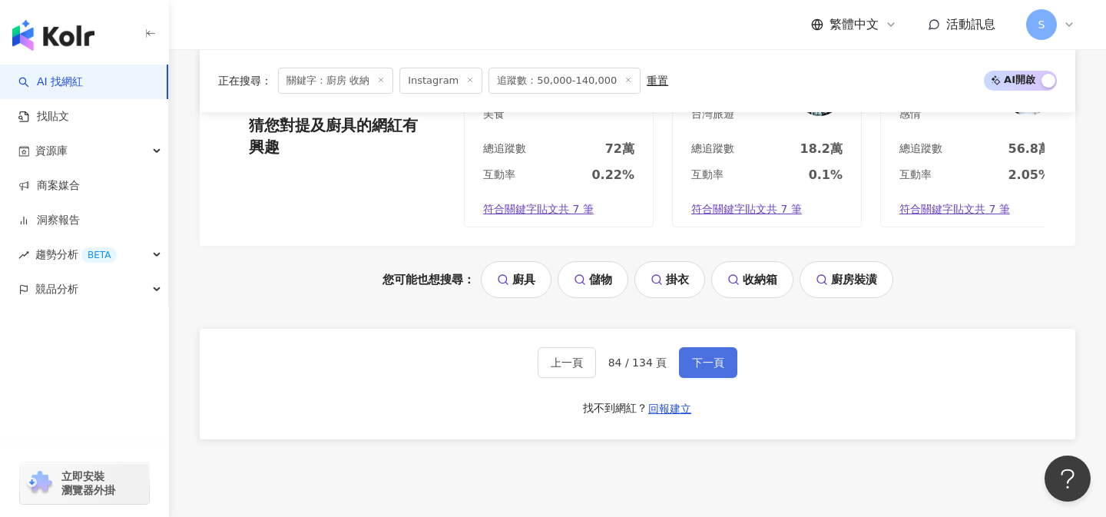
click at [699, 368] on span "下一頁" at bounding box center [708, 362] width 32 height 12
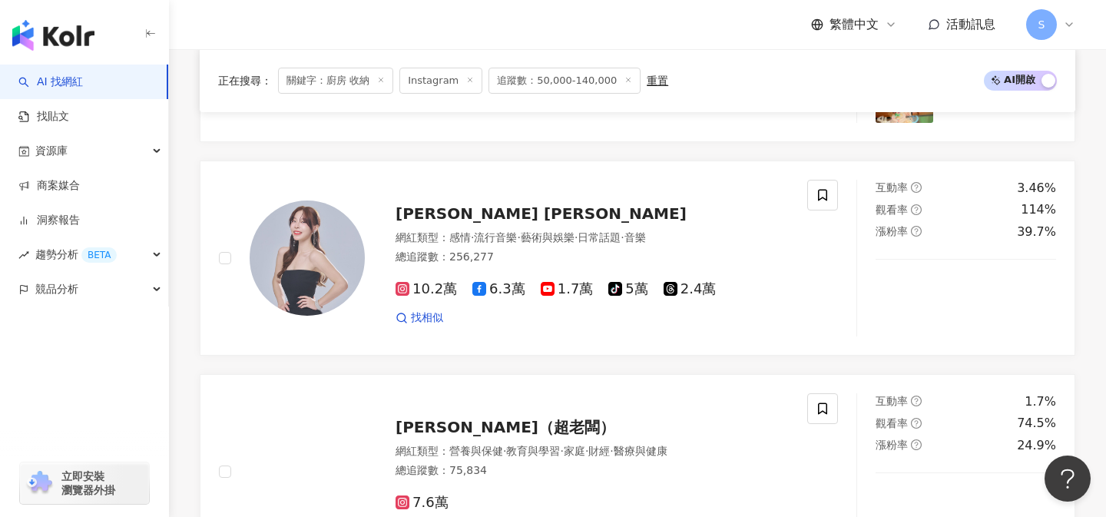
scroll to position [1118, 0]
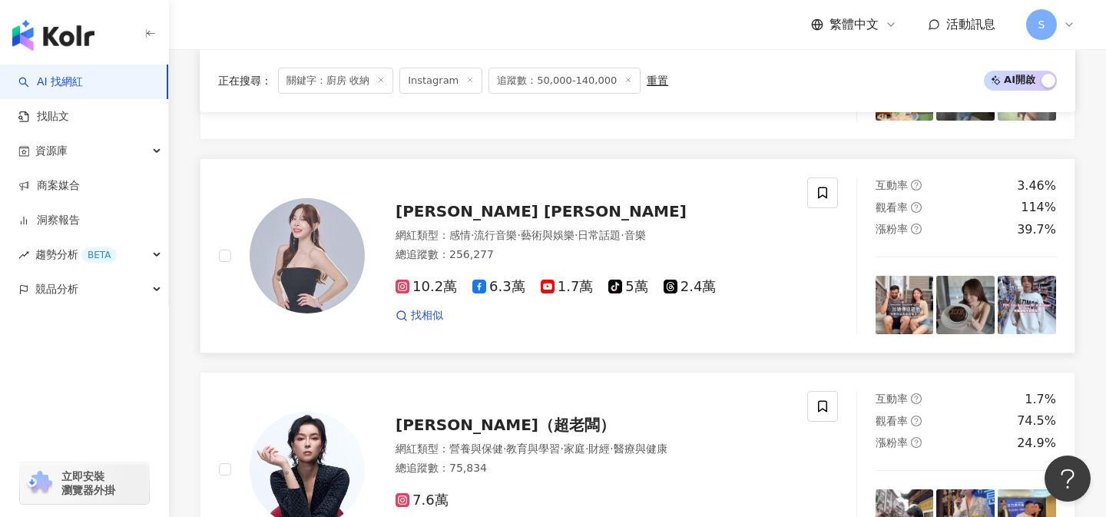
click at [495, 241] on span "流行音樂" at bounding box center [495, 235] width 43 height 12
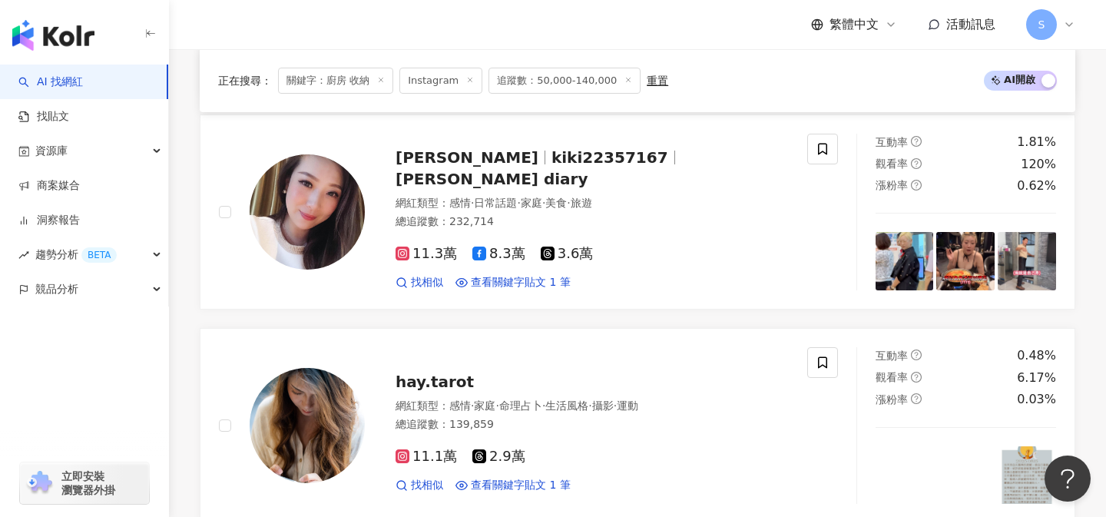
scroll to position [2227, 0]
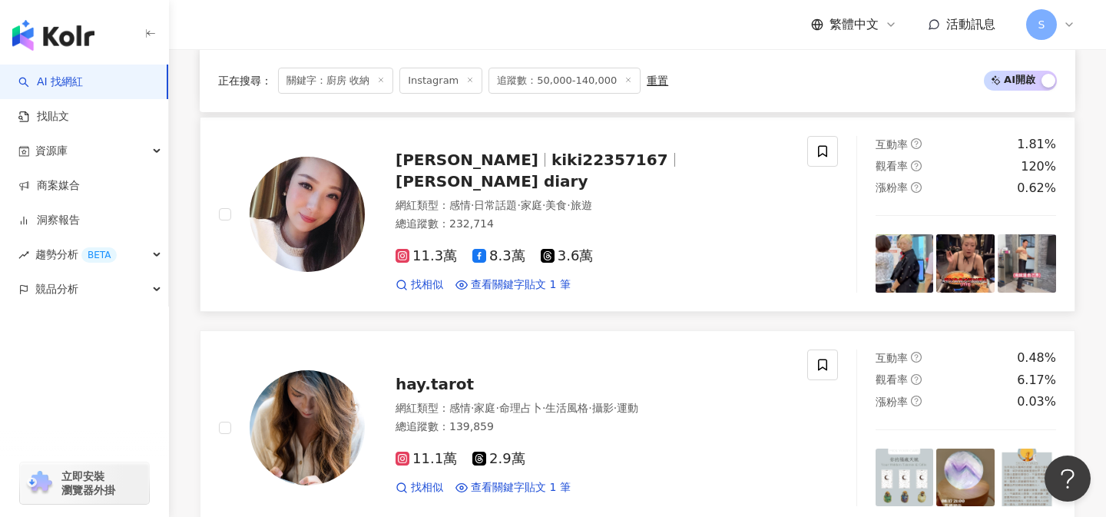
click at [642, 198] on div "網紅類型 ： 感情 · 日常話題 · 家庭 · 美食 · 旅遊" at bounding box center [592, 205] width 393 height 15
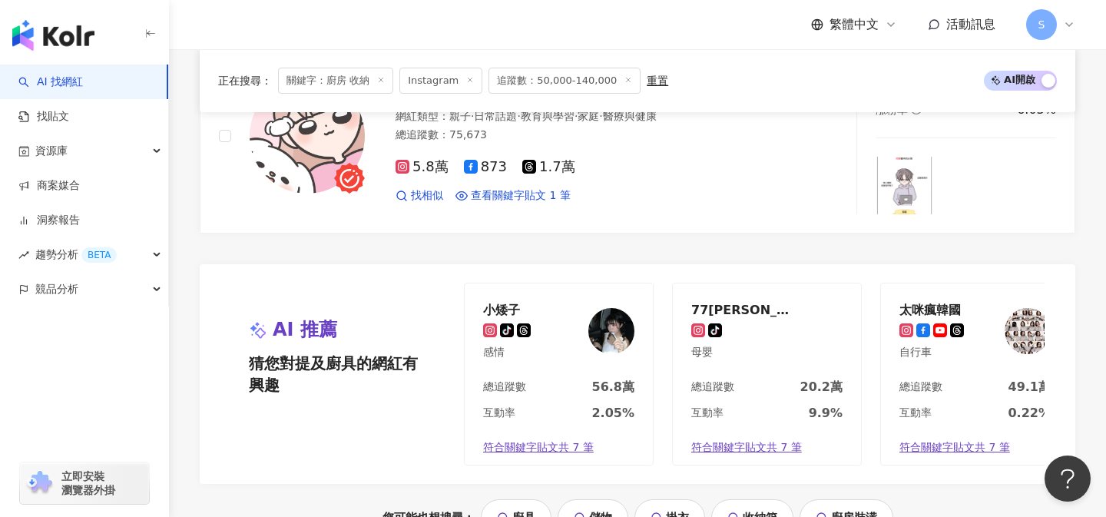
scroll to position [3140, 0]
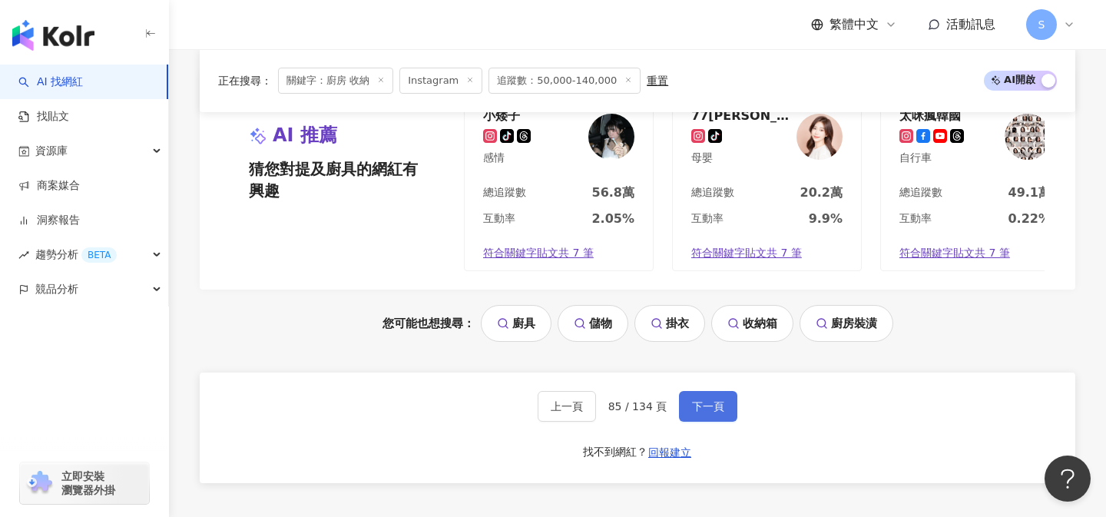
click at [715, 409] on span "下一頁" at bounding box center [708, 406] width 32 height 12
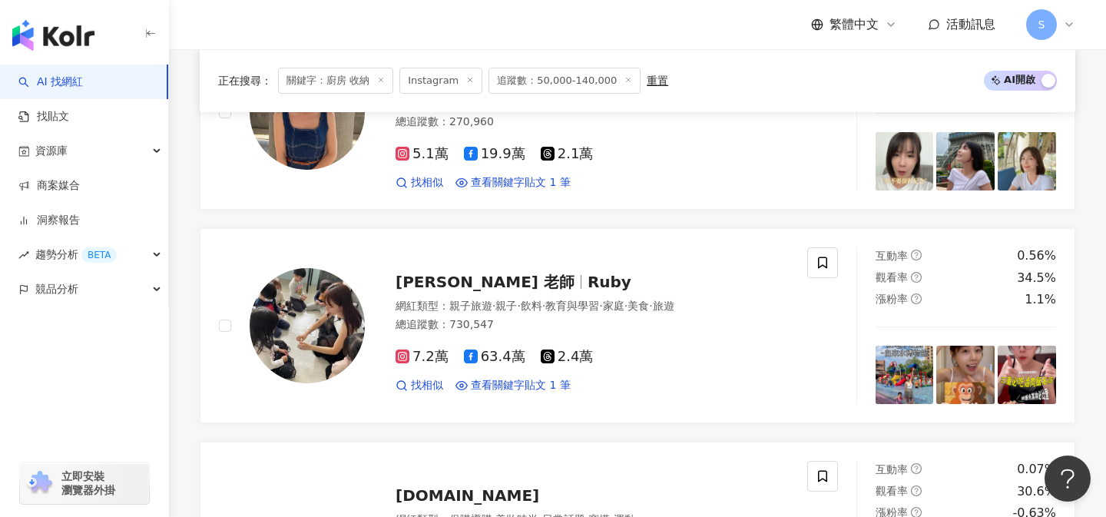
scroll to position [1476, 0]
click at [670, 338] on div "7.2萬 63.4萬 2.4萬 找相似 查看關鍵字貼文 1 筆" at bounding box center [592, 364] width 393 height 57
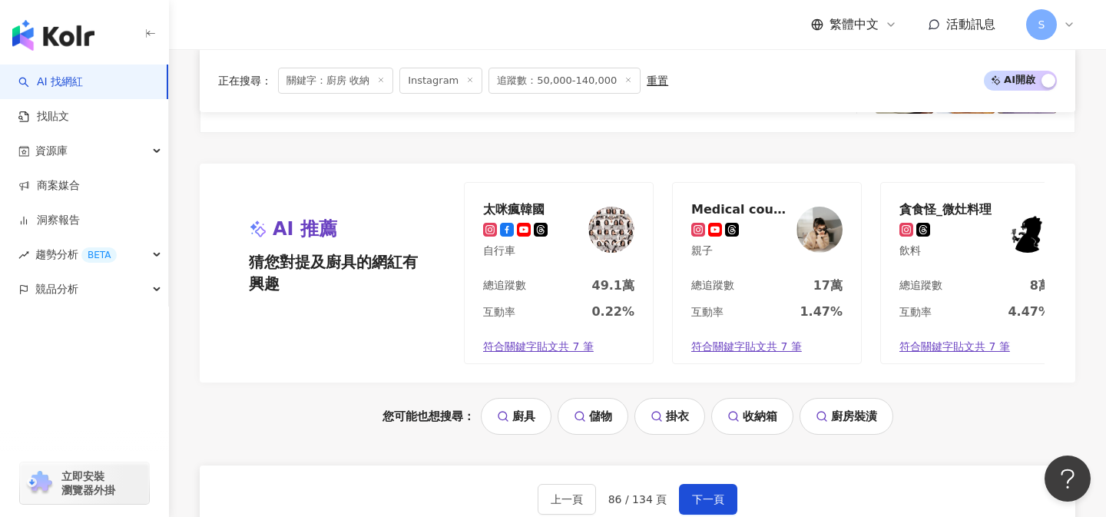
scroll to position [3075, 0]
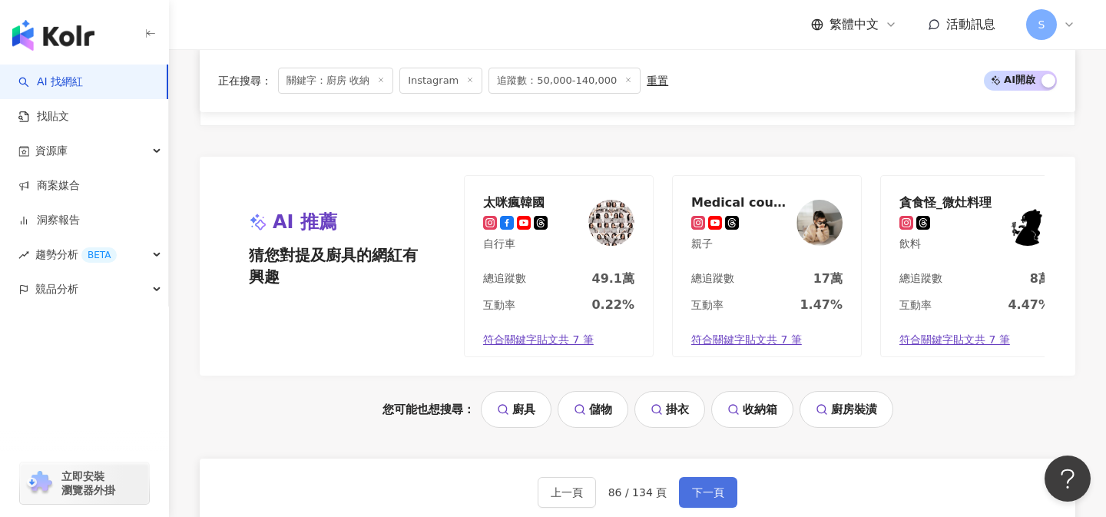
click at [713, 486] on span "下一頁" at bounding box center [708, 492] width 32 height 12
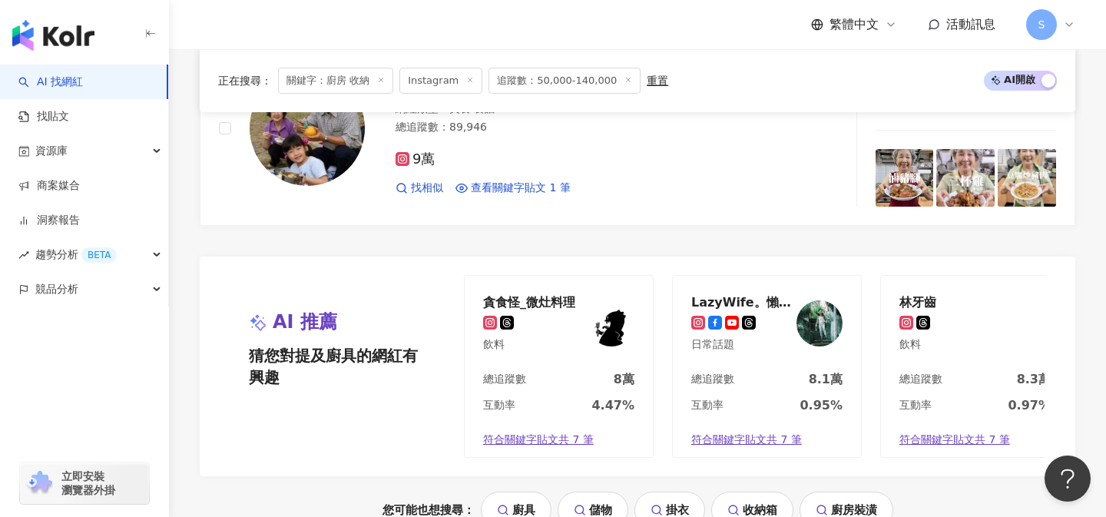
scroll to position [3179, 0]
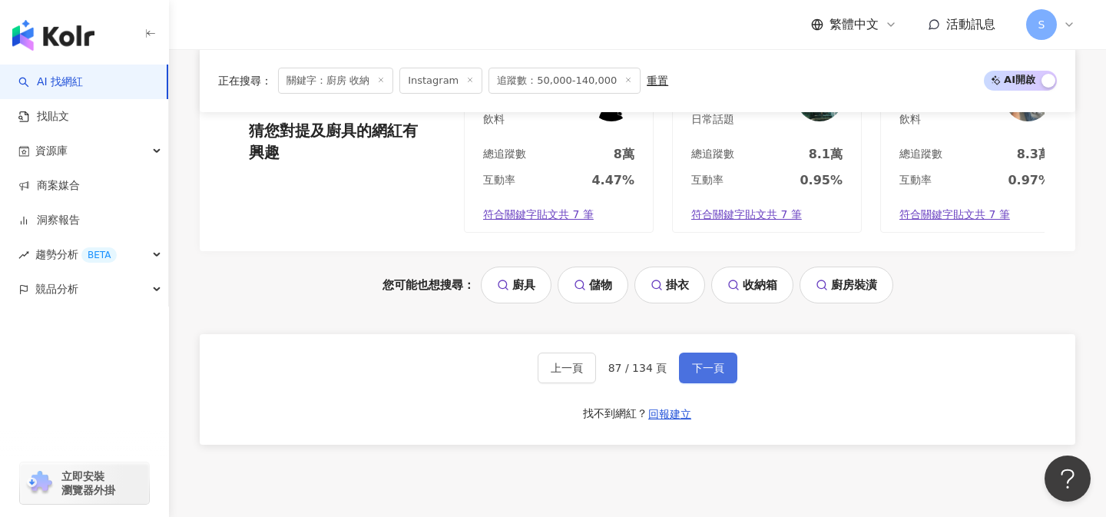
click at [730, 354] on button "下一頁" at bounding box center [708, 368] width 58 height 31
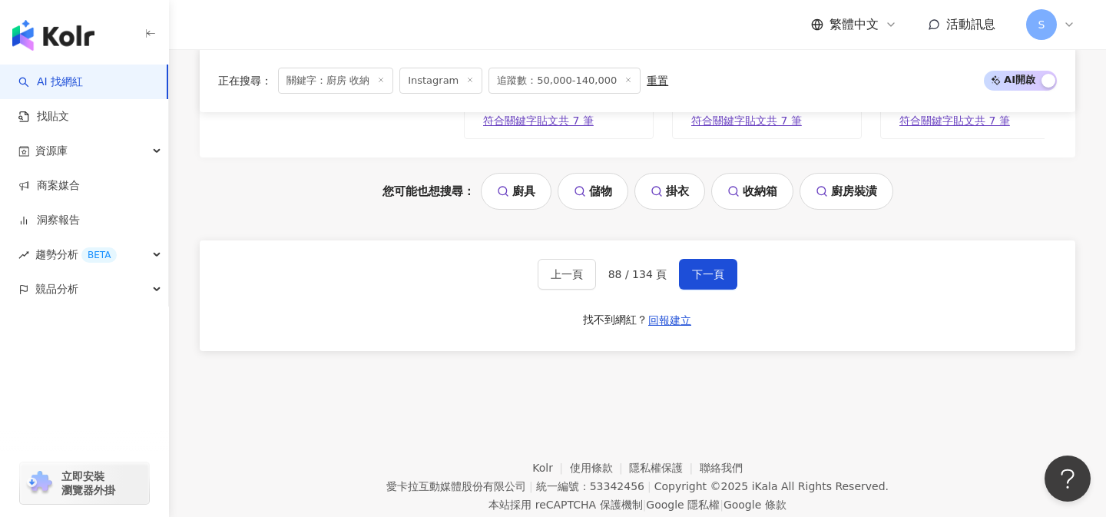
scroll to position [3316, 0]
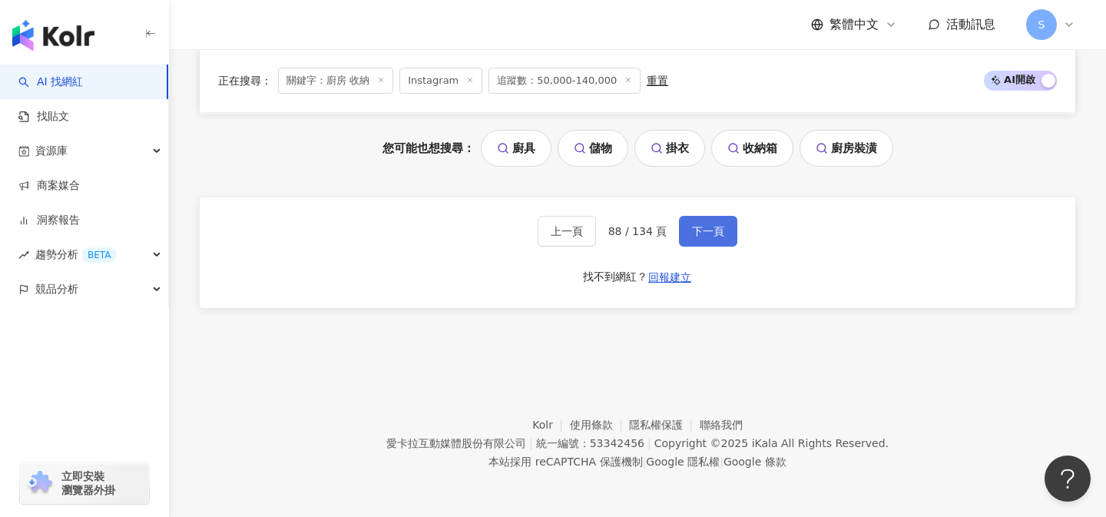
click at [712, 227] on span "下一頁" at bounding box center [708, 231] width 32 height 12
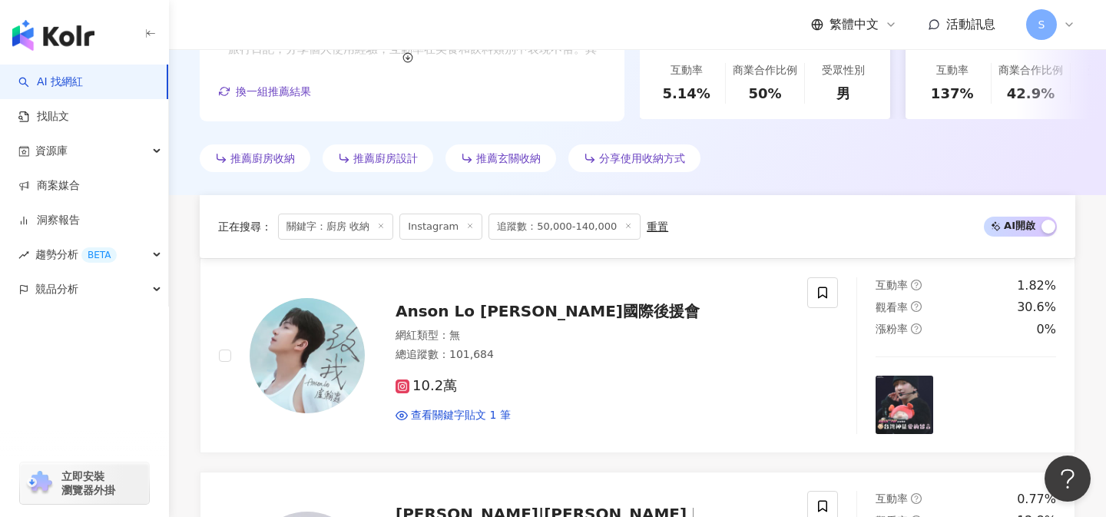
scroll to position [0, 0]
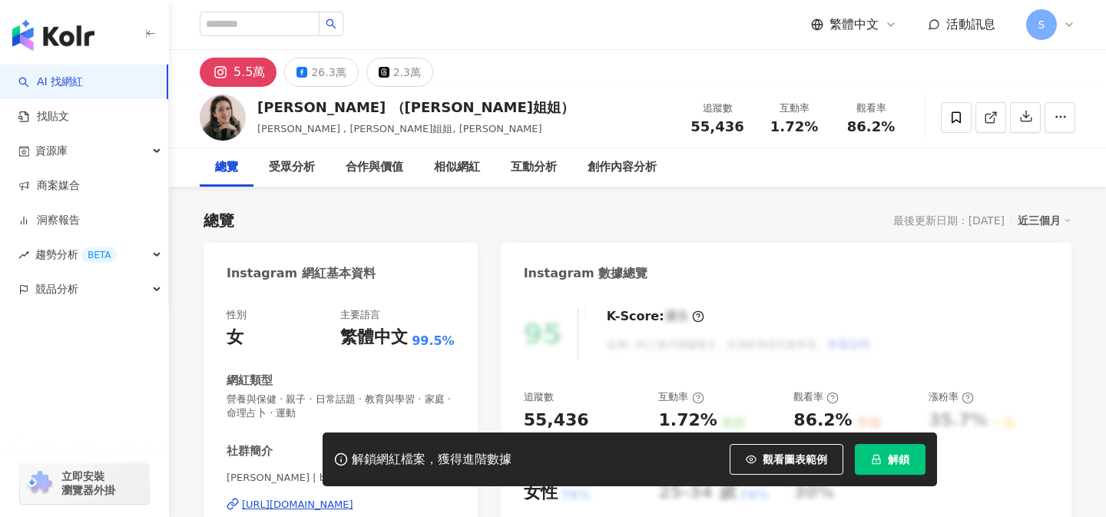
click at [989, 116] on icon at bounding box center [991, 118] width 14 height 14
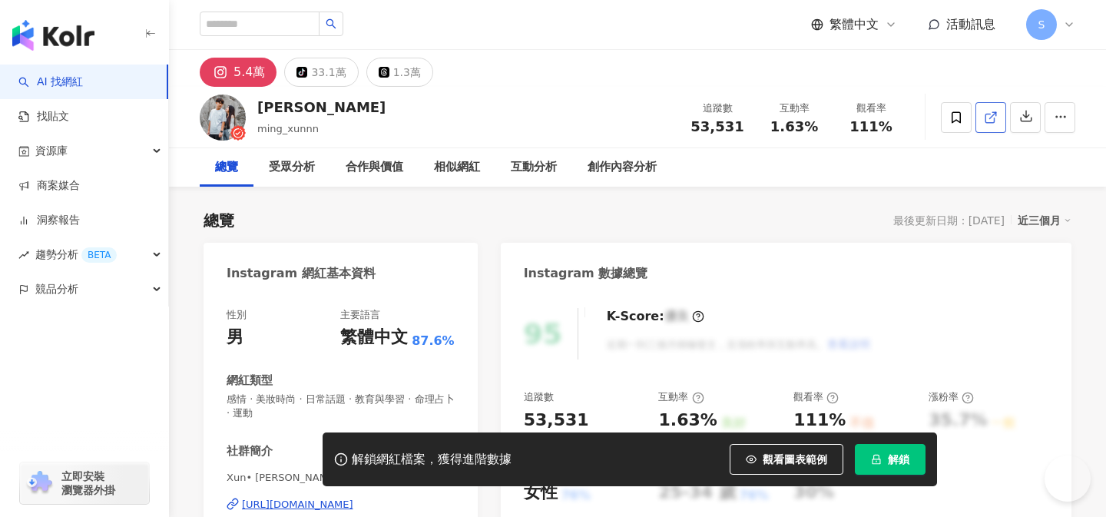
click at [993, 116] on icon at bounding box center [991, 118] width 14 height 14
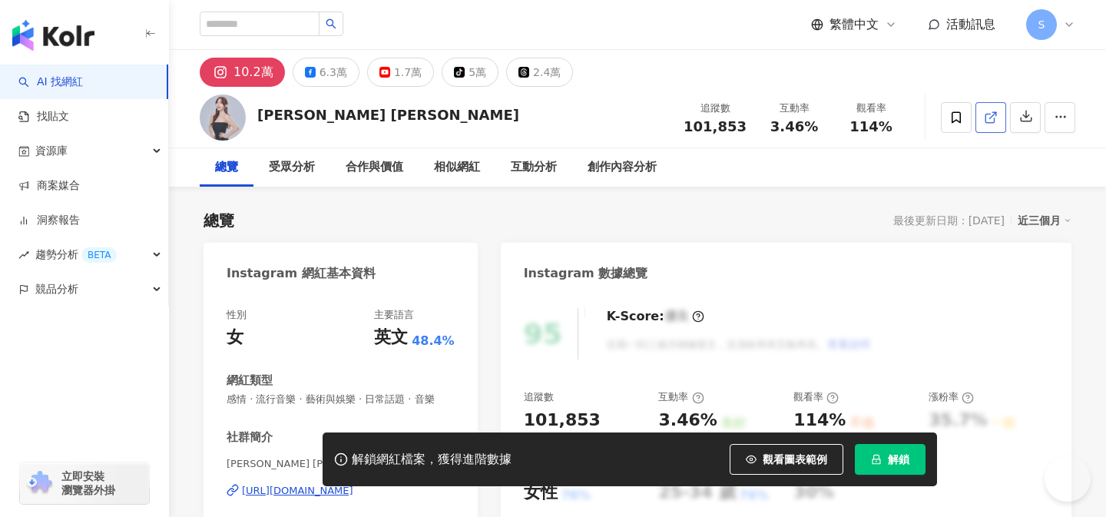
click at [989, 123] on icon at bounding box center [991, 118] width 14 height 14
